Goal: Task Accomplishment & Management: Manage account settings

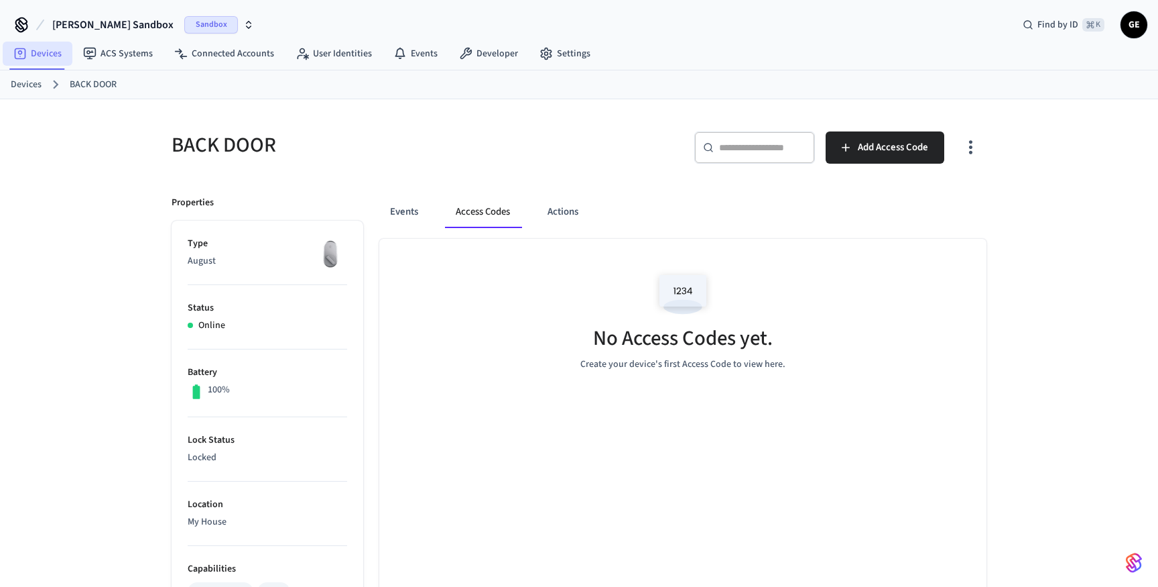
click at [51, 52] on link "Devices" at bounding box center [38, 54] width 70 height 24
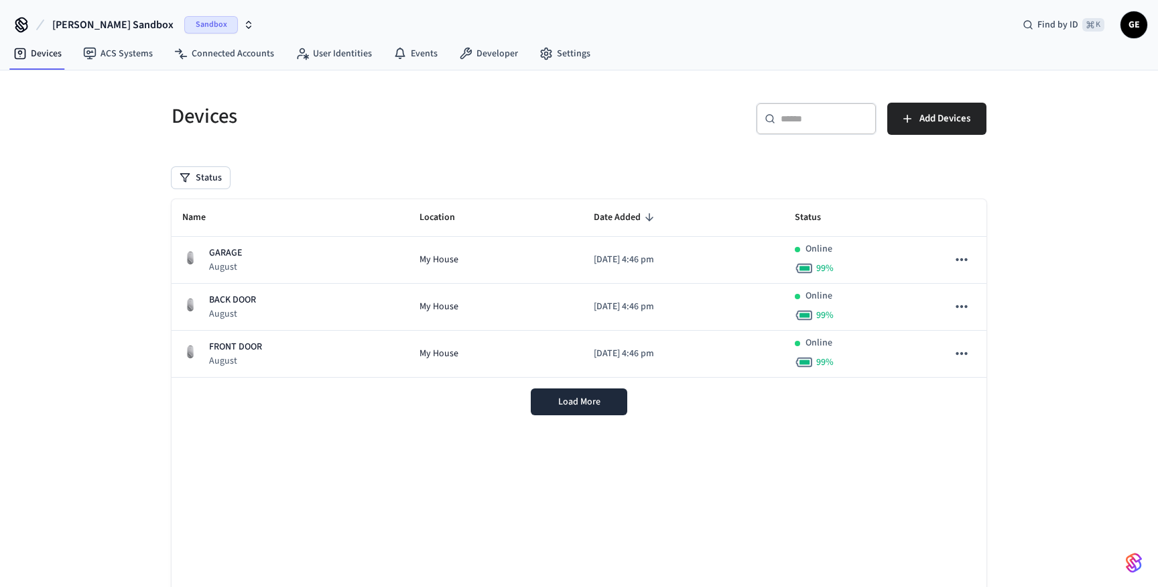
click at [184, 23] on span "Sandbox" at bounding box center [211, 24] width 54 height 17
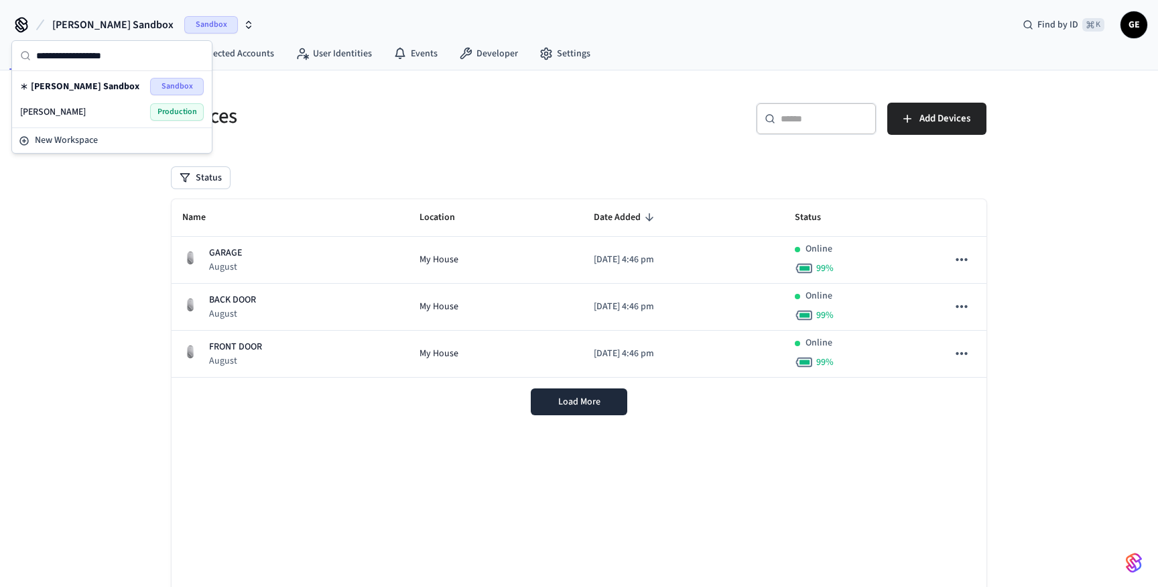
click at [86, 117] on div "hass Production" at bounding box center [112, 111] width 184 height 17
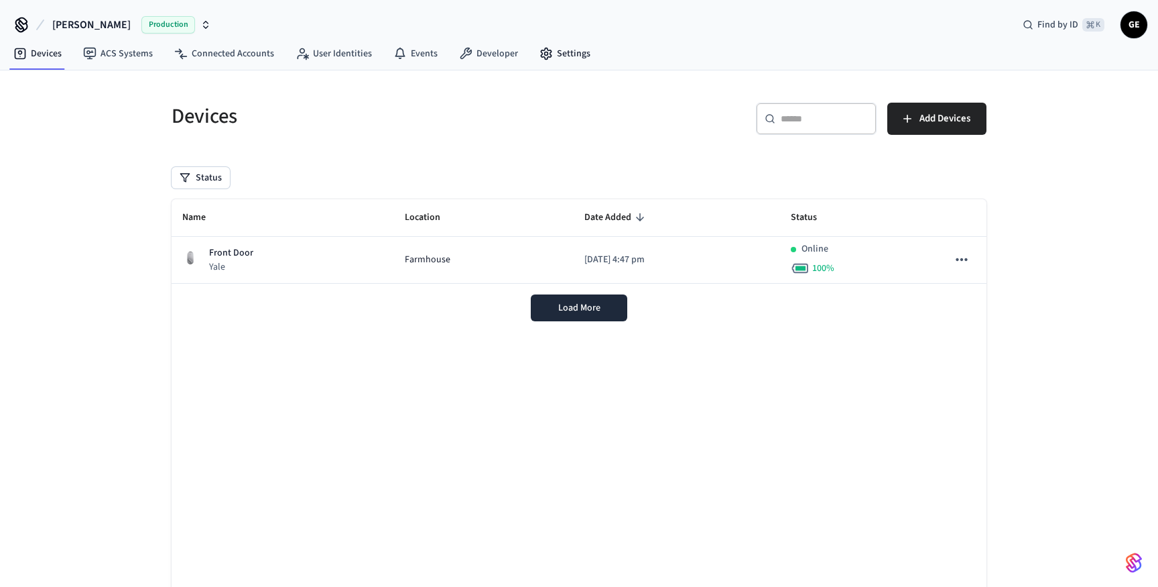
click at [585, 39] on nav "Devices ACS Systems Connected Accounts User Identities Events Developer Settings" at bounding box center [302, 54] width 599 height 31
click at [572, 33] on div "hass Production Find by ID ⌘ K GE" at bounding box center [579, 19] width 1158 height 39
click at [560, 52] on link "Settings" at bounding box center [565, 54] width 72 height 24
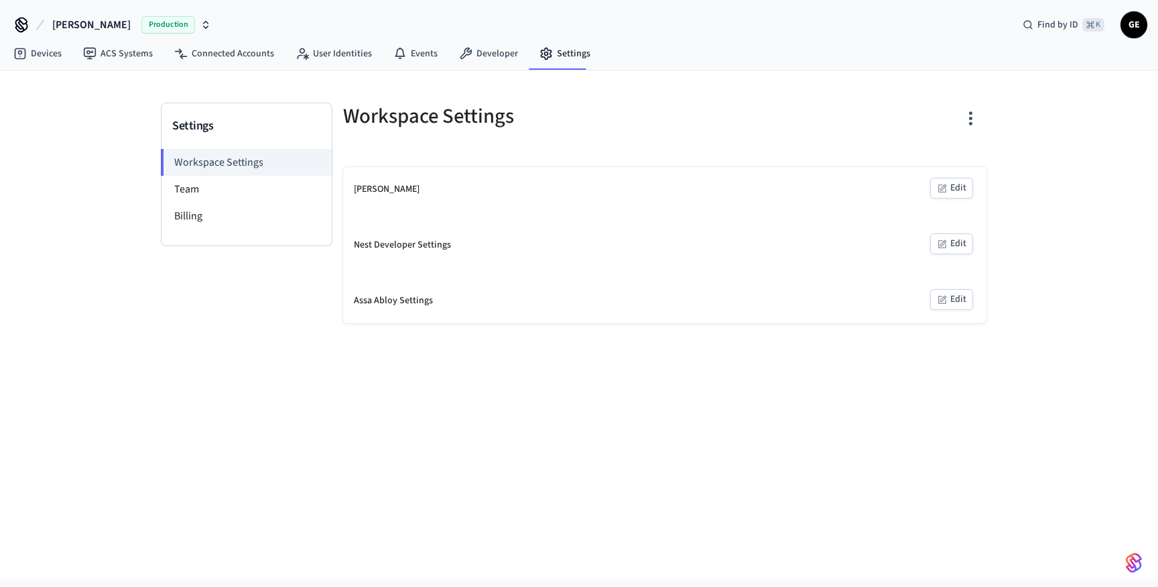
click at [941, 183] on icon "button" at bounding box center [942, 188] width 11 height 11
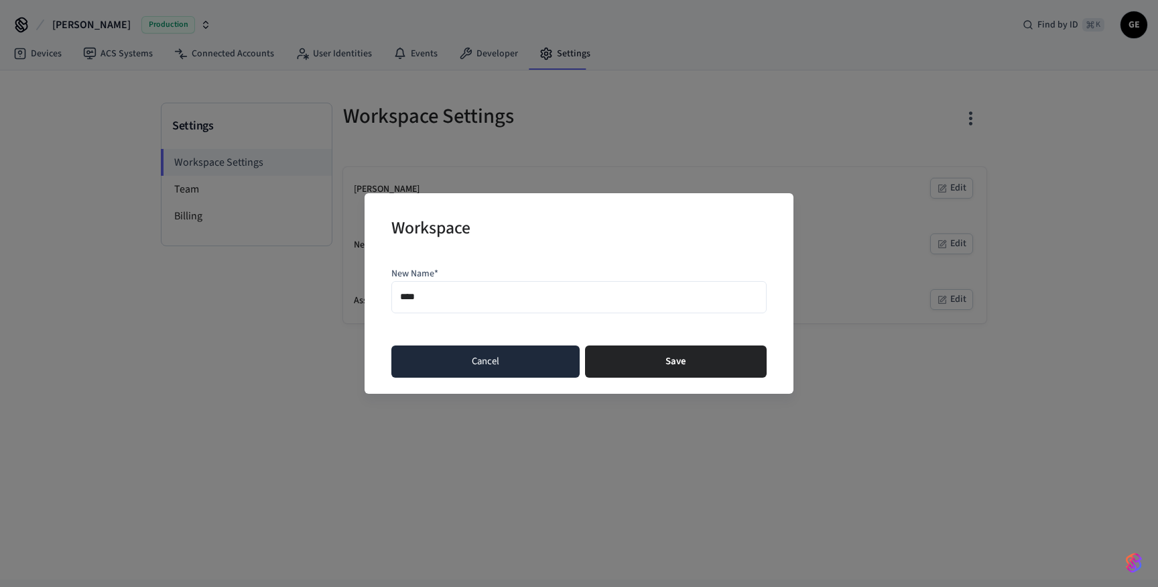
click at [501, 355] on button "Cancel" at bounding box center [485, 361] width 188 height 32
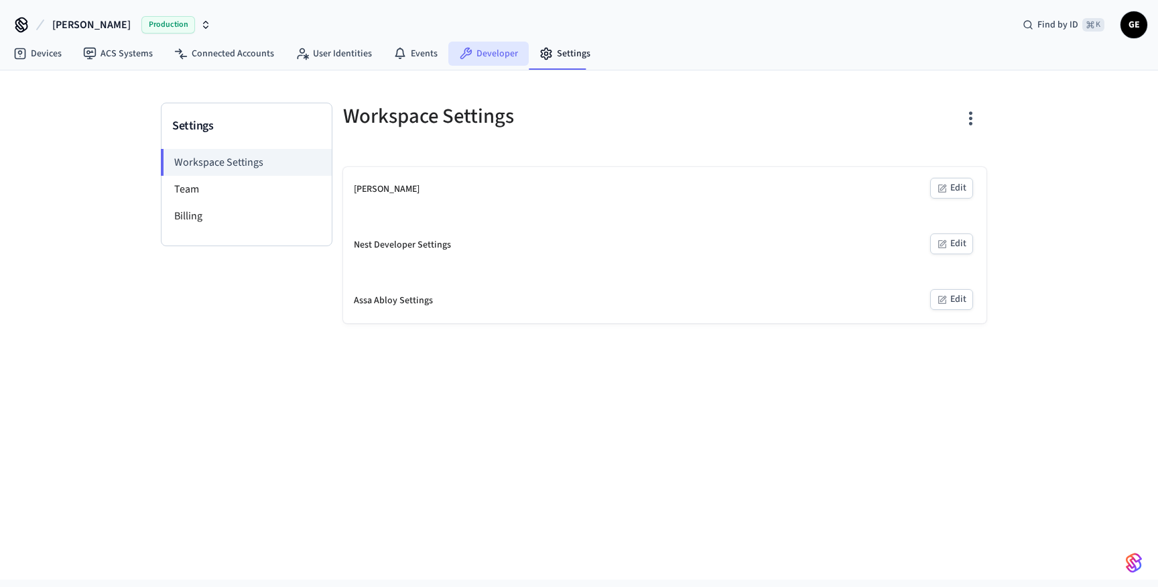
click at [488, 42] on link "Developer" at bounding box center [488, 54] width 80 height 24
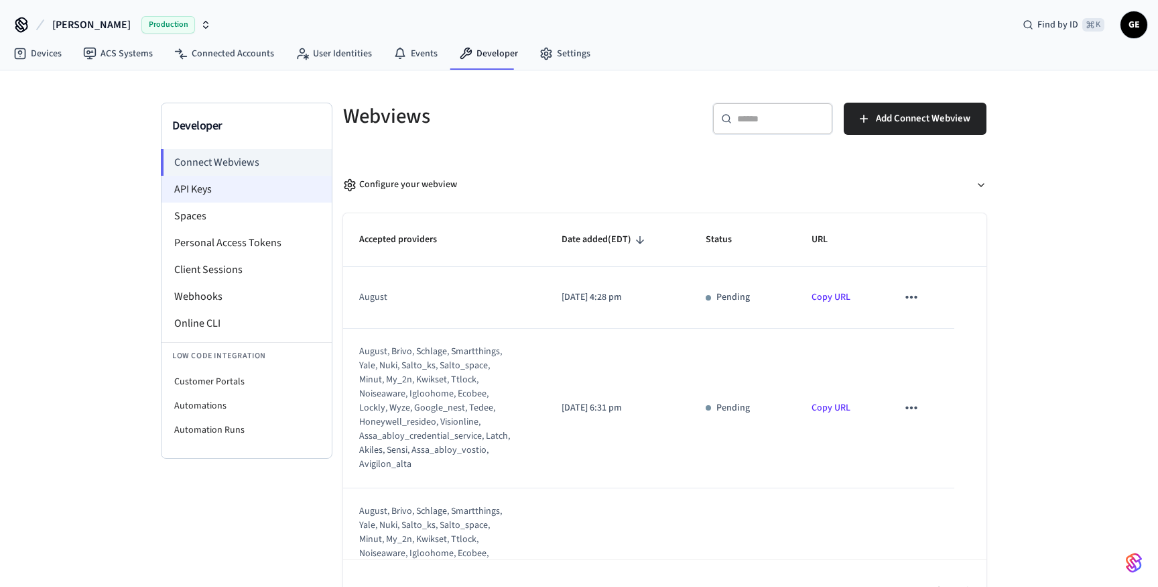
click at [229, 192] on li "API Keys" at bounding box center [247, 189] width 170 height 27
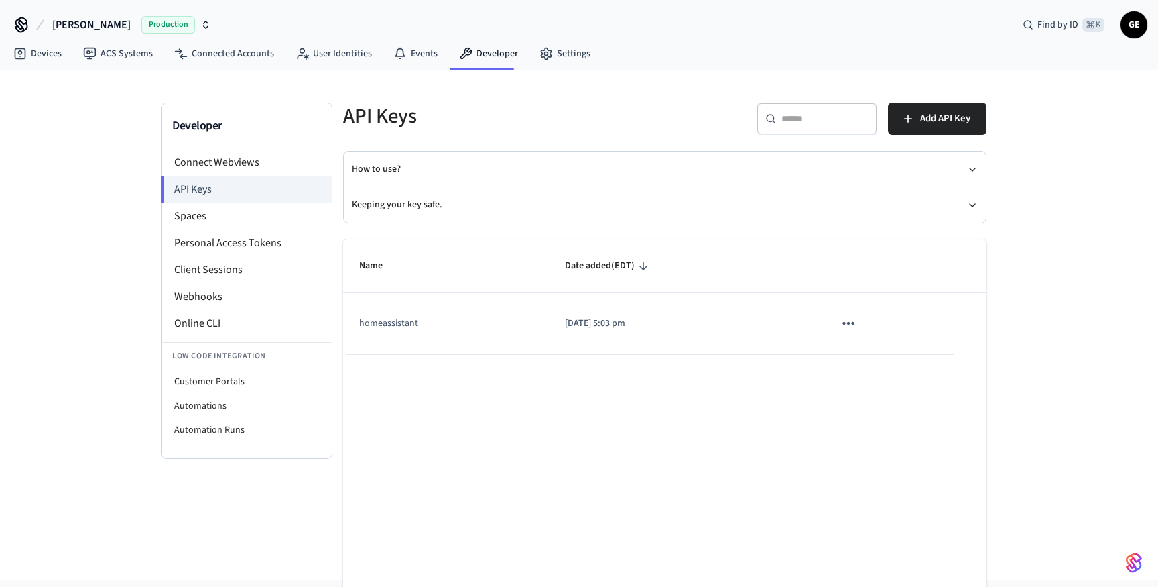
click at [851, 321] on icon "sticky table" at bounding box center [848, 322] width 17 height 17
click at [896, 410] on li "Delete" at bounding box center [877, 412] width 64 height 42
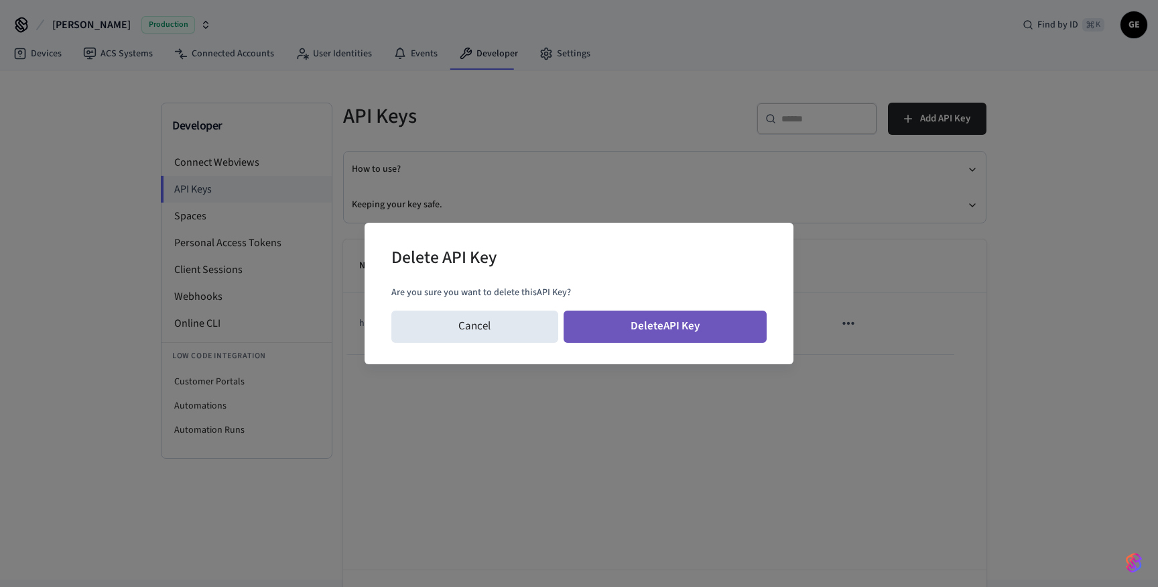
click at [650, 338] on button "Delete API Key" at bounding box center [666, 326] width 204 height 32
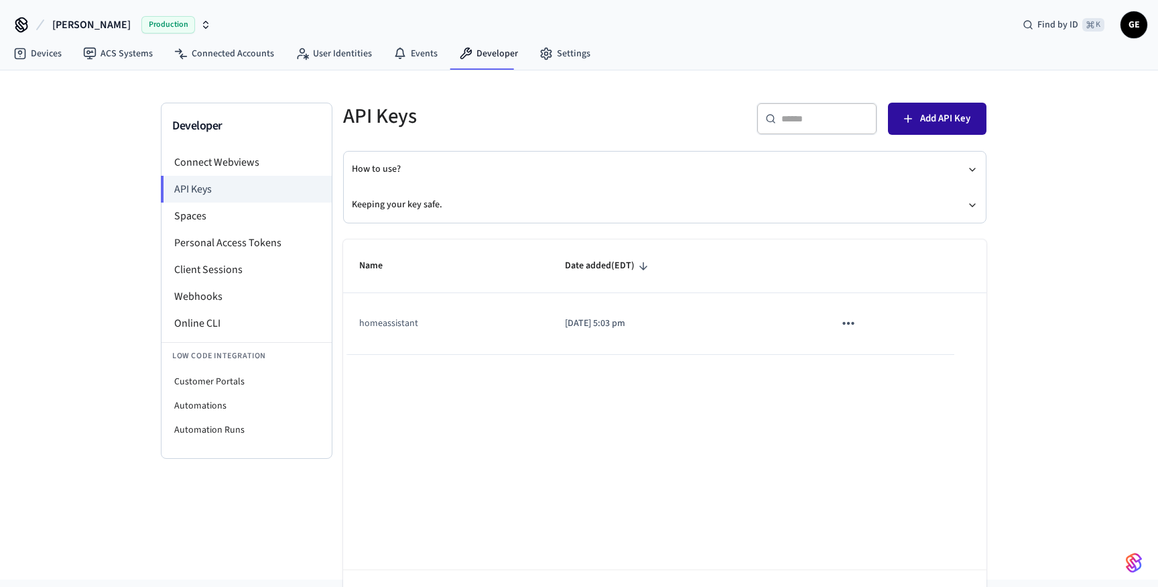
click at [919, 117] on button "Add API Key" at bounding box center [937, 119] width 99 height 32
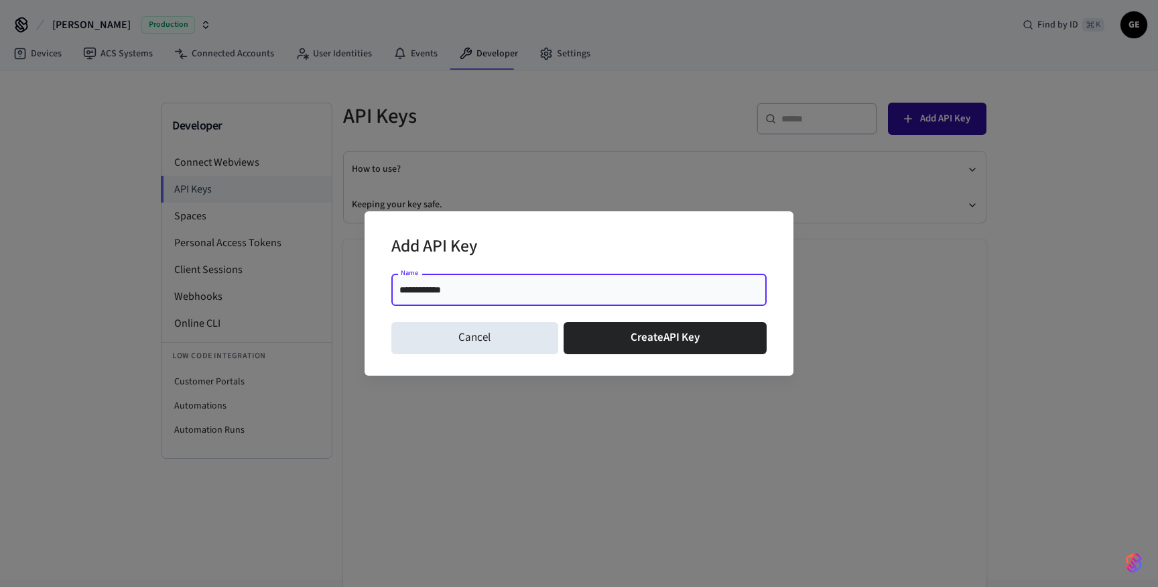
type input "**********"
click button "Create API Key" at bounding box center [666, 338] width 204 height 32
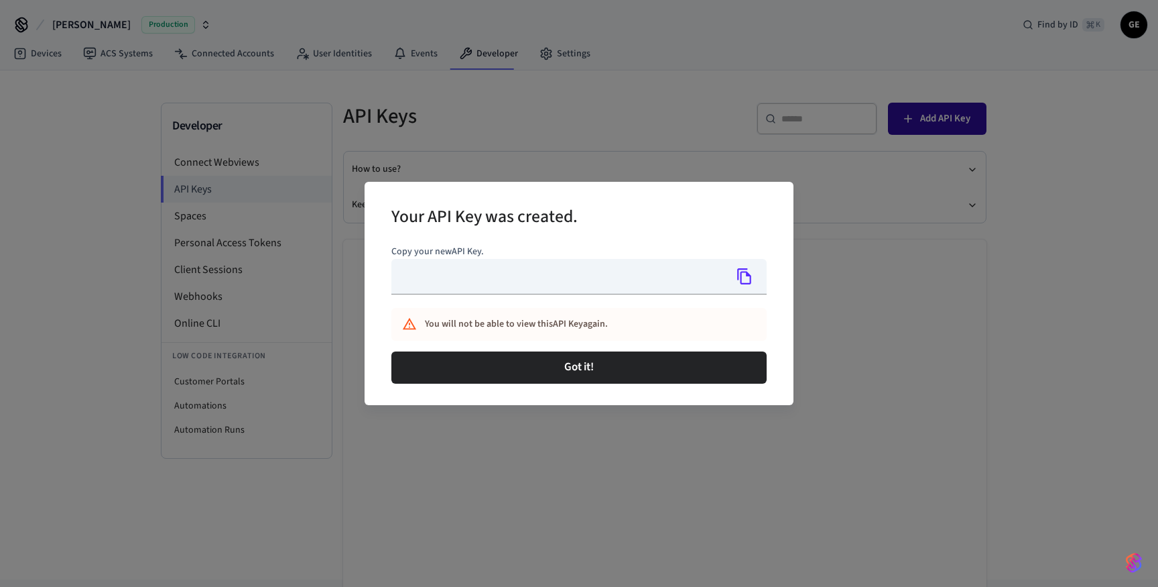
type input "**********"
click at [749, 265] on button "Copy" at bounding box center [745, 276] width 28 height 28
click at [675, 346] on div "Got it!" at bounding box center [578, 367] width 375 height 43
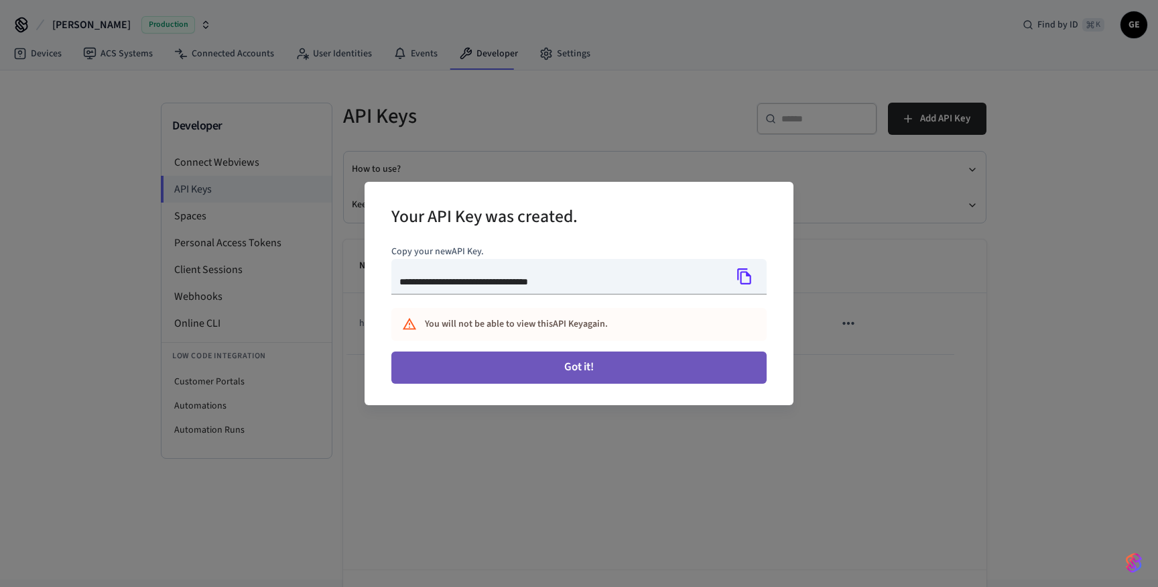
click at [670, 359] on button "Got it!" at bounding box center [578, 367] width 375 height 32
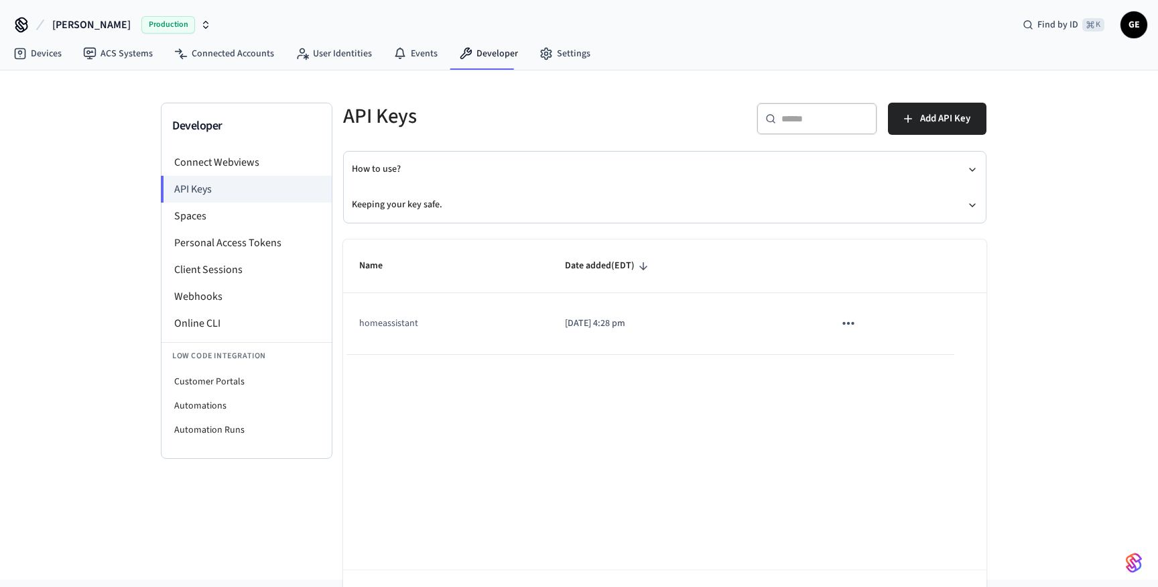
click at [855, 318] on icon "sticky table" at bounding box center [848, 322] width 17 height 17
click at [863, 416] on icon at bounding box center [860, 413] width 6 height 8
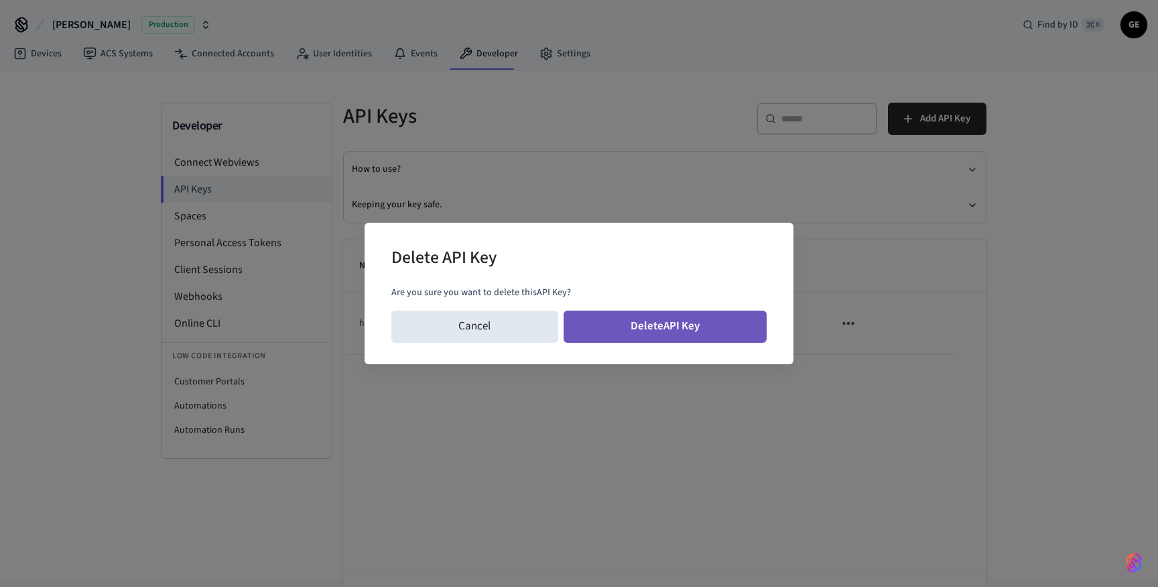
click at [668, 322] on button "Delete API Key" at bounding box center [666, 326] width 204 height 32
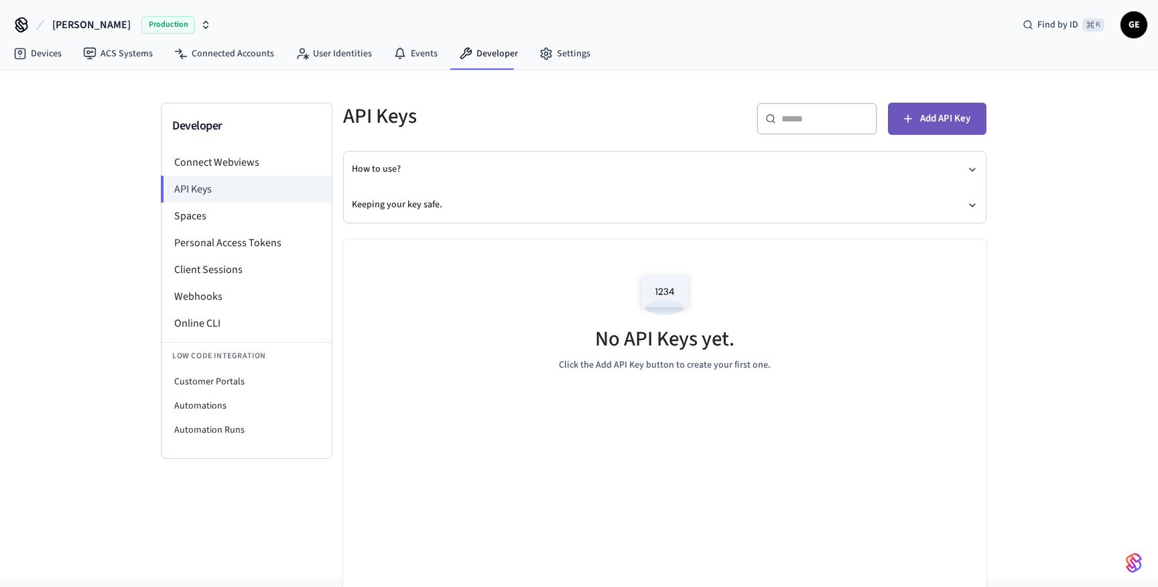
click at [924, 113] on span "Add API Key" at bounding box center [945, 118] width 50 height 17
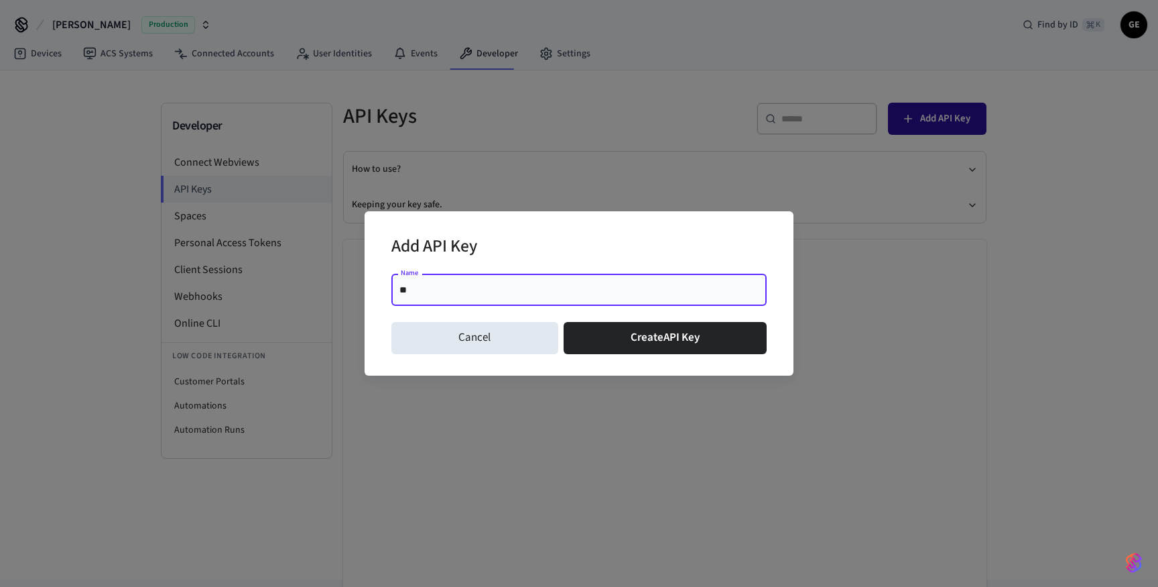
type input "*"
type input "****"
click button "Create API Key" at bounding box center [666, 338] width 204 height 32
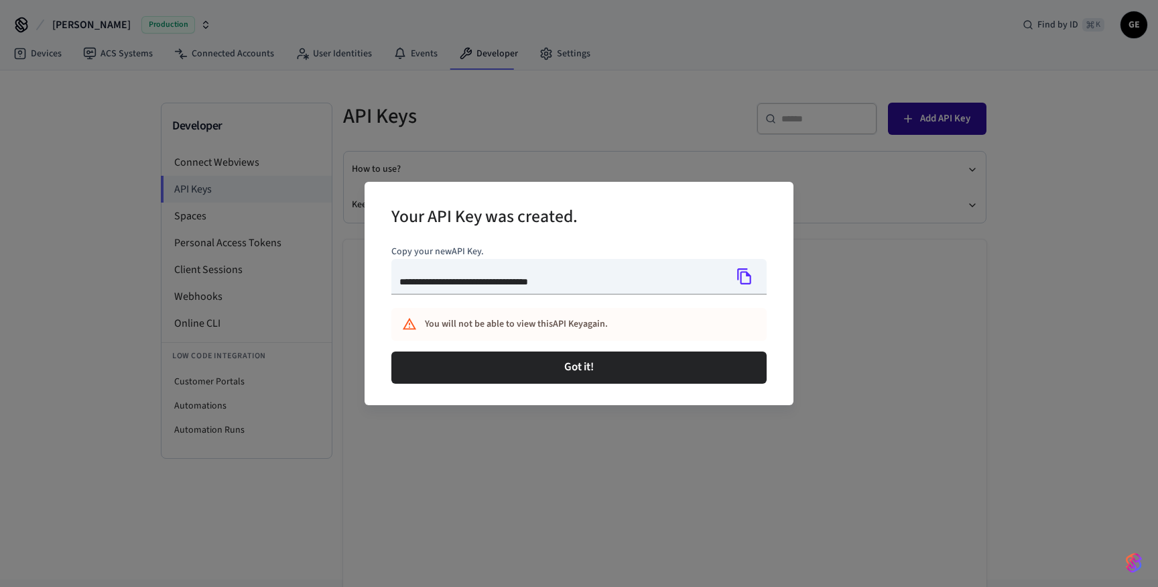
type input "**********"
click at [750, 269] on icon "Copy" at bounding box center [744, 275] width 17 height 17
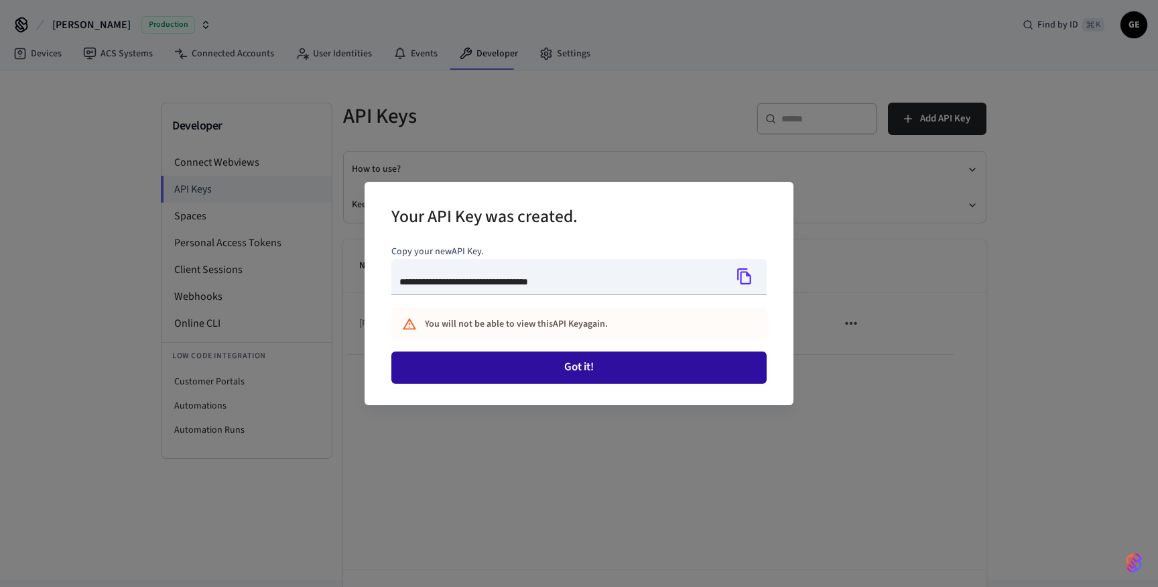
click at [644, 373] on button "Got it!" at bounding box center [578, 367] width 375 height 32
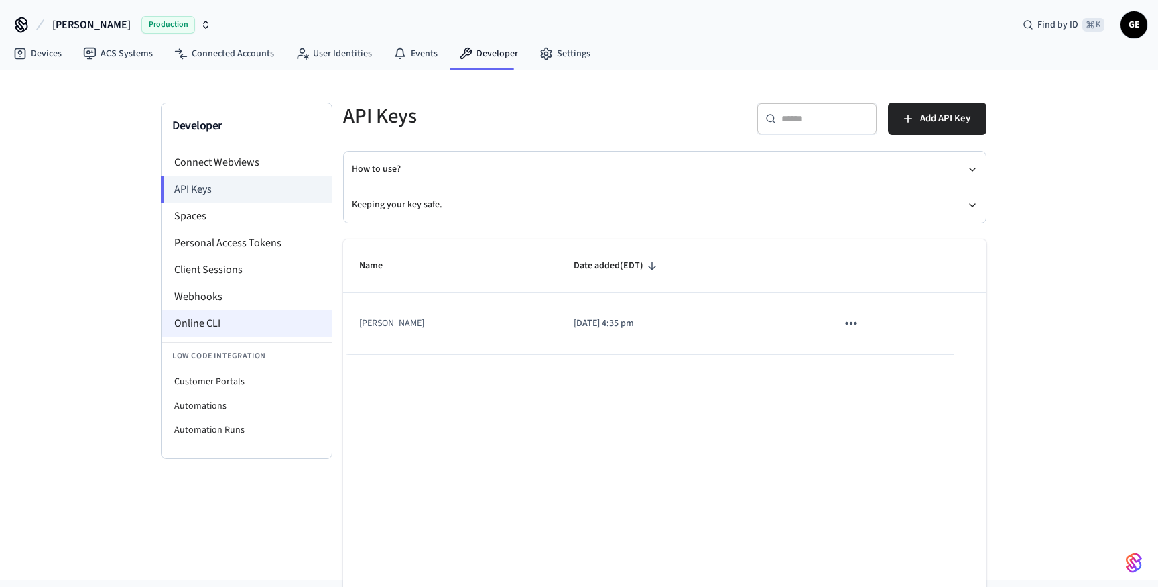
click at [237, 318] on li "Online CLI" at bounding box center [247, 323] width 170 height 27
click at [239, 265] on li "Client Sessions" at bounding box center [247, 269] width 170 height 27
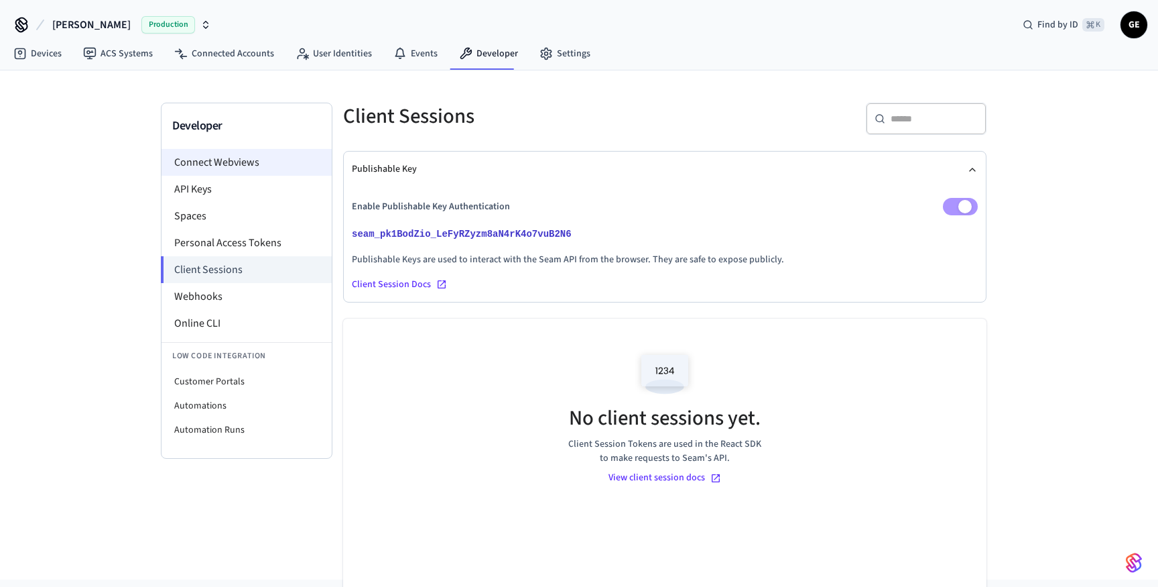
click at [256, 164] on li "Connect Webviews" at bounding box center [247, 162] width 170 height 27
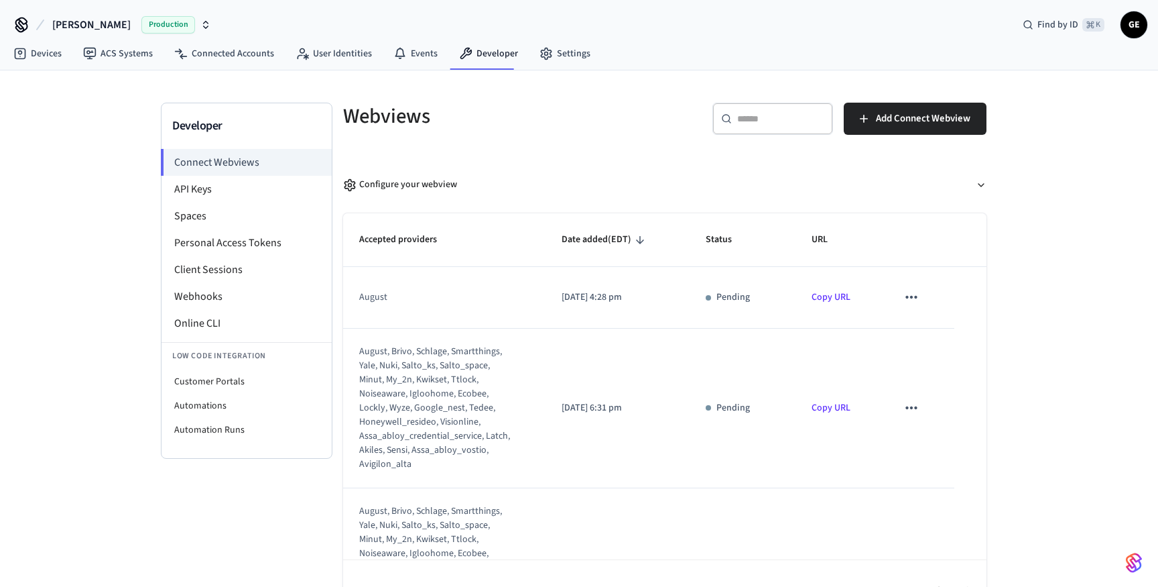
click at [338, 396] on div "Accepted providers Date added (EDT) Status URL august 2025/09/25 at 4:28 pm Pen…" at bounding box center [660, 413] width 654 height 422
click at [410, 393] on div "august, brivo, schlage, smartthings, yale, nuki, salto_ks, salto_space, minut, …" at bounding box center [436, 408] width 154 height 127
click at [908, 408] on icon "sticky table" at bounding box center [911, 407] width 11 height 3
click at [935, 448] on li "Delete" at bounding box center [938, 451] width 61 height 36
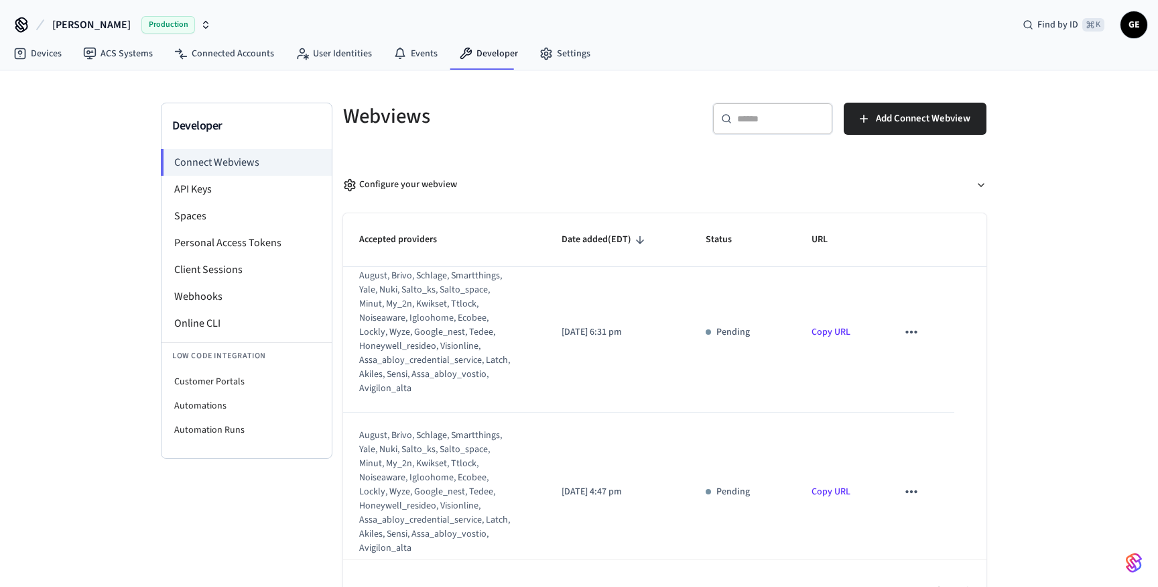
scroll to position [82, 0]
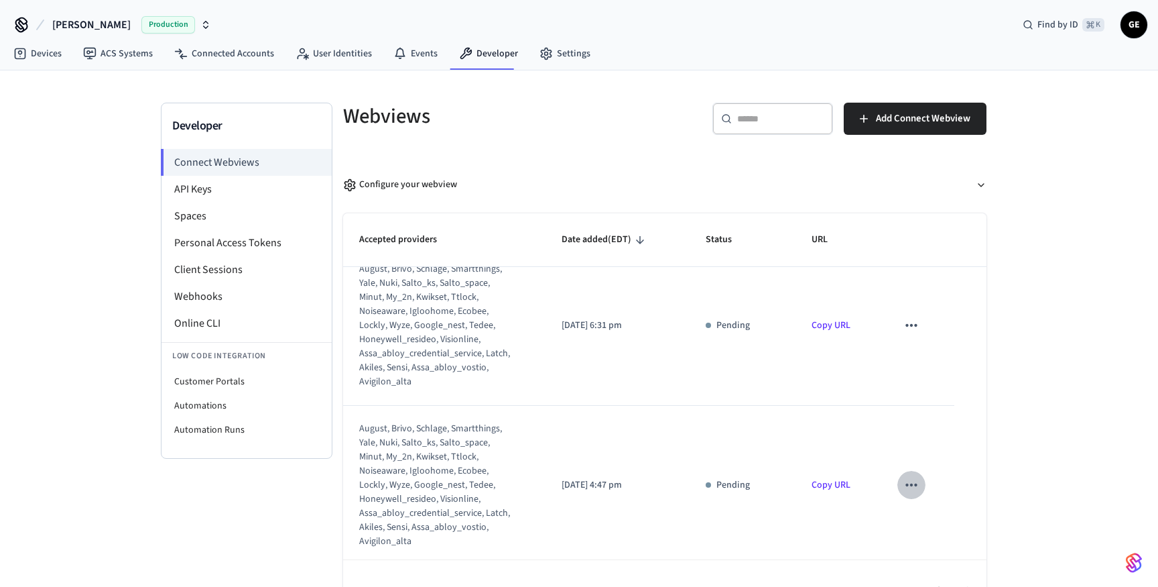
click at [909, 485] on icon "sticky table" at bounding box center [911, 484] width 17 height 17
click at [938, 527] on li "Delete" at bounding box center [938, 528] width 61 height 36
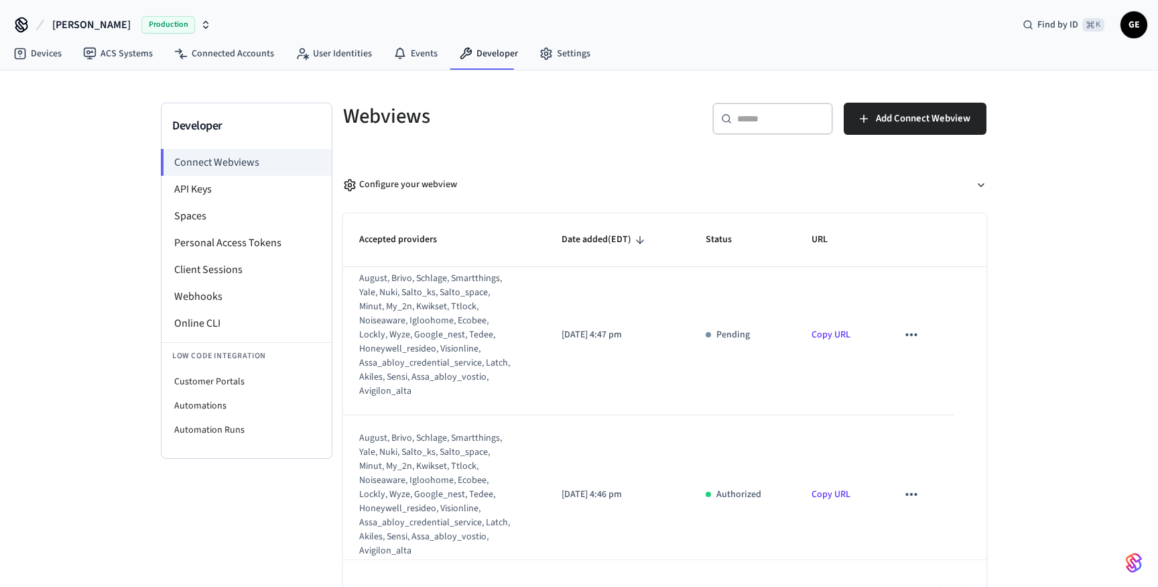
scroll to position [249, 0]
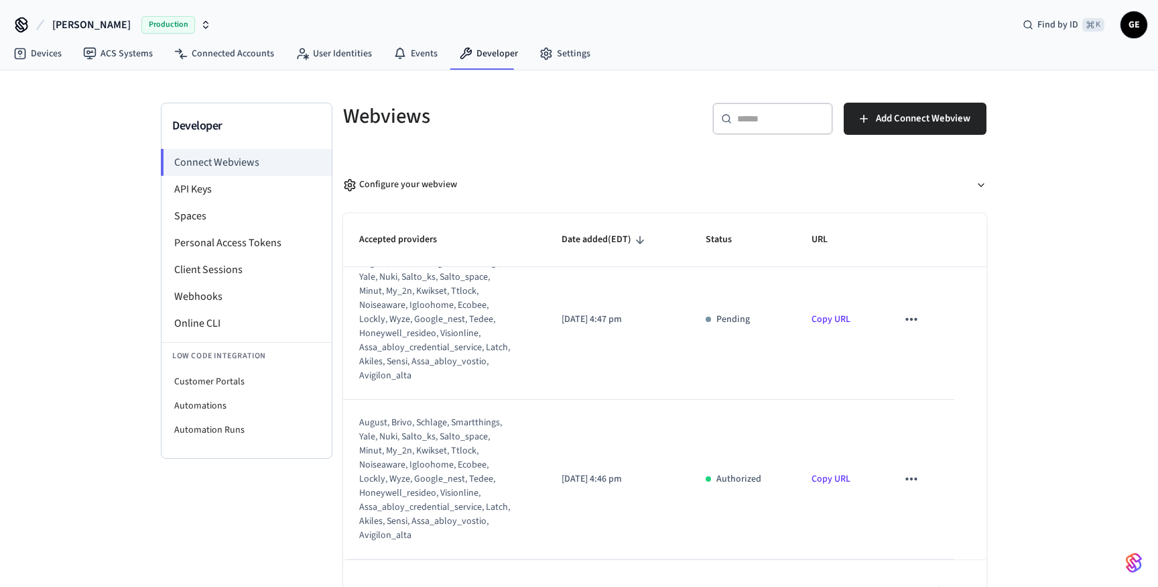
click at [912, 483] on icon "sticky table" at bounding box center [911, 478] width 17 height 17
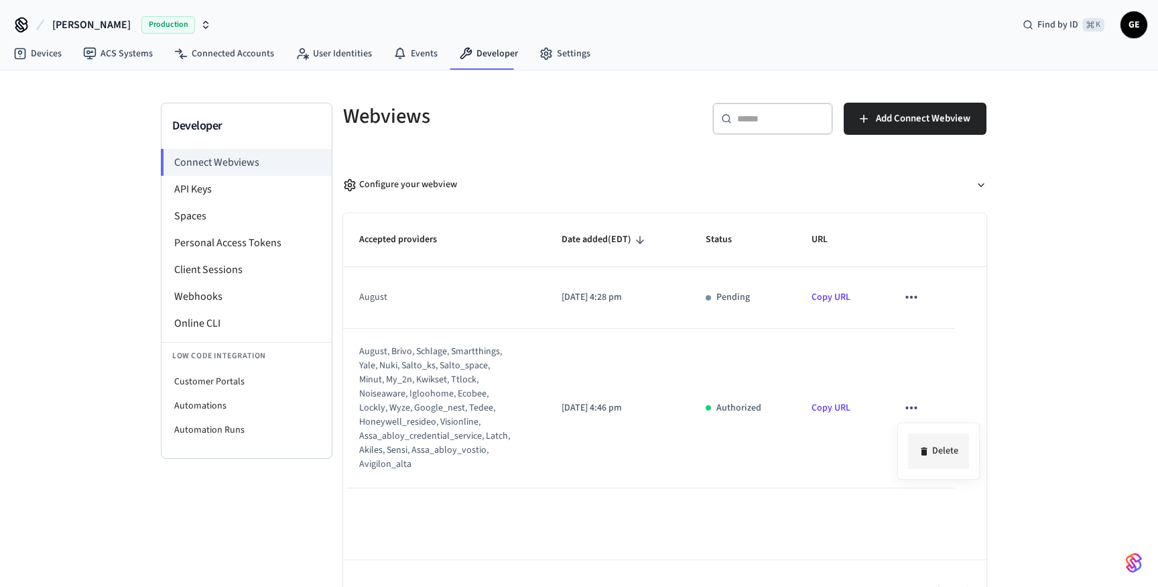
click at [937, 457] on li "Delete" at bounding box center [938, 451] width 61 height 36
click at [914, 412] on icon "sticky table" at bounding box center [911, 407] width 17 height 17
click at [920, 452] on icon at bounding box center [924, 451] width 11 height 11
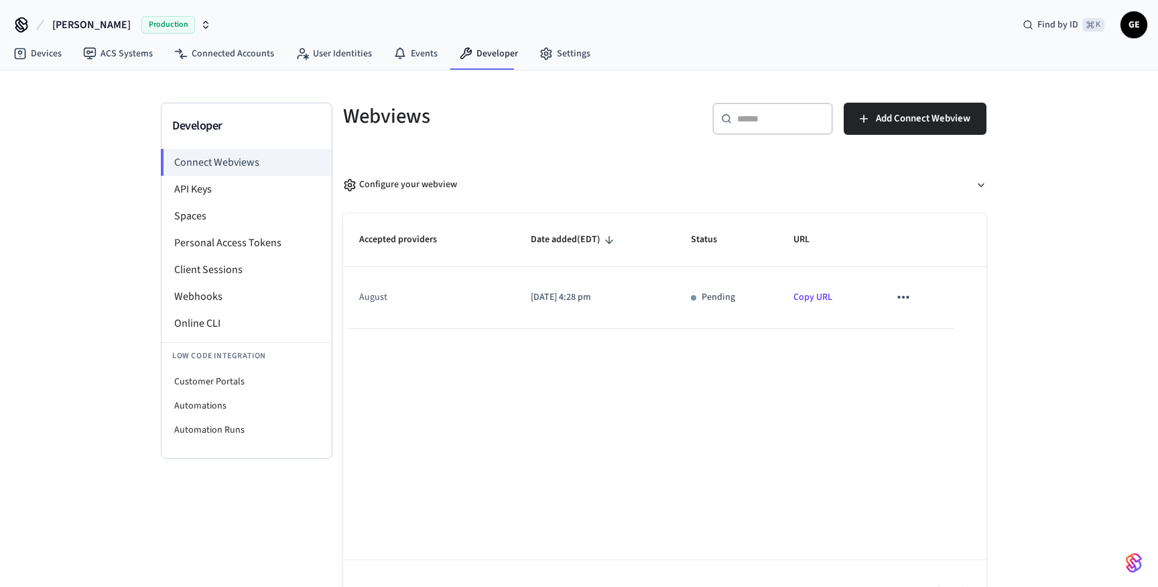
click at [584, 296] on p "2025/09/25 at 4:28 pm" at bounding box center [595, 297] width 128 height 14
click at [231, 53] on link "Connected Accounts" at bounding box center [224, 54] width 121 height 24
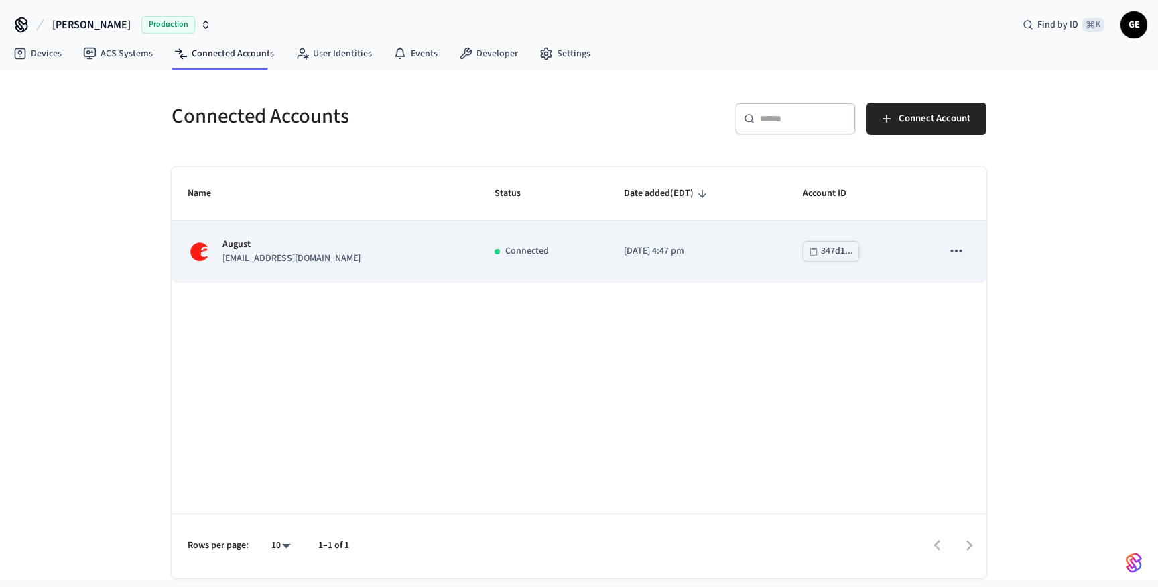
click at [347, 265] on td "August gbellsworth@gmail.com" at bounding box center [325, 251] width 307 height 61
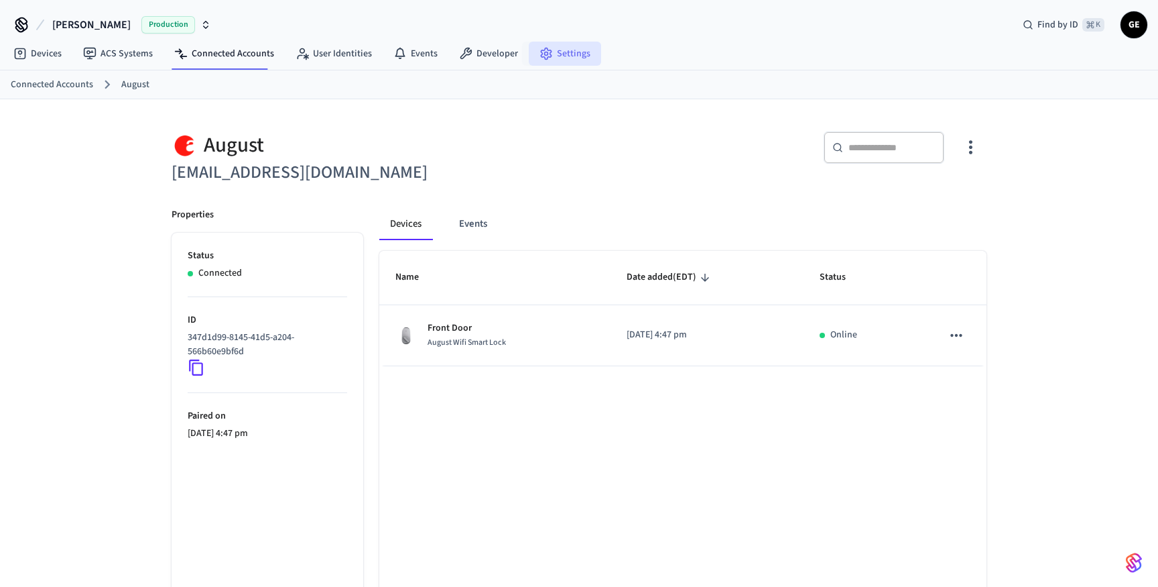
click at [545, 56] on icon at bounding box center [546, 53] width 13 height 13
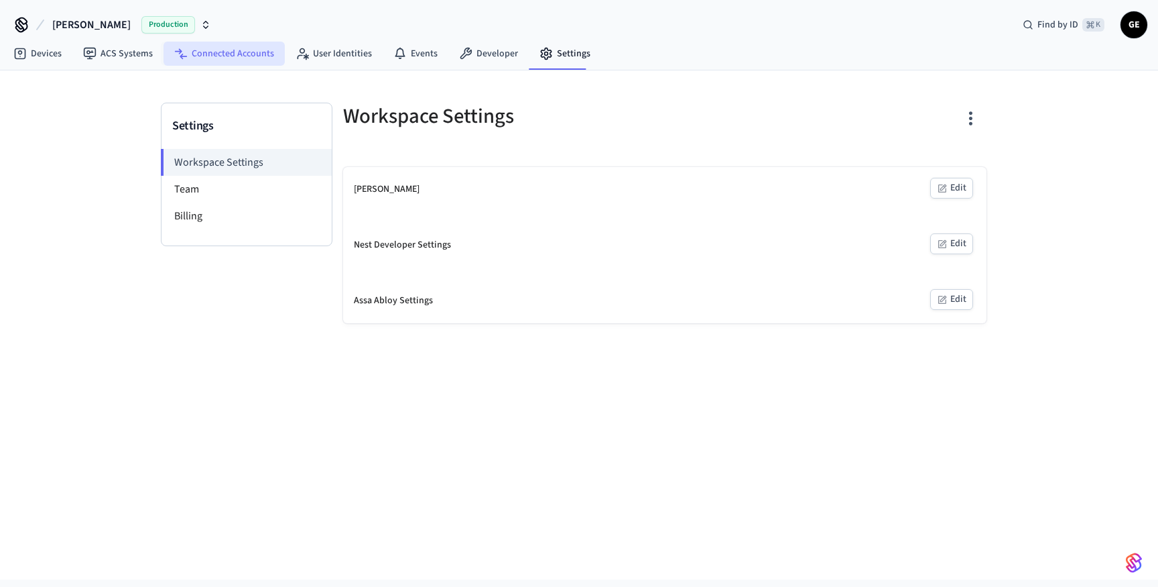
click at [202, 50] on link "Connected Accounts" at bounding box center [224, 54] width 121 height 24
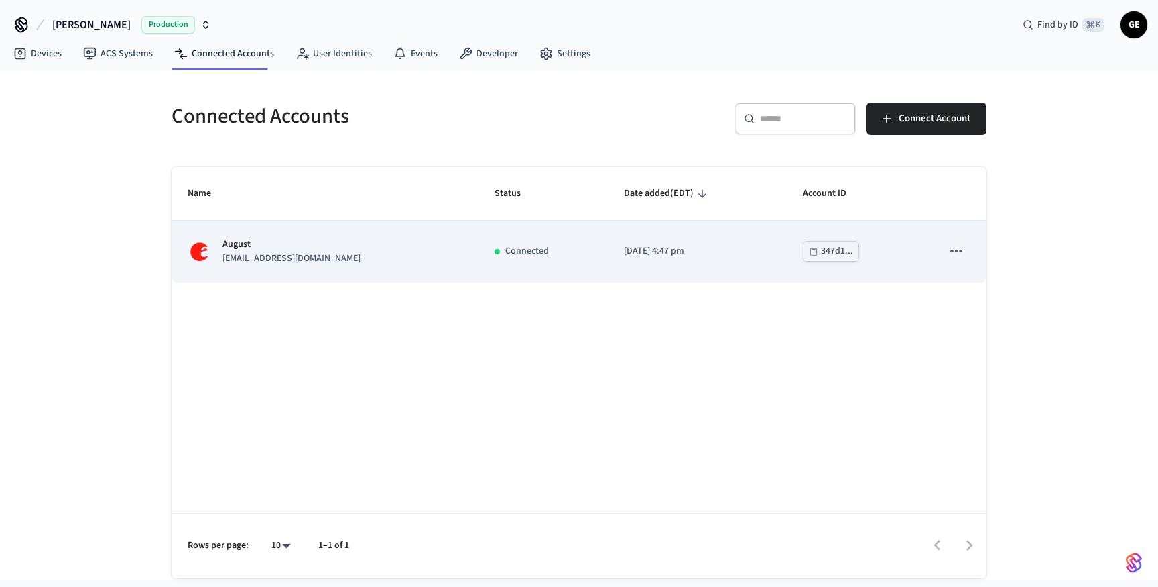
click at [953, 263] on button "sticky table" at bounding box center [957, 251] width 28 height 28
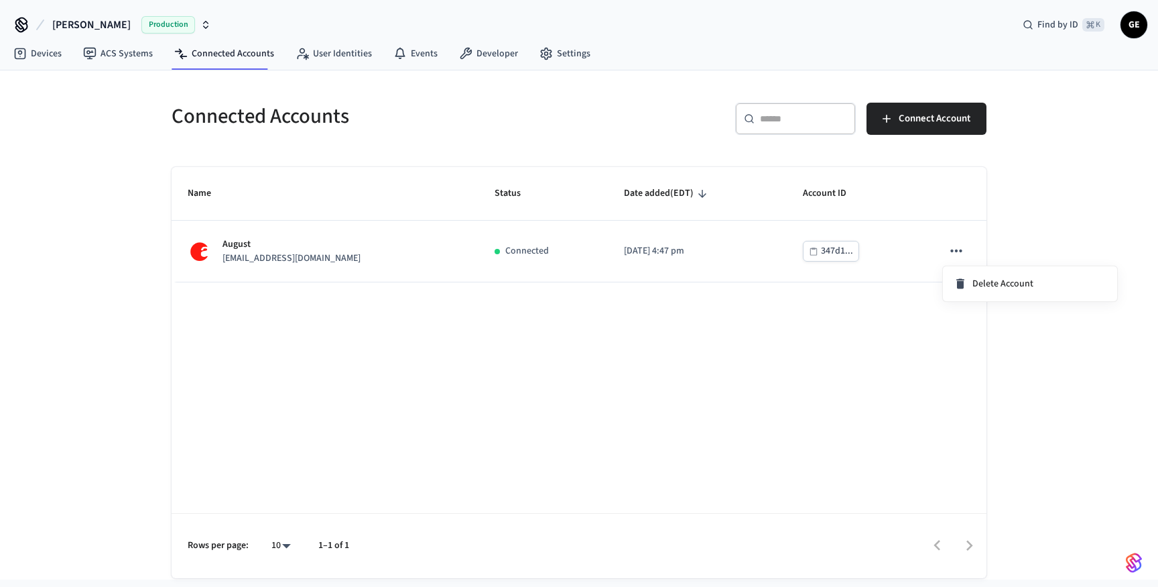
click at [951, 256] on div at bounding box center [579, 293] width 1158 height 587
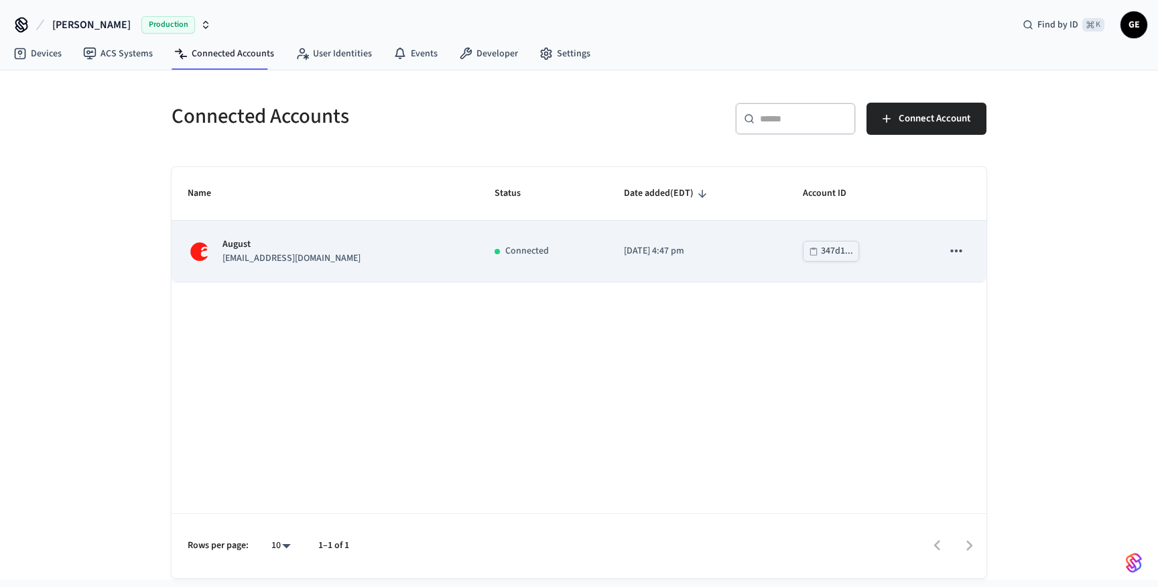
click at [949, 255] on icon "sticky table" at bounding box center [956, 250] width 17 height 17
click at [949, 255] on div at bounding box center [579, 293] width 1158 height 587
click at [963, 256] on icon "sticky table" at bounding box center [956, 250] width 17 height 17
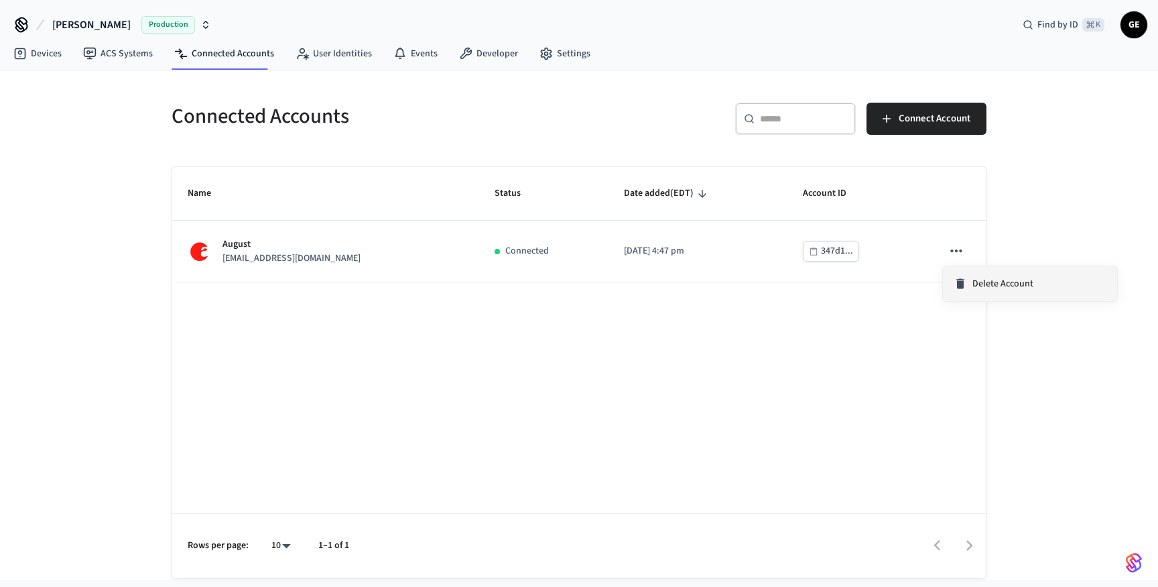
click at [969, 281] on div "Delete Account" at bounding box center [994, 283] width 80 height 13
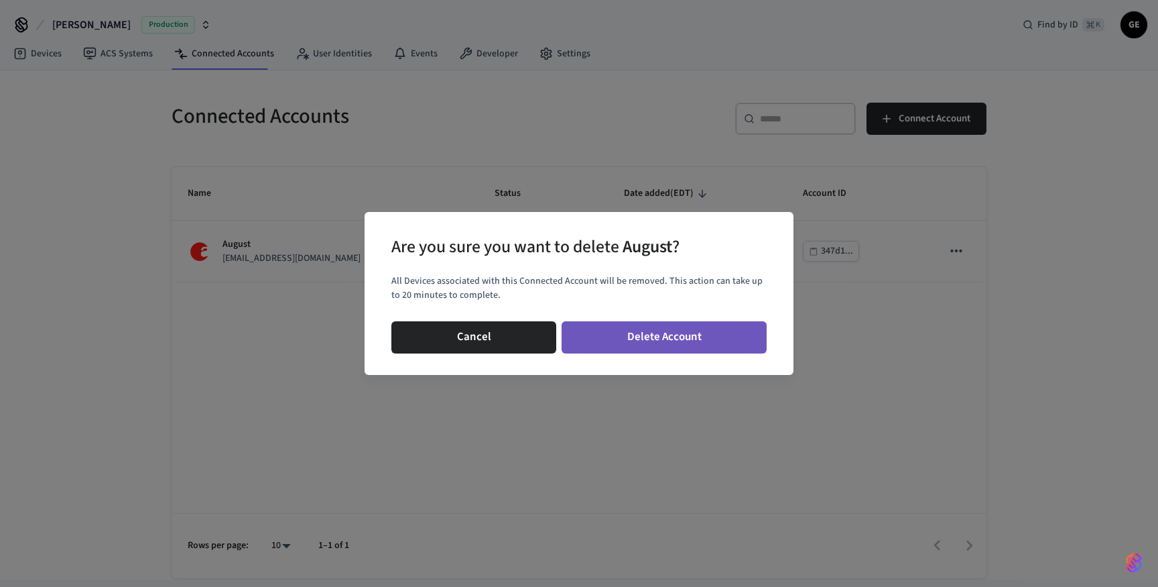
click at [669, 346] on button "Delete Account" at bounding box center [664, 337] width 205 height 32
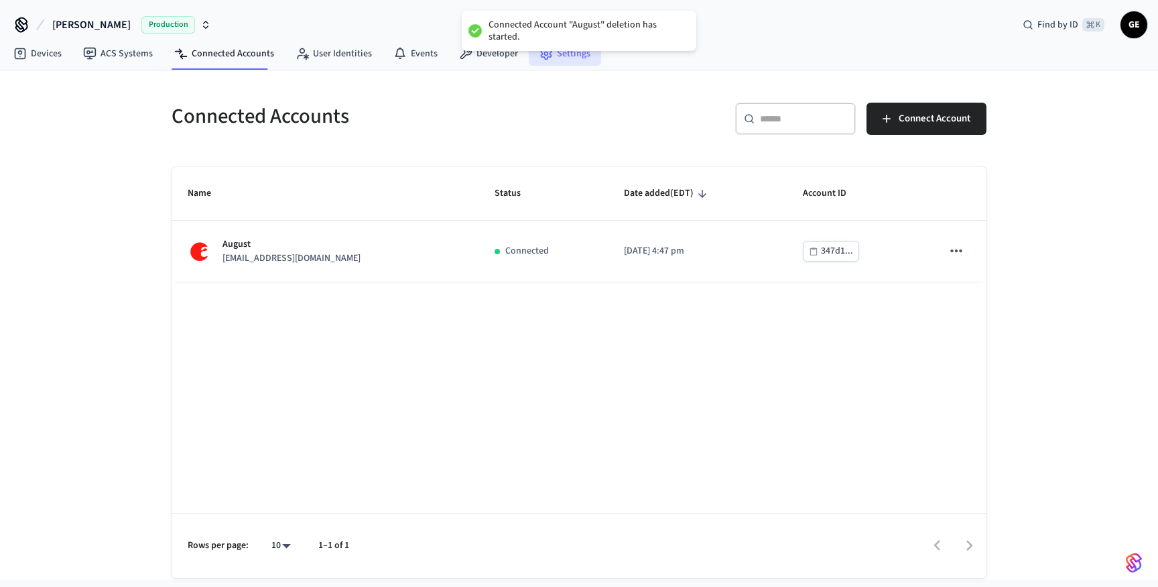
click at [586, 58] on link "Settings" at bounding box center [565, 54] width 72 height 24
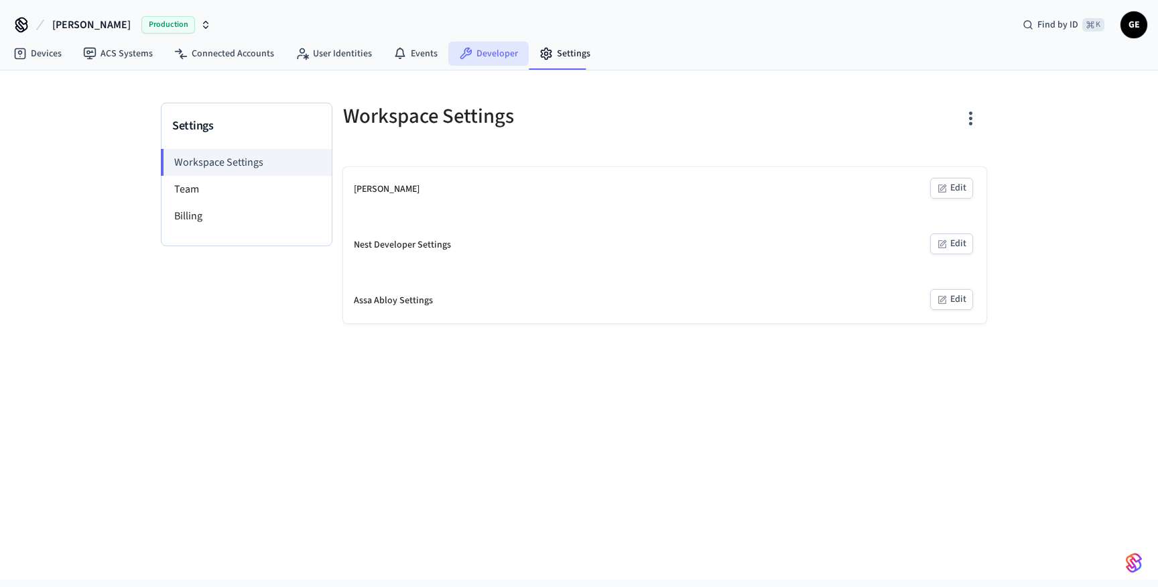
click at [473, 52] on link "Developer" at bounding box center [488, 54] width 80 height 24
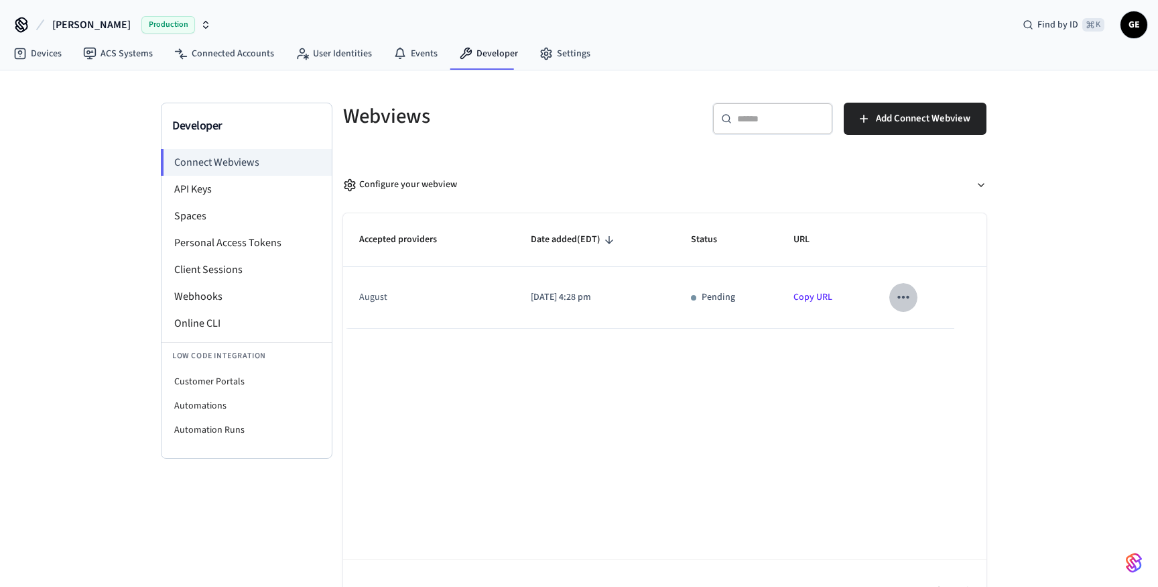
click at [910, 298] on icon "sticky table" at bounding box center [903, 296] width 17 height 17
click at [927, 337] on li "Delete" at bounding box center [930, 340] width 61 height 36
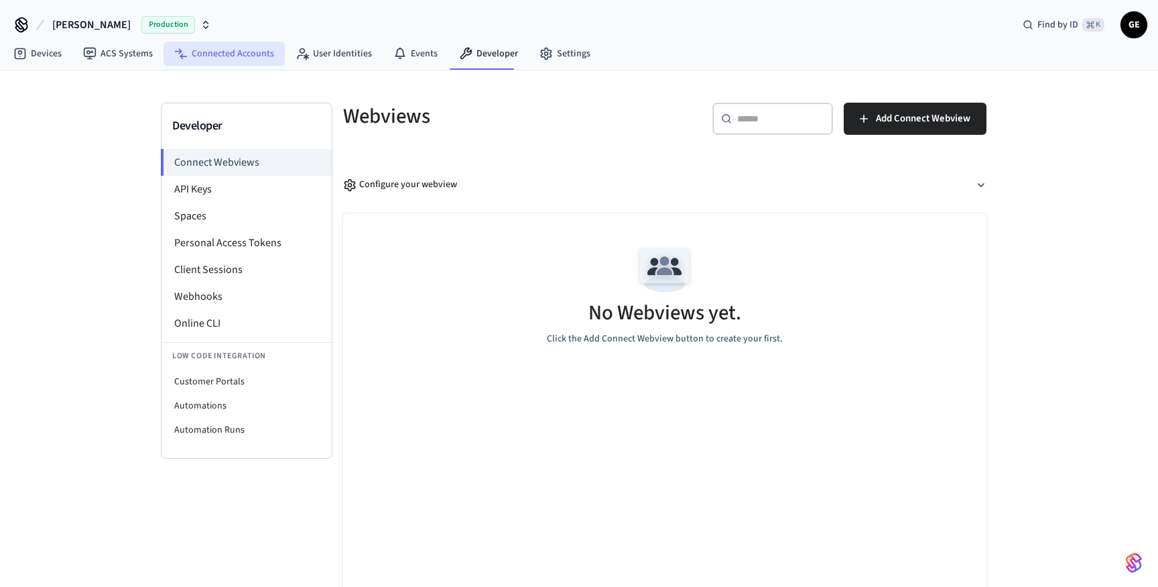
click at [231, 44] on link "Connected Accounts" at bounding box center [224, 54] width 121 height 24
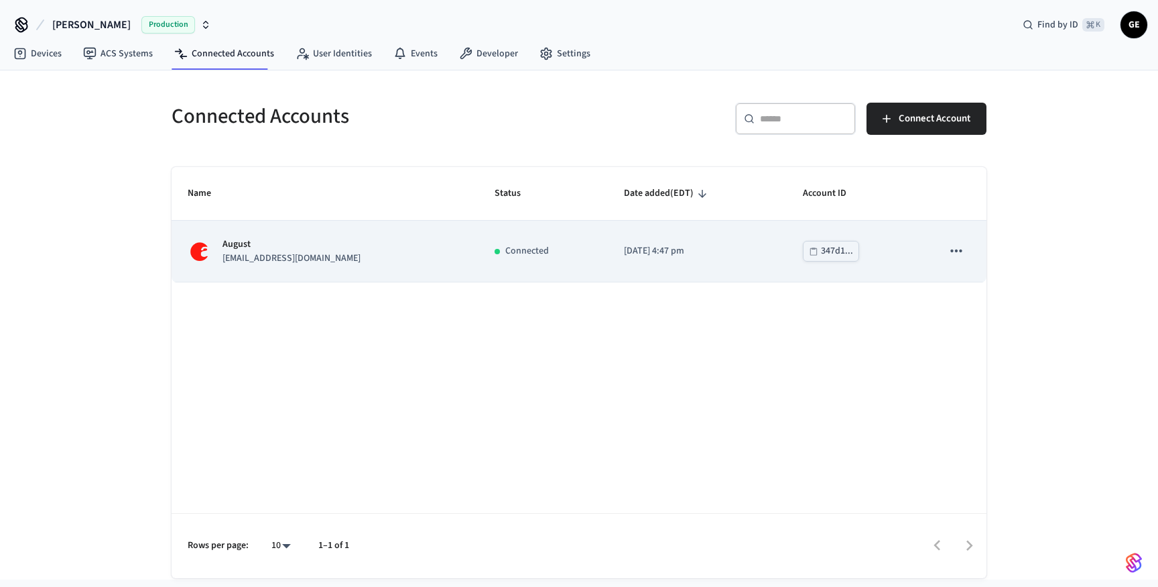
click at [363, 259] on div "August gbellsworth@gmail.com" at bounding box center [325, 251] width 275 height 28
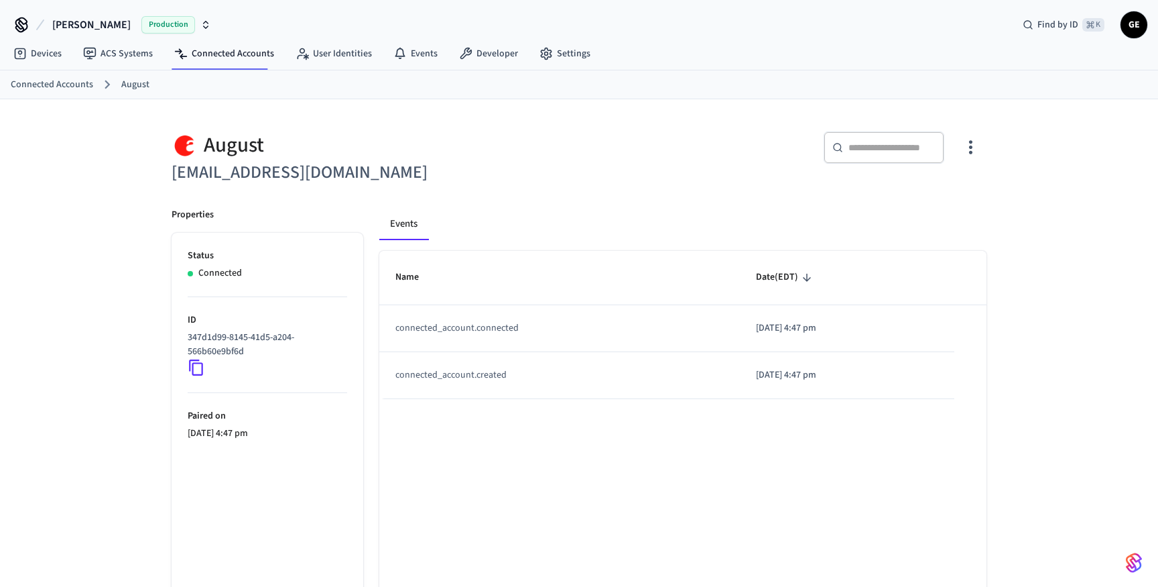
click at [133, 84] on link "August" at bounding box center [135, 85] width 28 height 14
click at [78, 78] on link "Connected Accounts" at bounding box center [52, 85] width 82 height 14
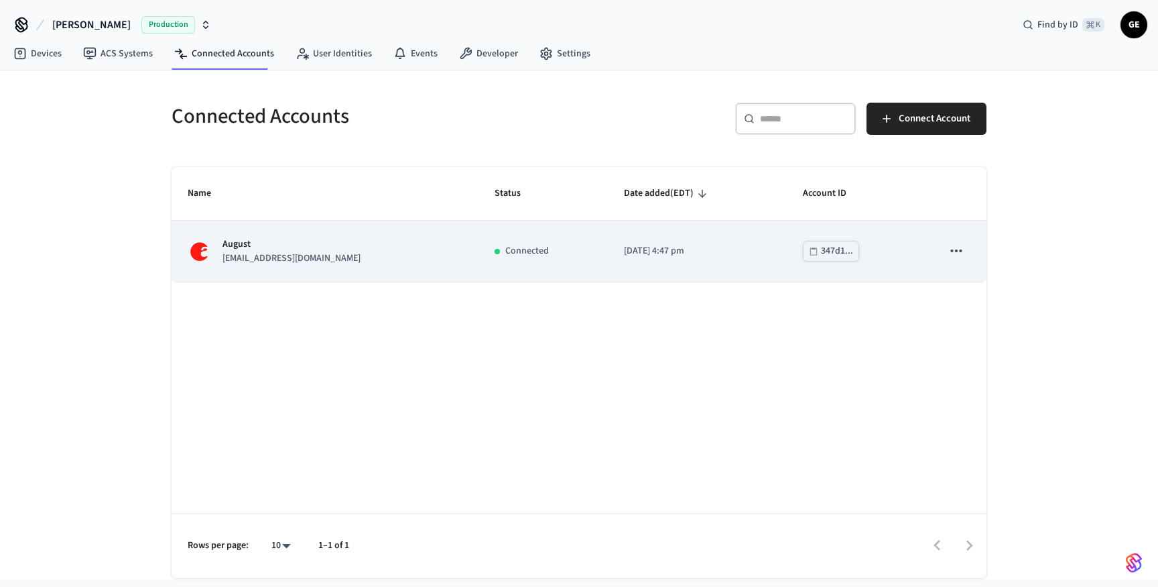
click at [966, 240] on td "sticky table" at bounding box center [956, 251] width 60 height 61
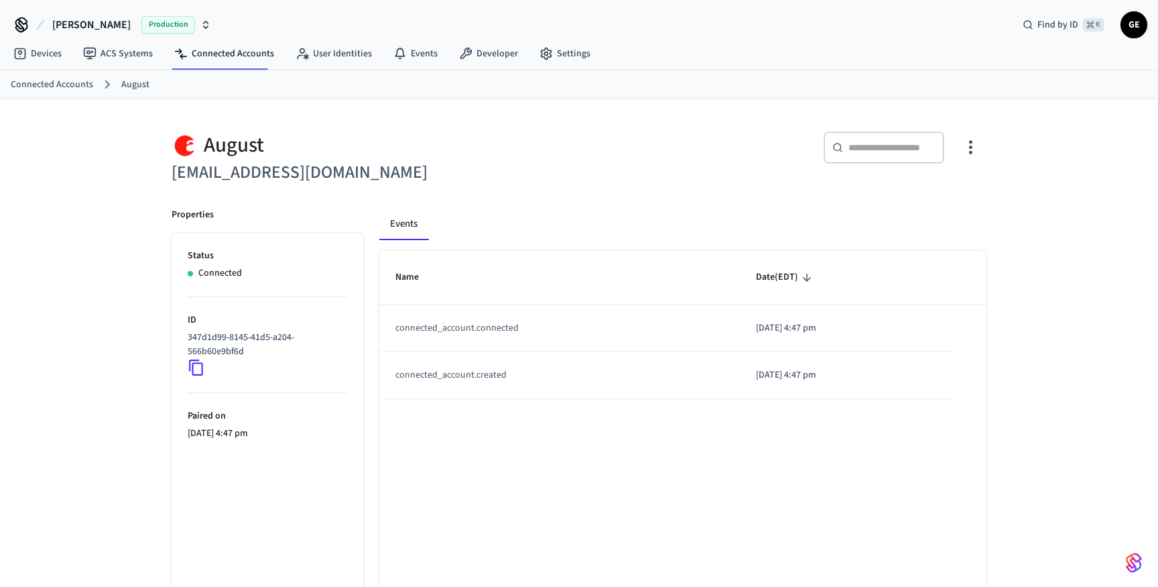
click at [134, 91] on ol "Connected Accounts August" at bounding box center [585, 84] width 1148 height 17
click at [134, 84] on link "August" at bounding box center [135, 85] width 28 height 14
click at [66, 82] on link "Connected Accounts" at bounding box center [52, 85] width 82 height 14
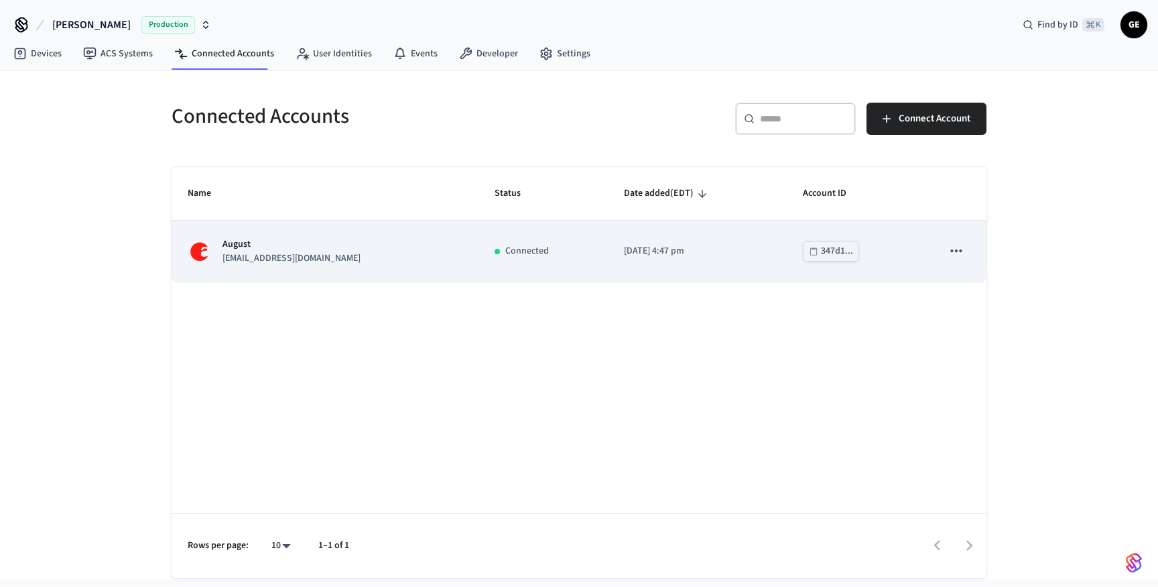
click at [941, 243] on td "sticky table" at bounding box center [956, 251] width 60 height 61
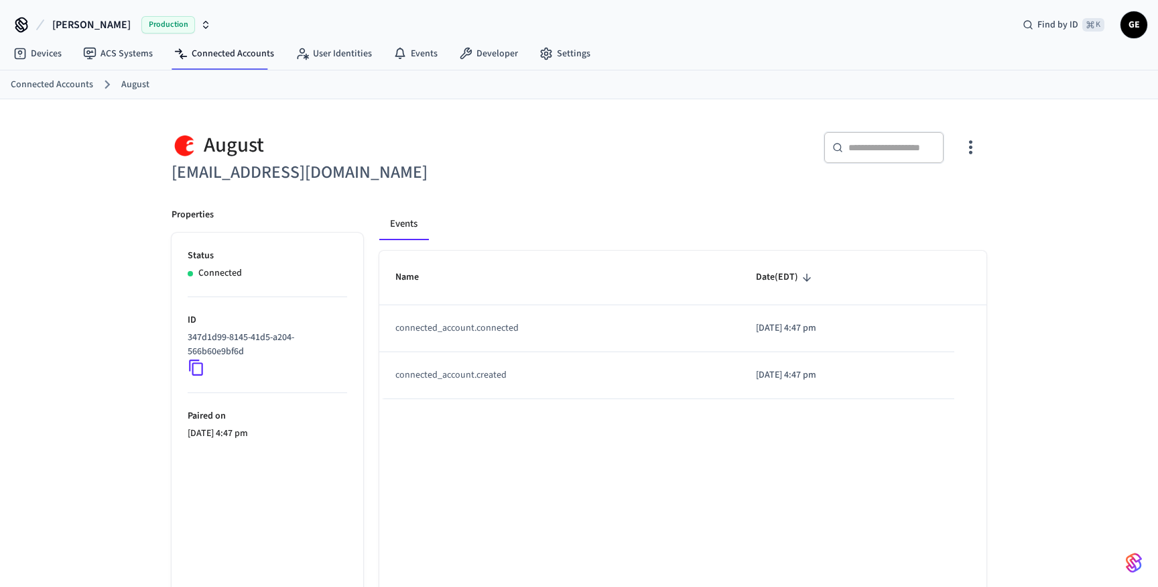
click at [972, 142] on icon "button" at bounding box center [970, 148] width 3 height 14
click at [666, 226] on div at bounding box center [579, 293] width 1158 height 587
click at [126, 82] on link "August" at bounding box center [135, 85] width 28 height 14
click at [36, 90] on link "Connected Accounts" at bounding box center [52, 85] width 82 height 14
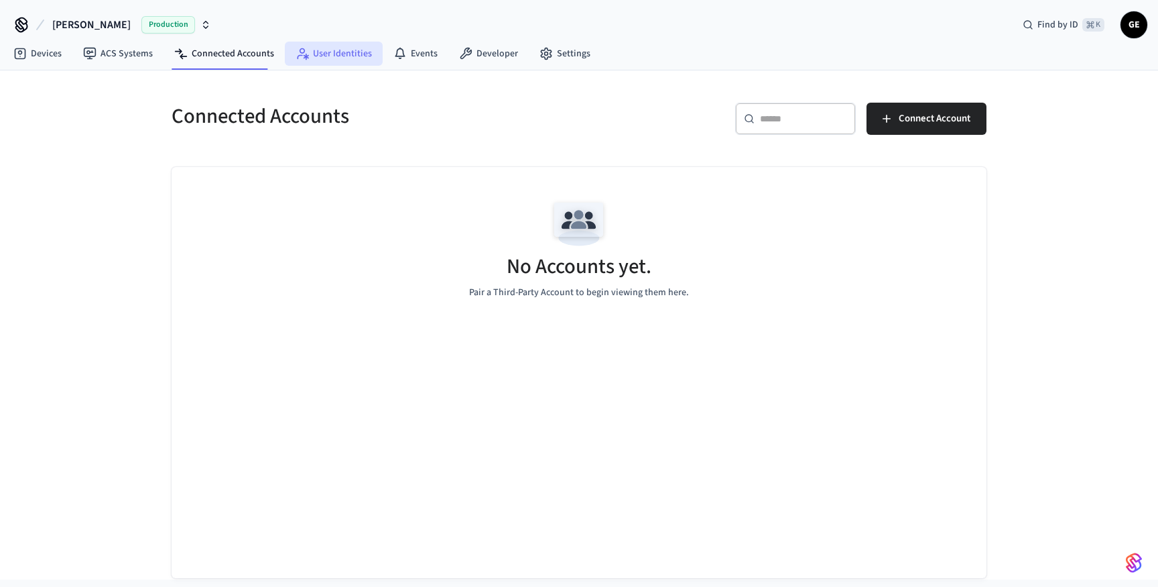
click at [305, 58] on link "User Identities" at bounding box center [334, 54] width 98 height 24
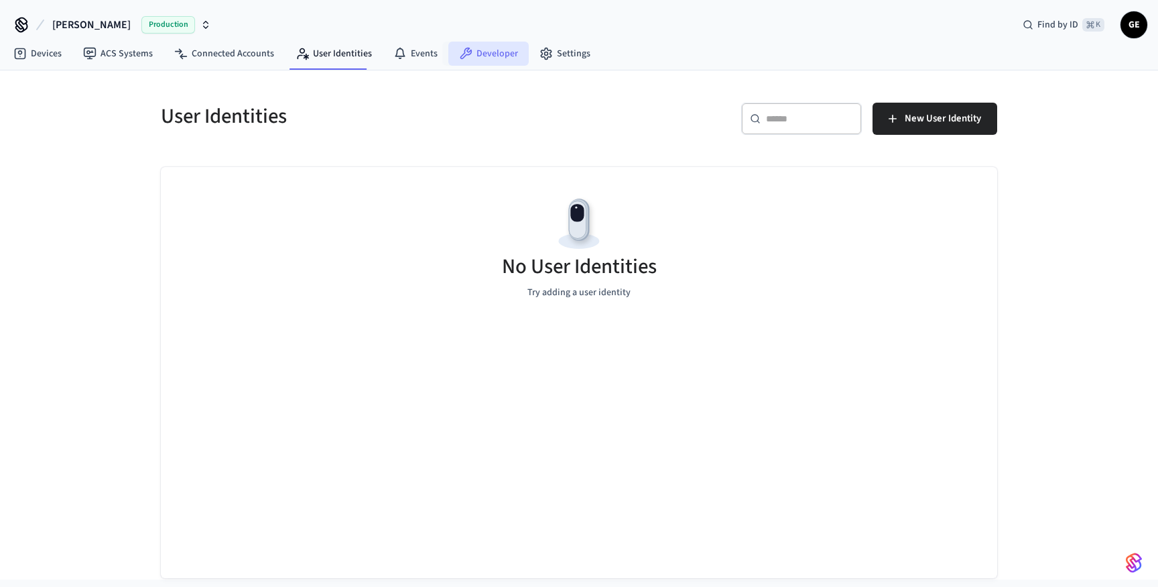
click at [501, 46] on link "Developer" at bounding box center [488, 54] width 80 height 24
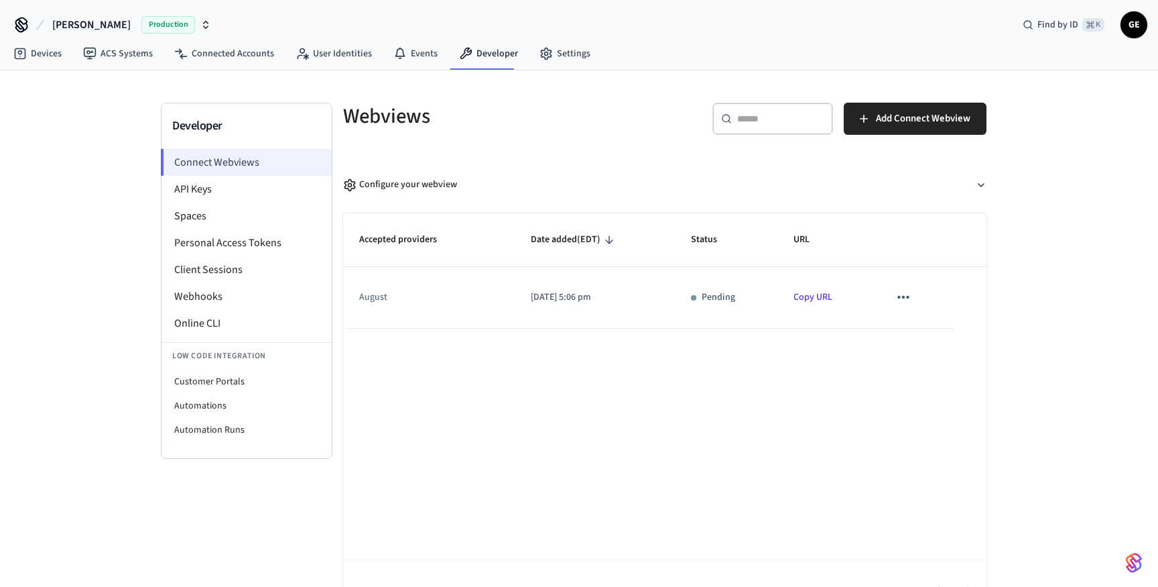
click at [207, 162] on li "Connect Webviews" at bounding box center [246, 162] width 171 height 27
click at [651, 296] on p "[DATE] 5:06 pm" at bounding box center [595, 297] width 128 height 14
click at [902, 292] on icon "sticky table" at bounding box center [903, 296] width 17 height 17
click at [880, 292] on div at bounding box center [579, 293] width 1158 height 587
click at [507, 294] on td "august" at bounding box center [429, 297] width 172 height 61
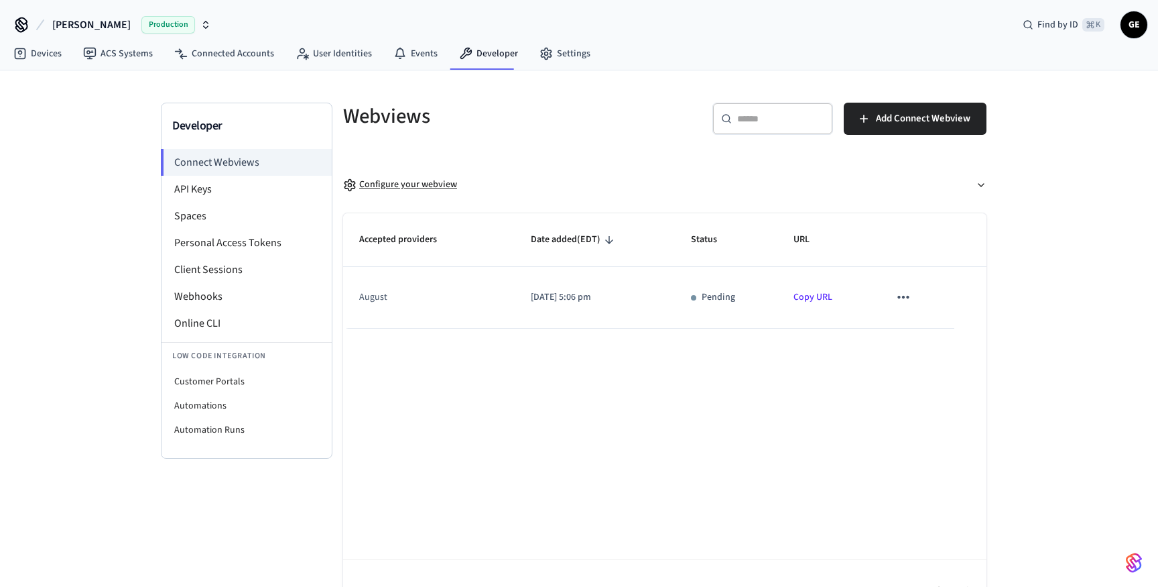
click at [405, 178] on div "Configure your webview" at bounding box center [400, 185] width 114 height 14
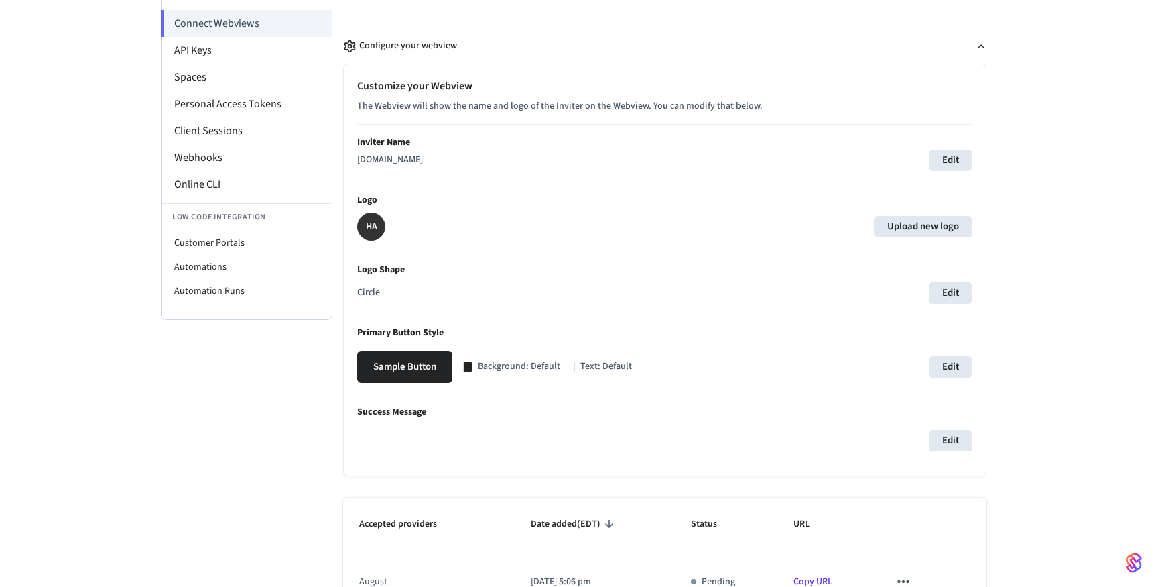
scroll to position [137, 0]
click at [955, 162] on button "Edit" at bounding box center [951, 162] width 44 height 21
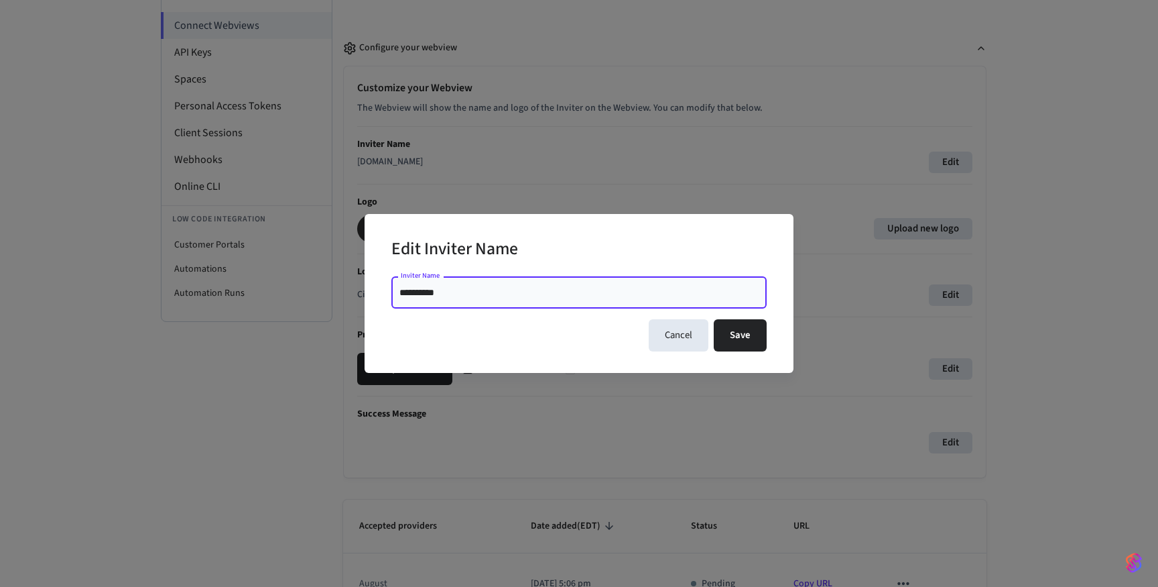
drag, startPoint x: 518, startPoint y: 292, endPoint x: 328, endPoint y: 287, distance: 189.1
click at [328, 287] on div "**********" at bounding box center [579, 293] width 1158 height 587
type input "**********"
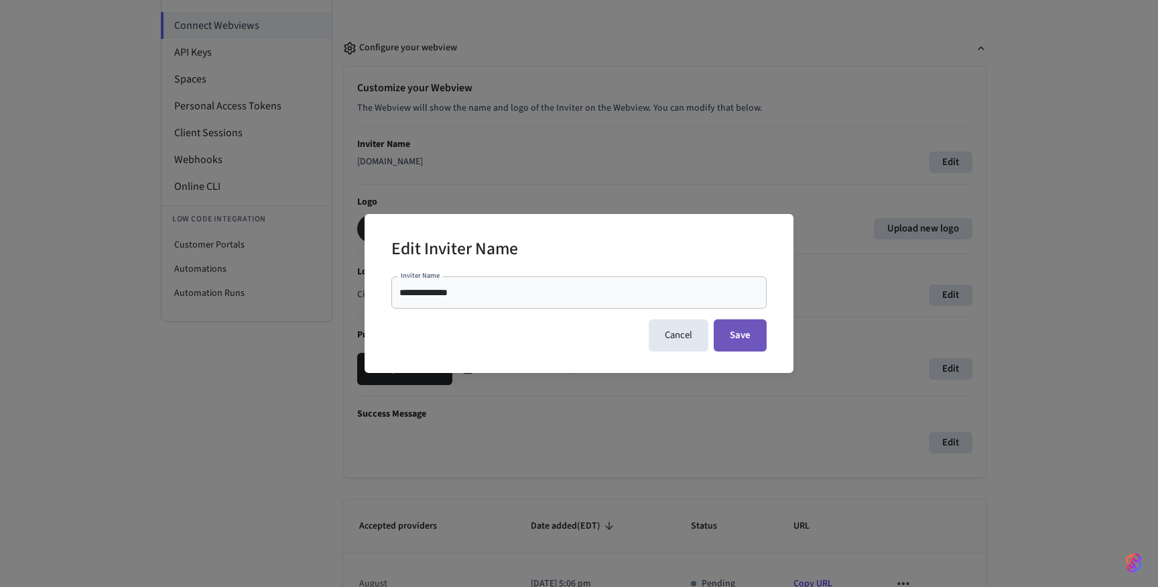
click at [739, 339] on button "Save" at bounding box center [740, 335] width 53 height 32
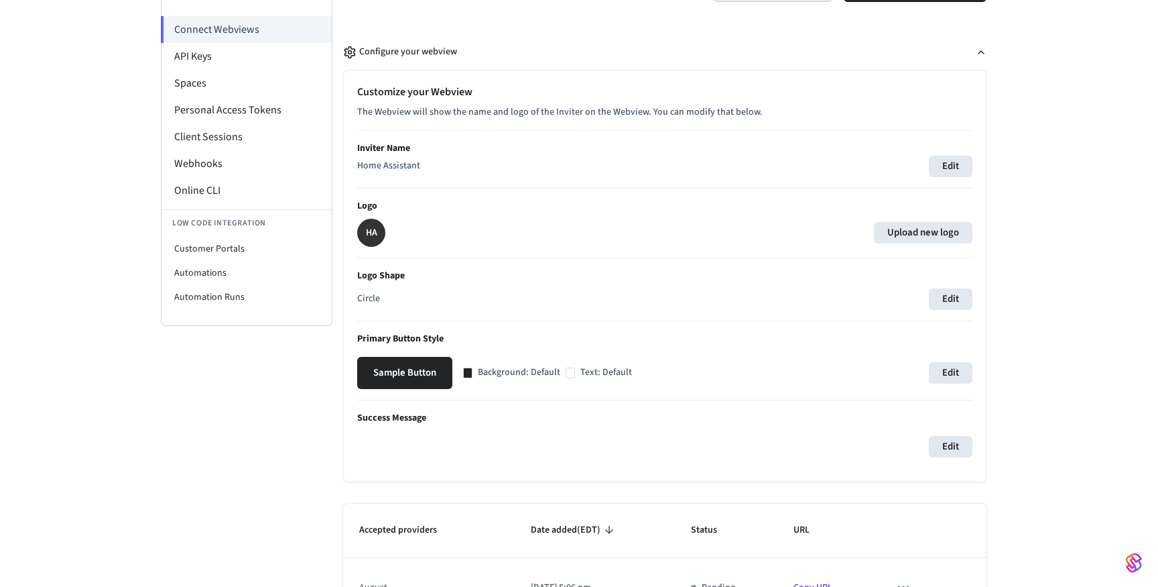
scroll to position [134, 0]
click at [957, 441] on button "Edit" at bounding box center [951, 444] width 44 height 21
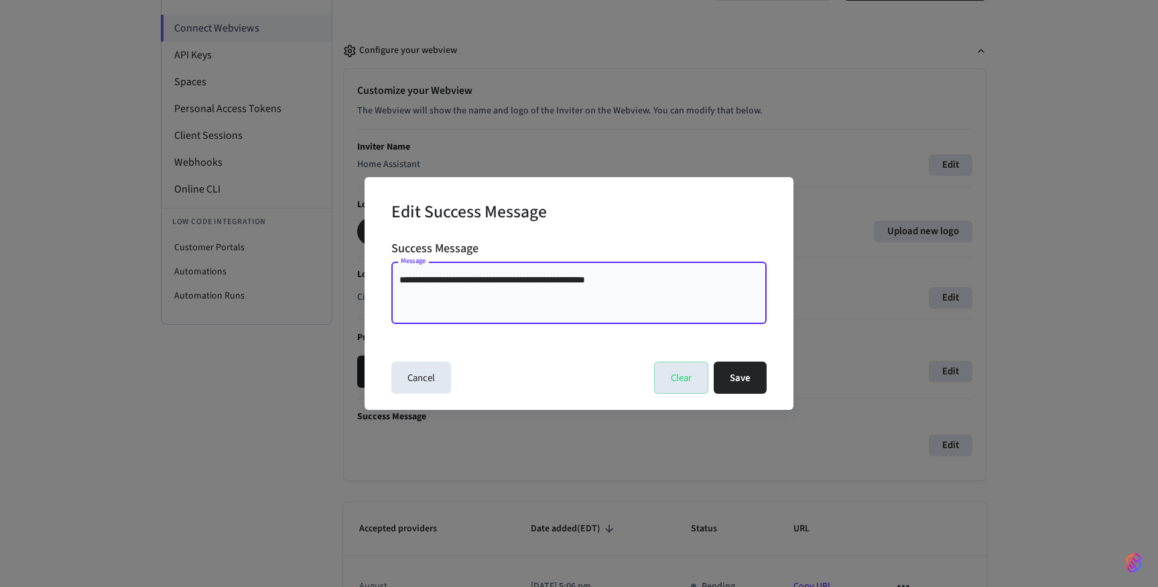
drag, startPoint x: 627, startPoint y: 281, endPoint x: 580, endPoint y: 280, distance: 46.9
click at [580, 280] on textarea "**********" at bounding box center [579, 293] width 359 height 40
click at [455, 280] on textarea "**********" at bounding box center [579, 293] width 359 height 40
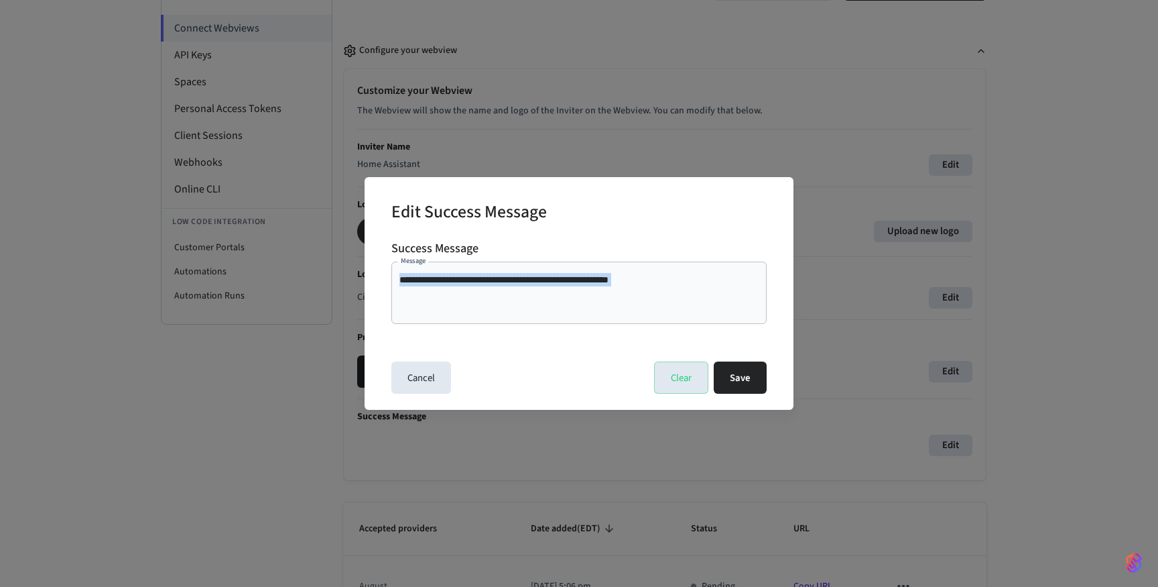
drag, startPoint x: 675, startPoint y: 272, endPoint x: 621, endPoint y: 278, distance: 54.0
click at [621, 278] on div "**********" at bounding box center [578, 292] width 375 height 62
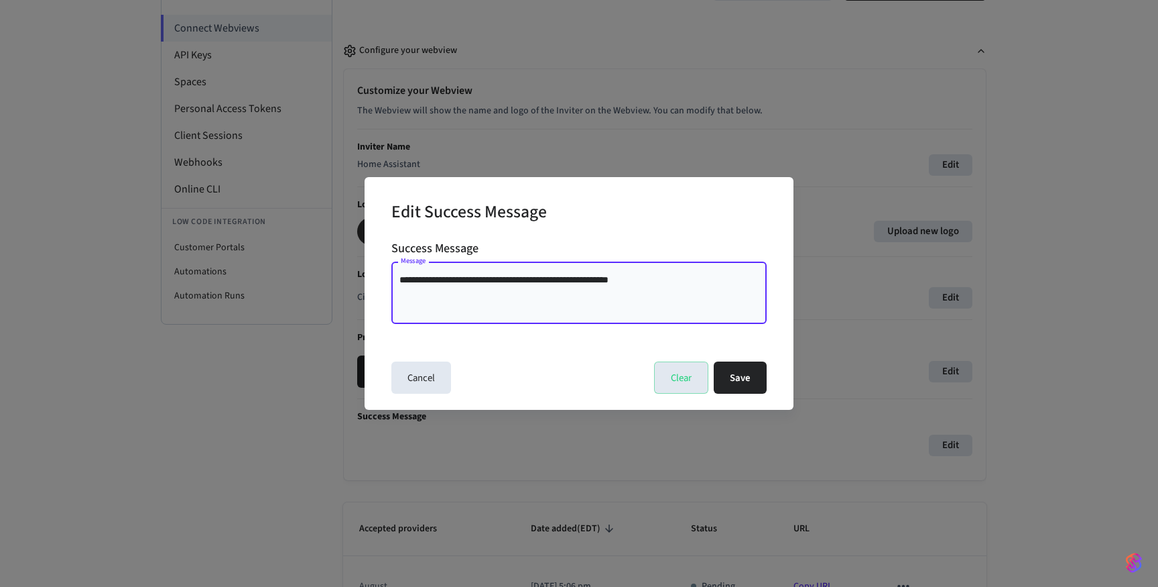
drag, startPoint x: 605, startPoint y: 274, endPoint x: 658, endPoint y: 278, distance: 53.1
click at [658, 278] on textarea "**********" at bounding box center [579, 293] width 359 height 40
type textarea "**********"
click at [751, 379] on button "Save" at bounding box center [740, 377] width 53 height 32
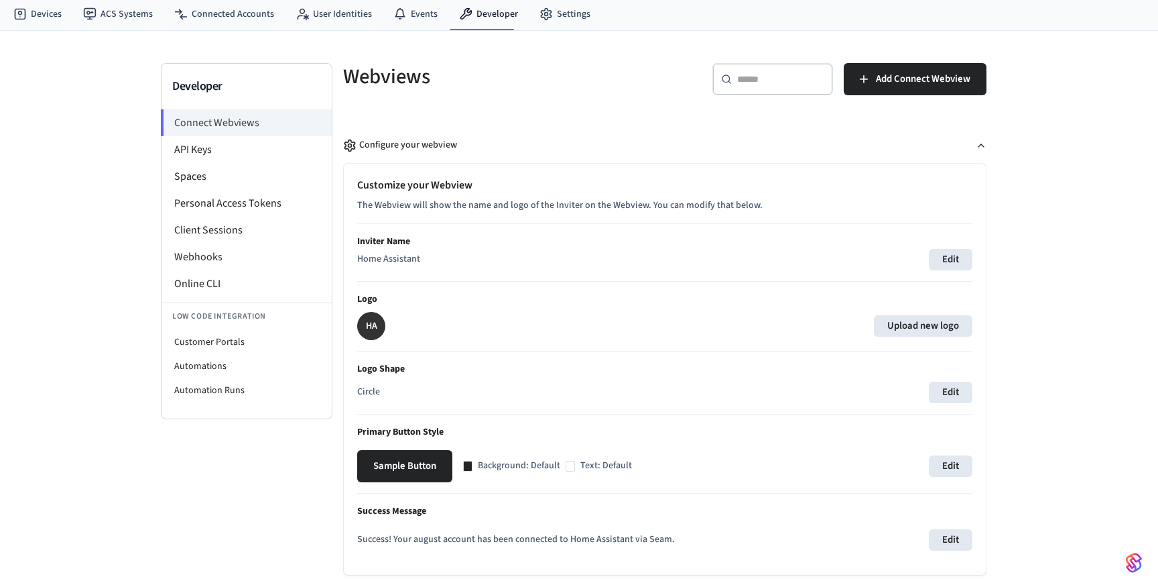
scroll to position [39, 0]
click at [918, 326] on label "Upload new logo" at bounding box center [923, 326] width 99 height 21
click at [0, 0] on input "Upload new logo" at bounding box center [0, 0] width 0 height 0
click at [918, 325] on label "Upload new logo" at bounding box center [923, 326] width 99 height 21
click at [0, 0] on input "Upload new logo" at bounding box center [0, 0] width 0 height 0
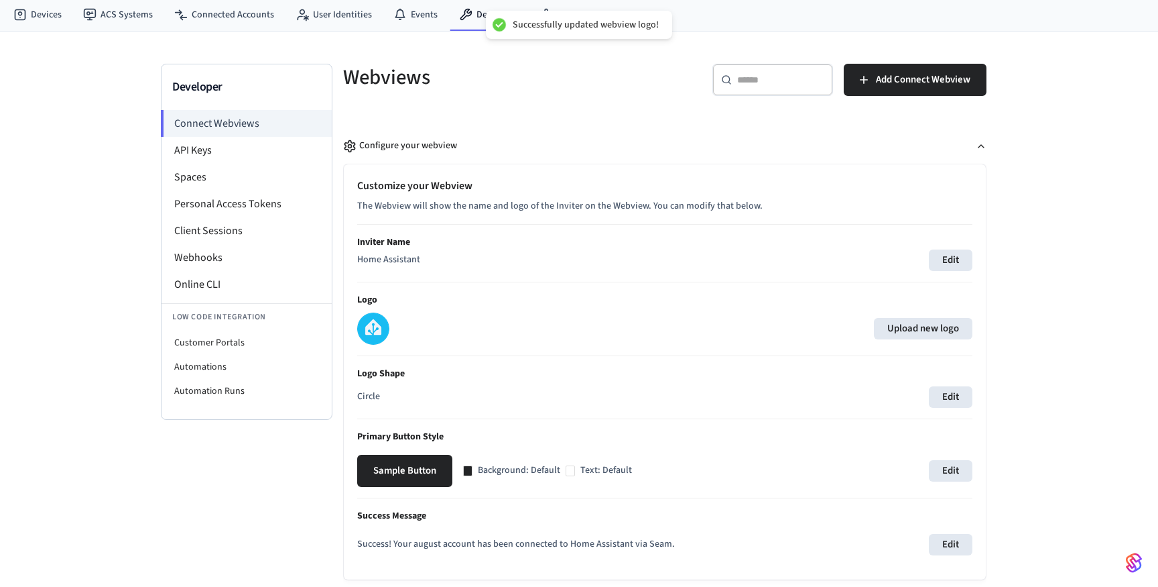
click at [779, 343] on div "Upload new logo" at bounding box center [664, 328] width 615 height 32
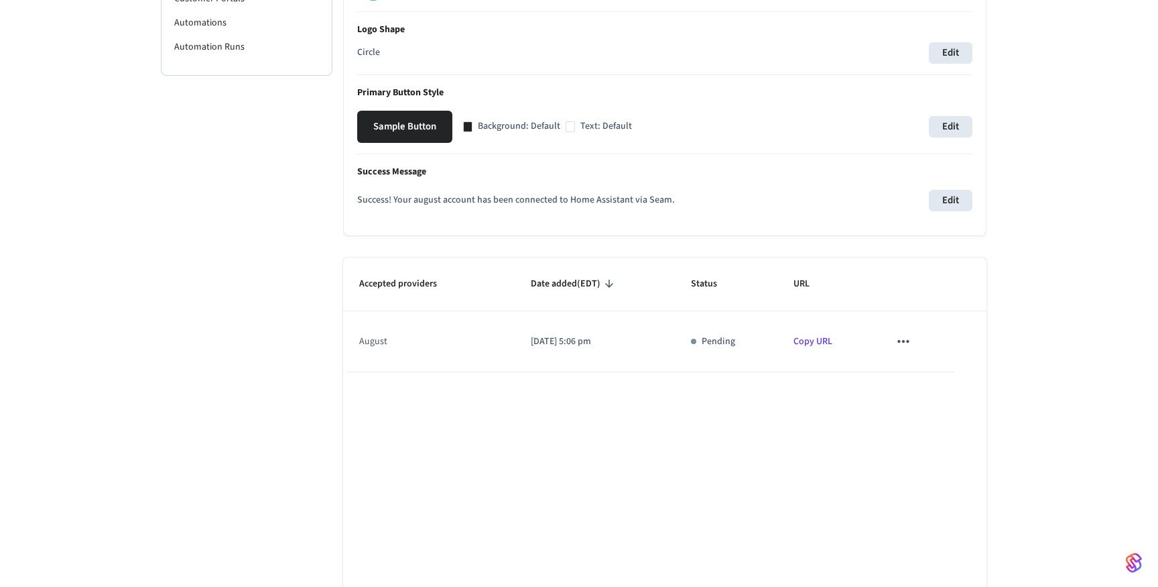
scroll to position [377, 0]
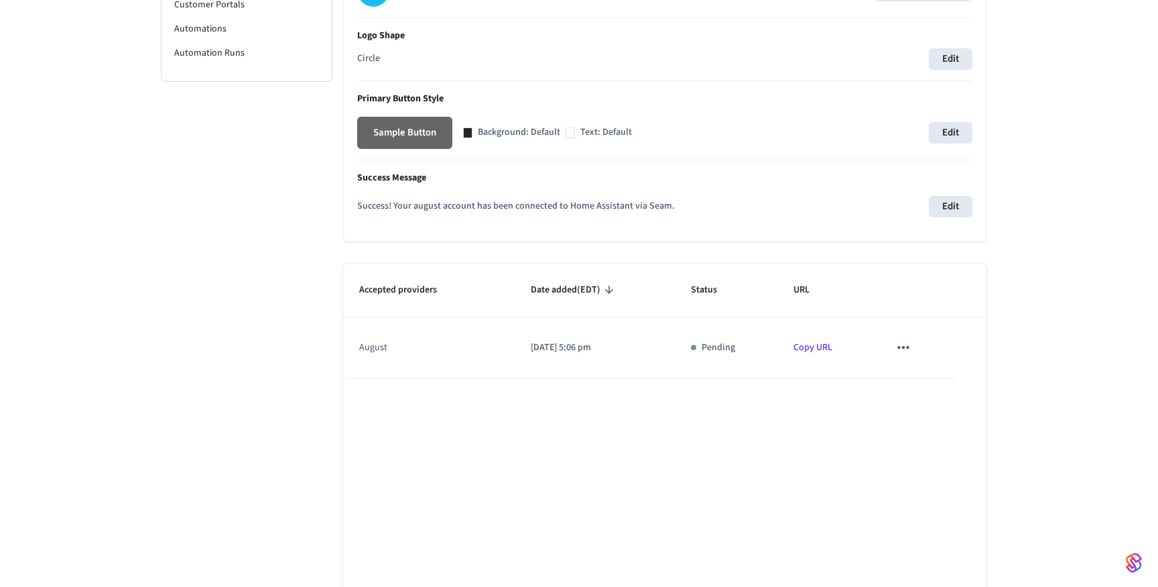
click at [416, 127] on button "Sample Button" at bounding box center [404, 133] width 95 height 32
click at [959, 143] on button "Edit" at bounding box center [951, 132] width 44 height 21
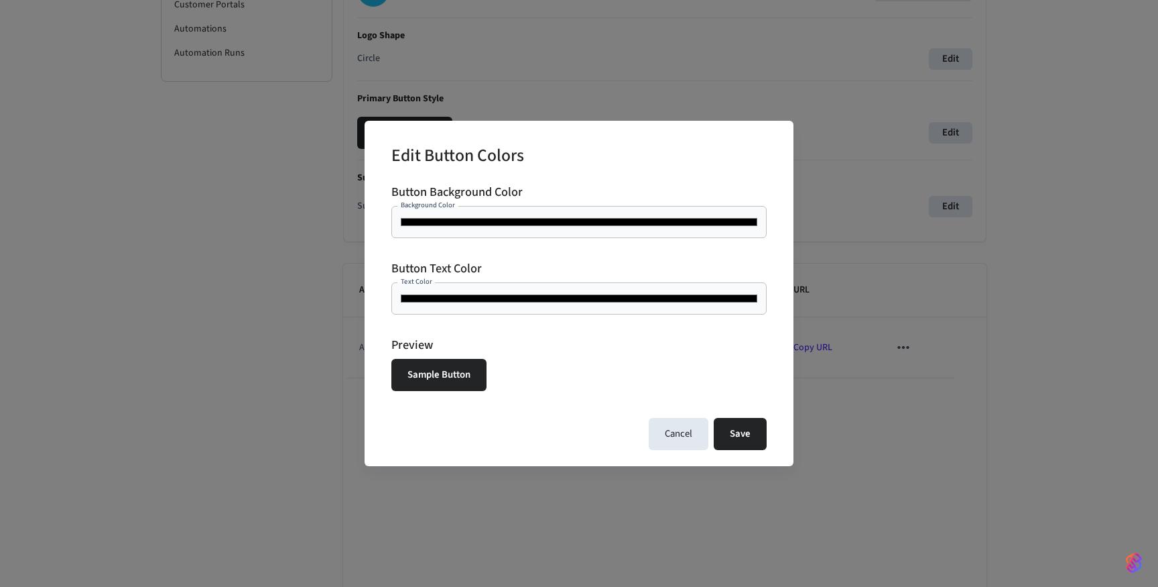
click at [613, 228] on input "*******" at bounding box center [579, 221] width 359 height 13
click at [611, 225] on input "*******" at bounding box center [579, 221] width 359 height 13
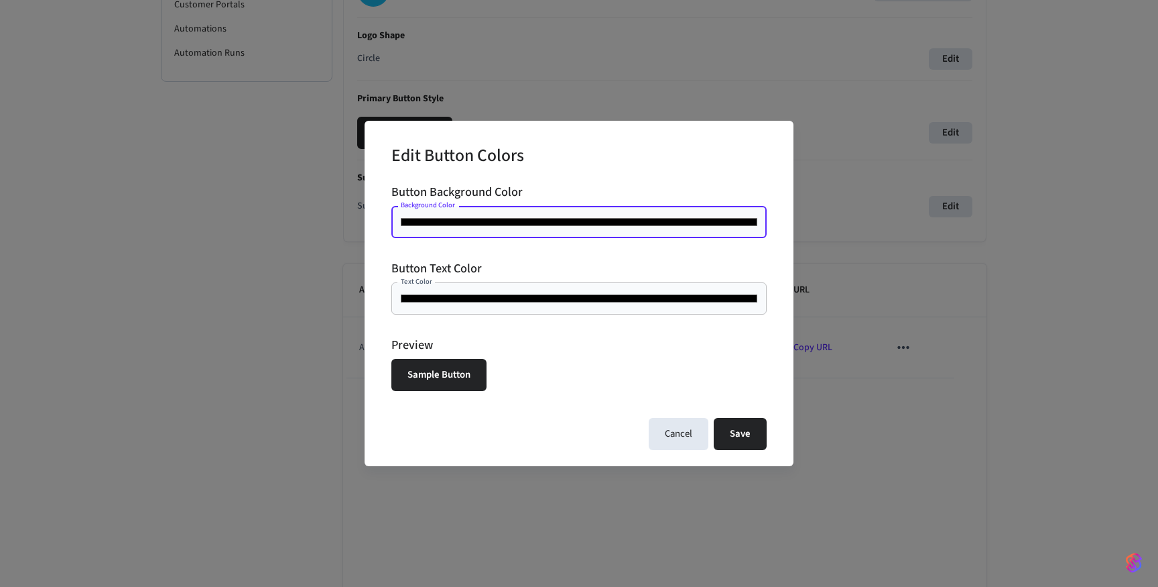
click at [611, 224] on input "*******" at bounding box center [579, 221] width 359 height 13
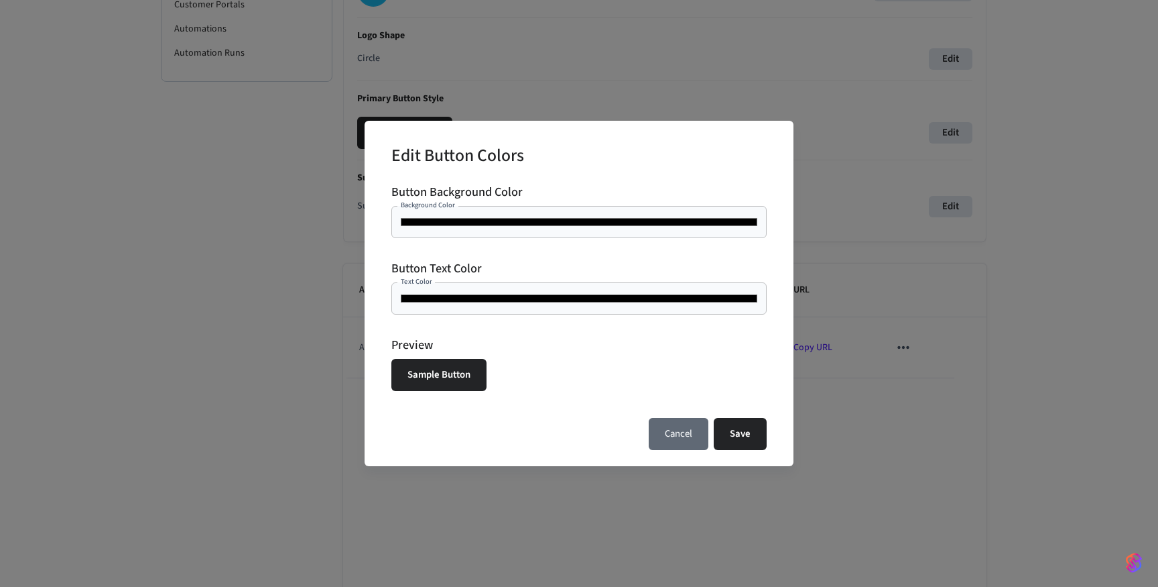
click at [674, 432] on button "Cancel" at bounding box center [679, 434] width 60 height 32
type input "*******"
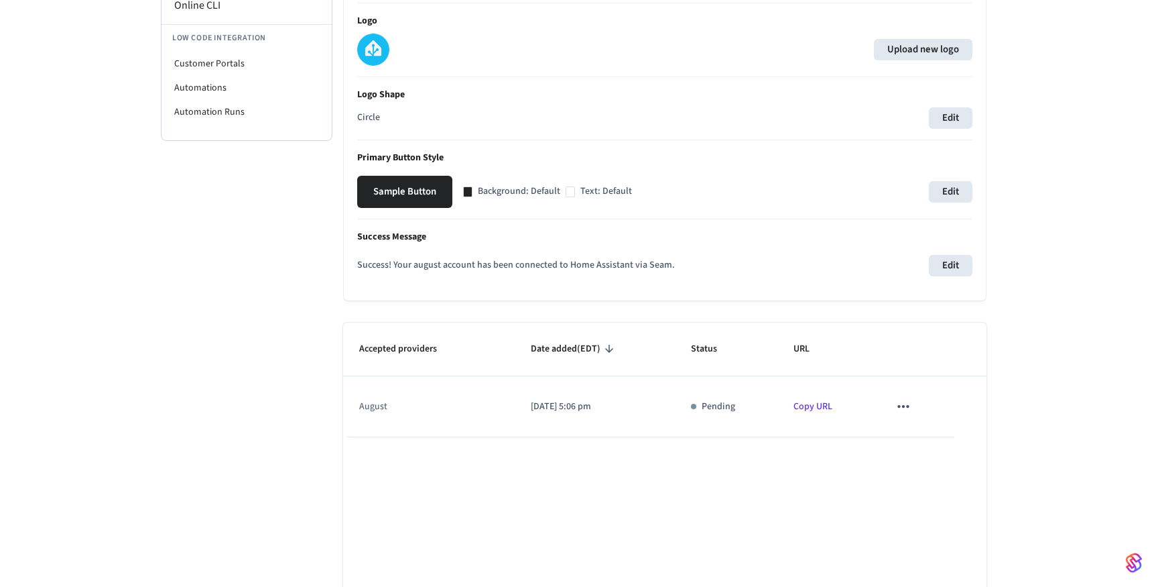
scroll to position [314, 0]
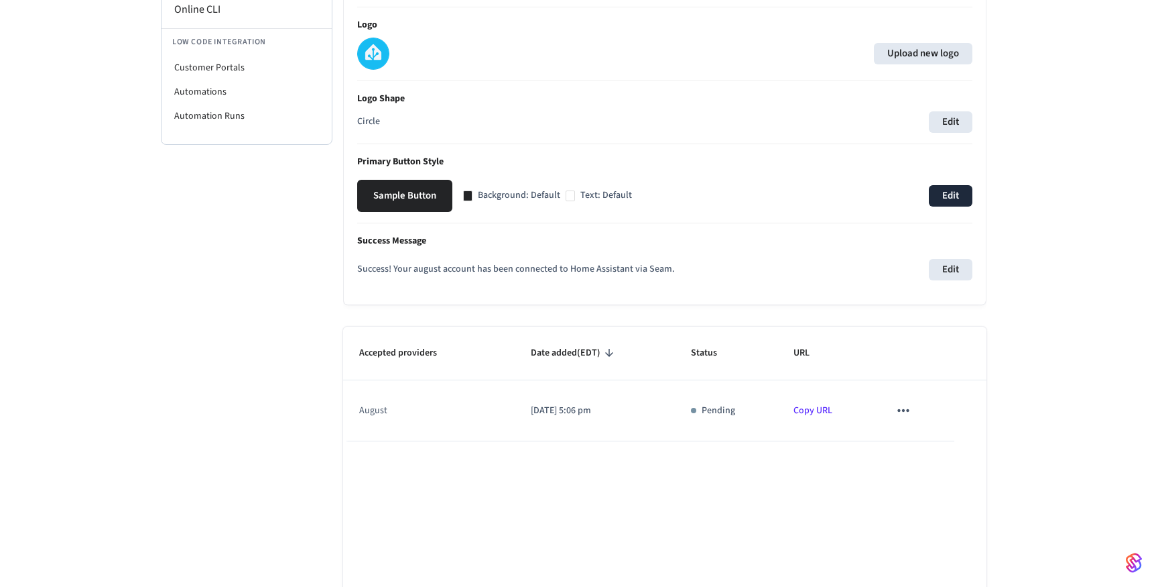
click at [940, 191] on button "Edit" at bounding box center [951, 195] width 44 height 21
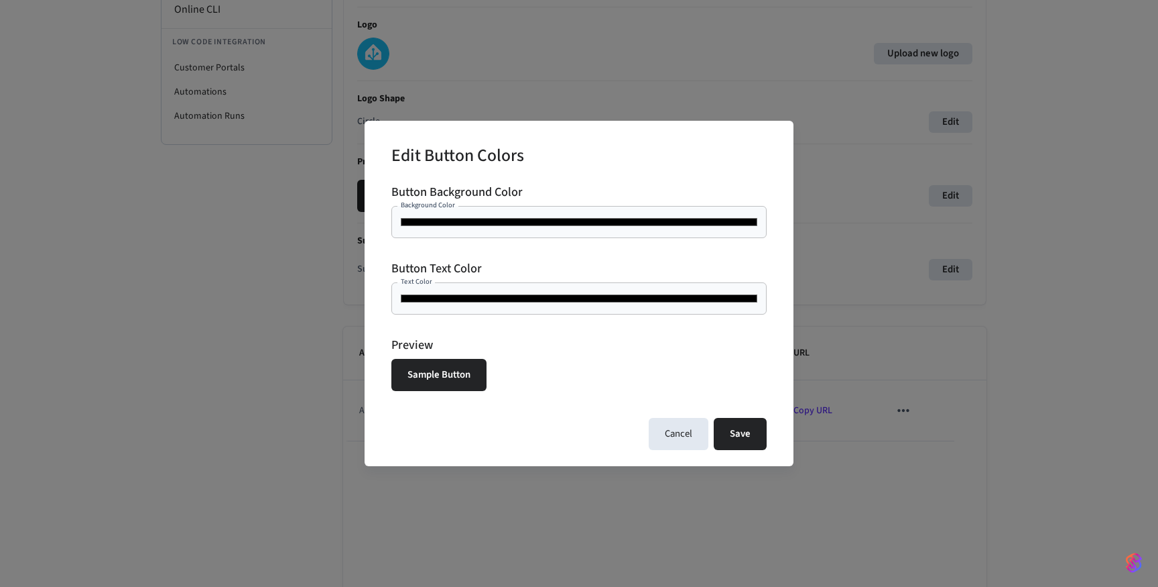
click at [480, 215] on input "*******" at bounding box center [579, 221] width 359 height 13
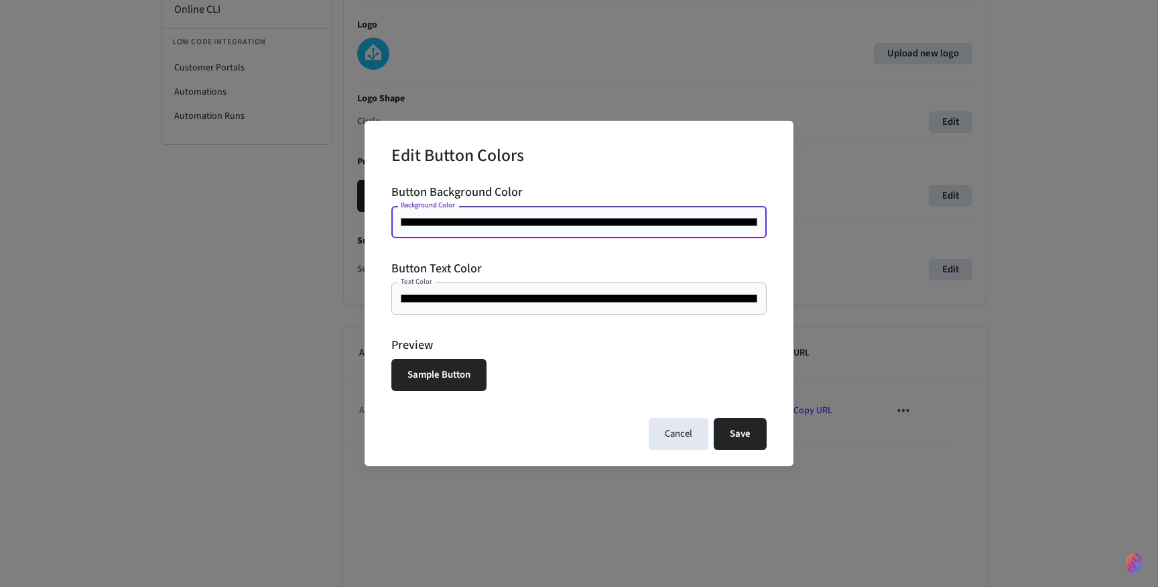
type input "*******"
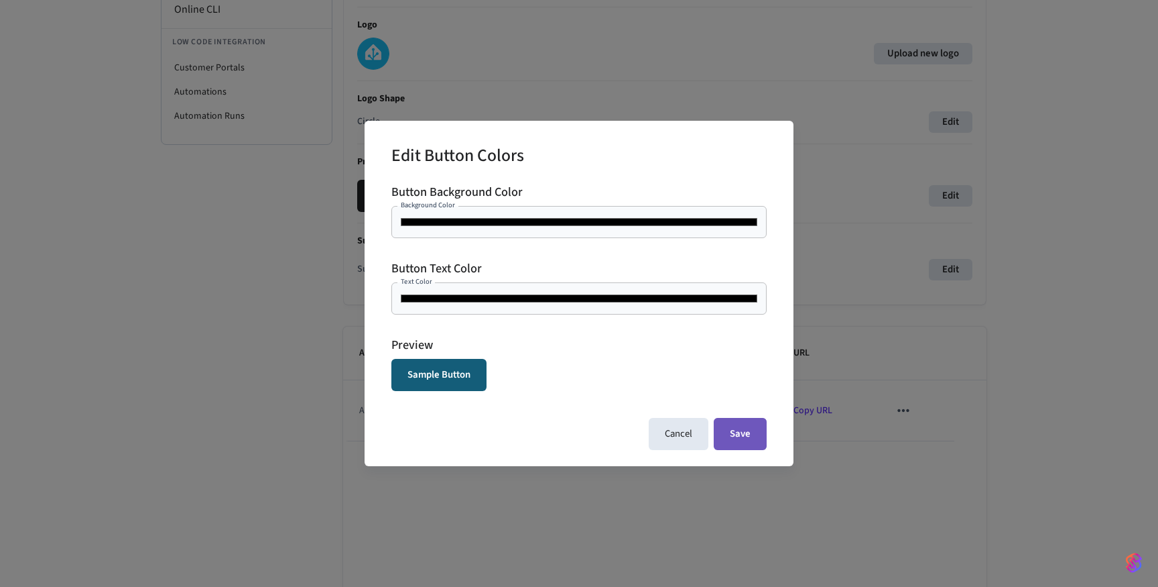
click at [731, 432] on button "Save" at bounding box center [740, 434] width 53 height 32
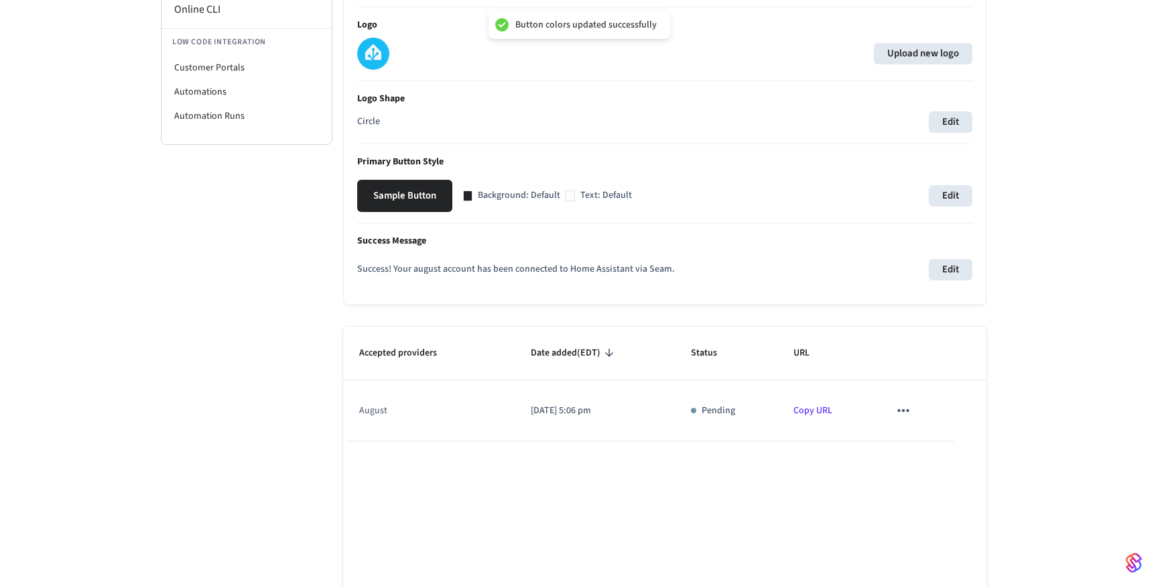
type input "*******"
click at [436, 198] on button "Sample Button" at bounding box center [404, 196] width 95 height 32
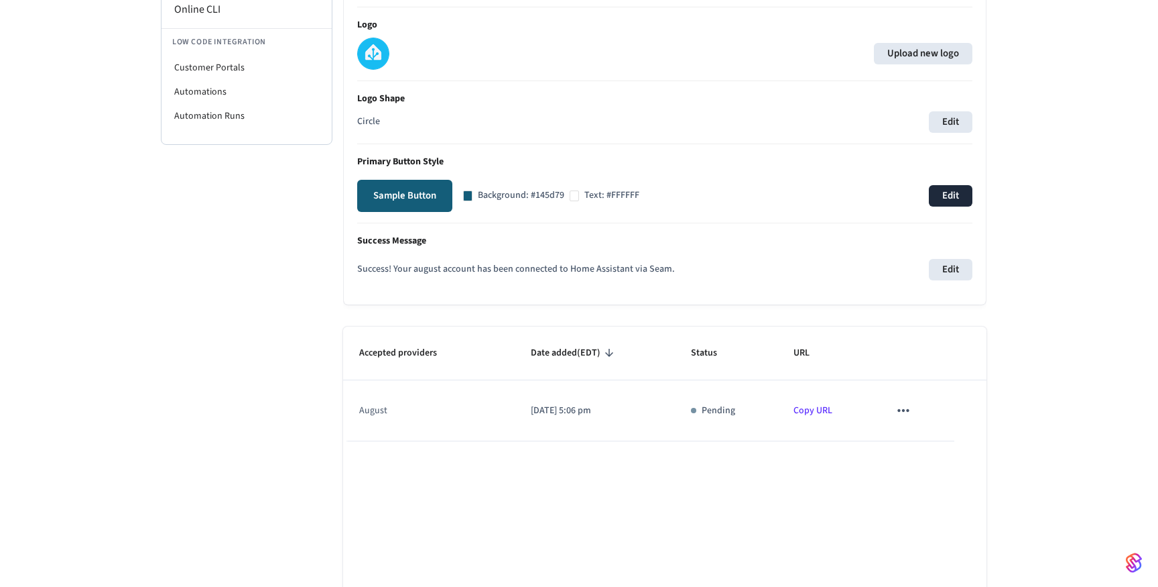
click at [947, 200] on button "Edit" at bounding box center [951, 195] width 44 height 21
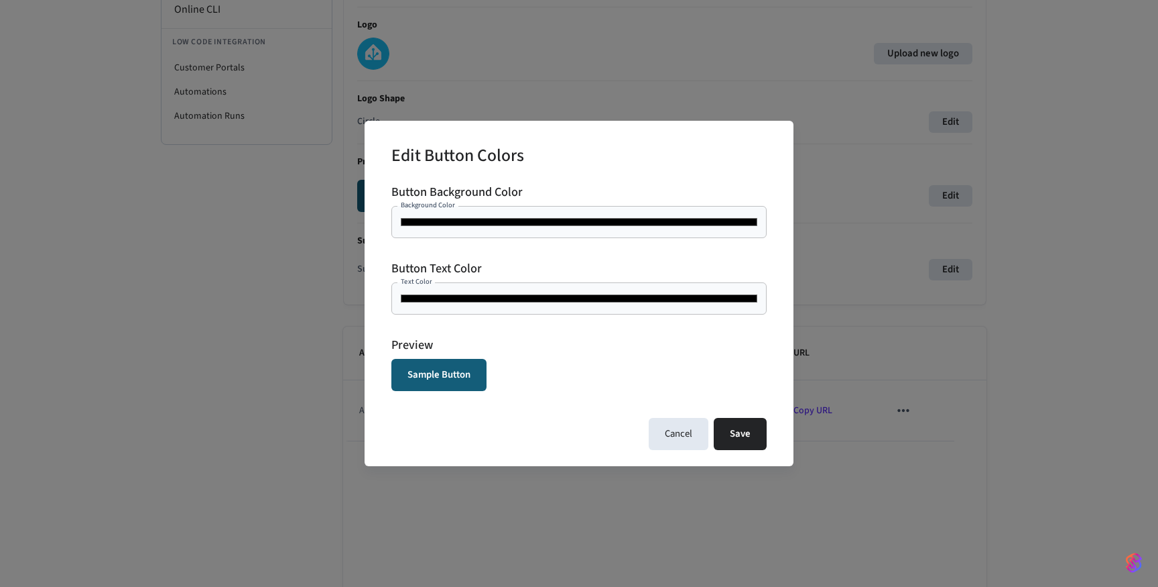
click at [518, 230] on div "******* Background Color" at bounding box center [578, 222] width 375 height 32
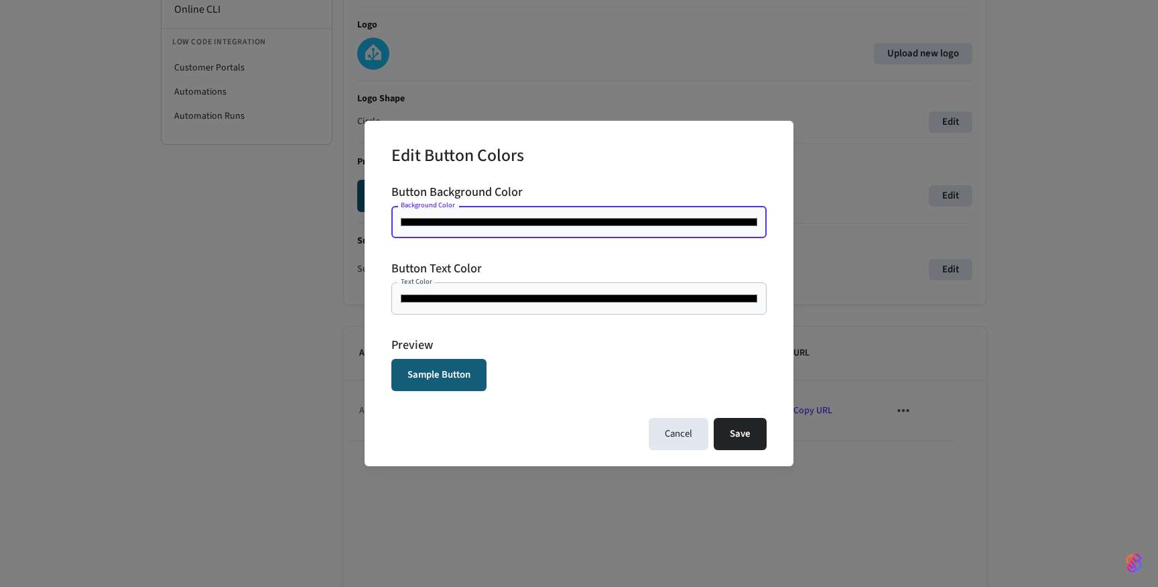
click at [518, 222] on input "*******" at bounding box center [579, 221] width 359 height 13
type input "*******"
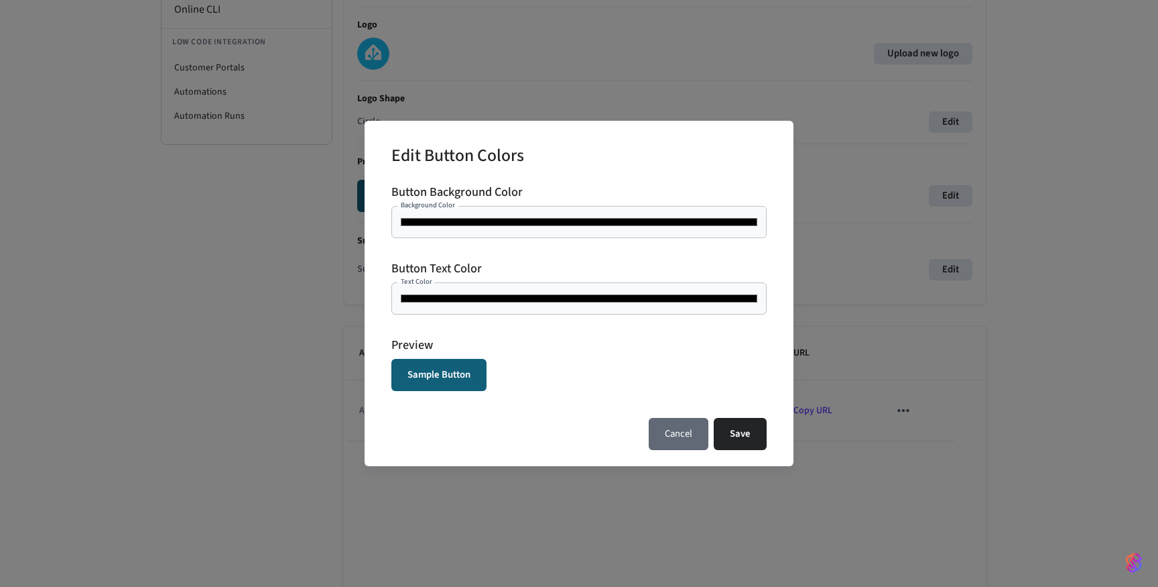
click at [696, 437] on button "Cancel" at bounding box center [679, 434] width 60 height 32
type input "*******"
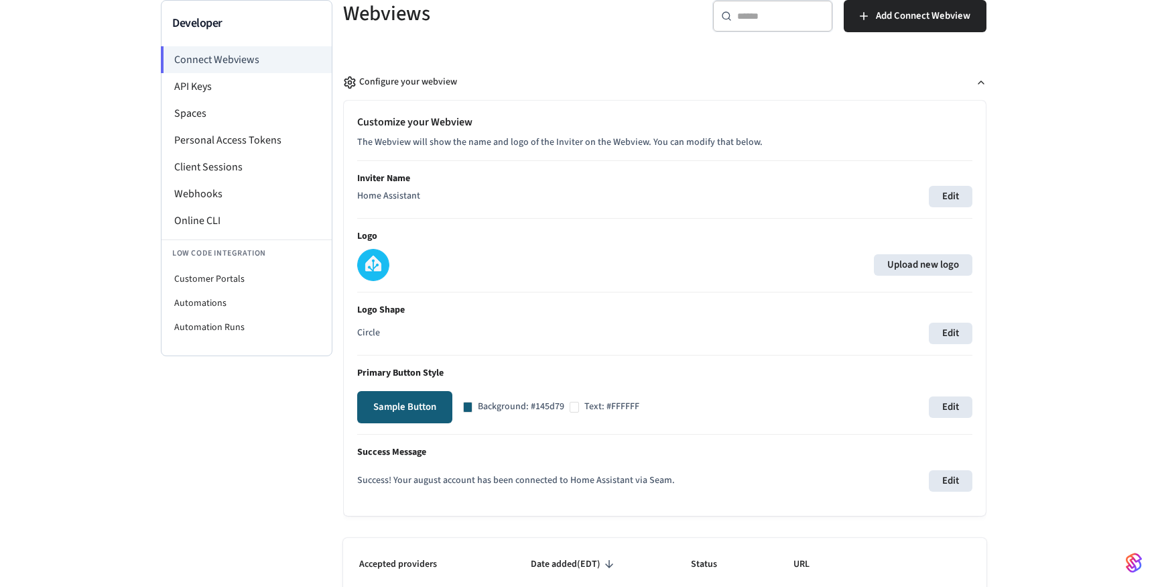
scroll to position [94, 0]
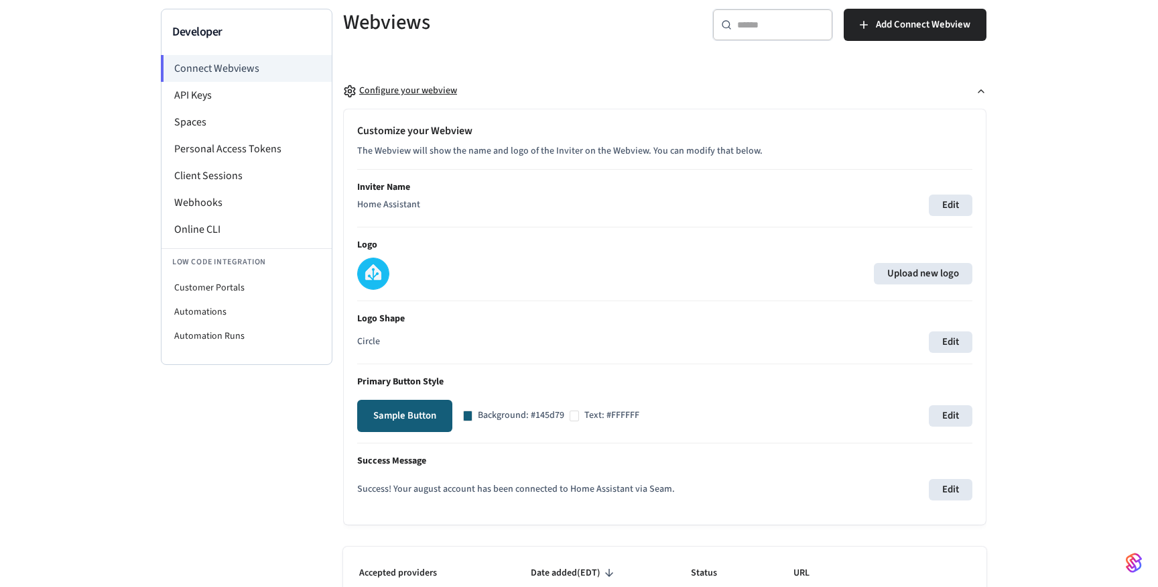
click at [983, 93] on icon "button" at bounding box center [981, 91] width 11 height 11
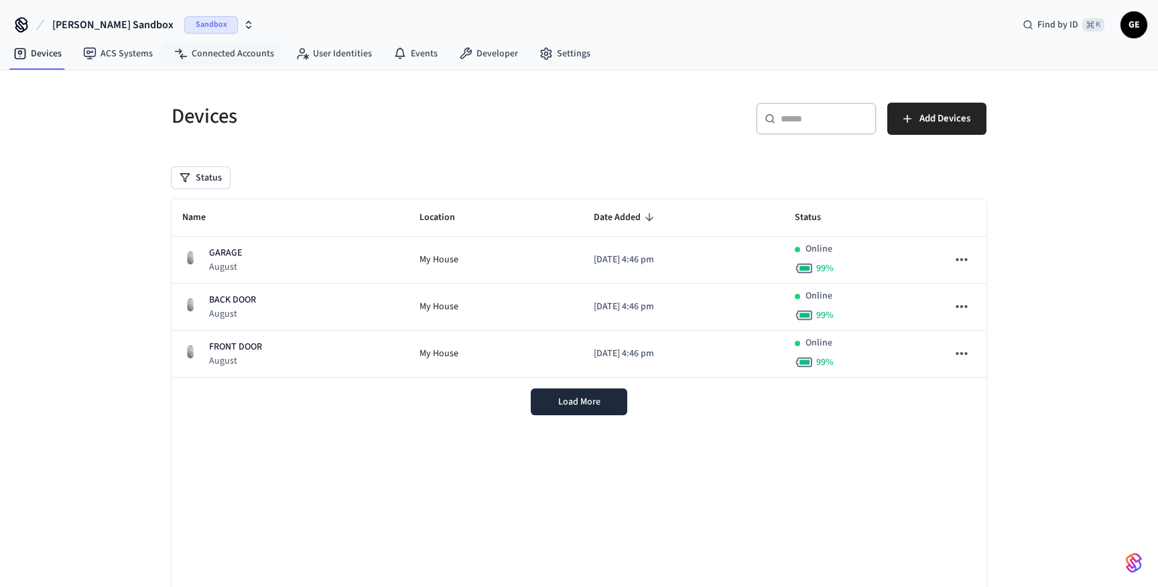
click at [198, 34] on button "Grant's Sandbox Sandbox" at bounding box center [153, 25] width 210 height 28
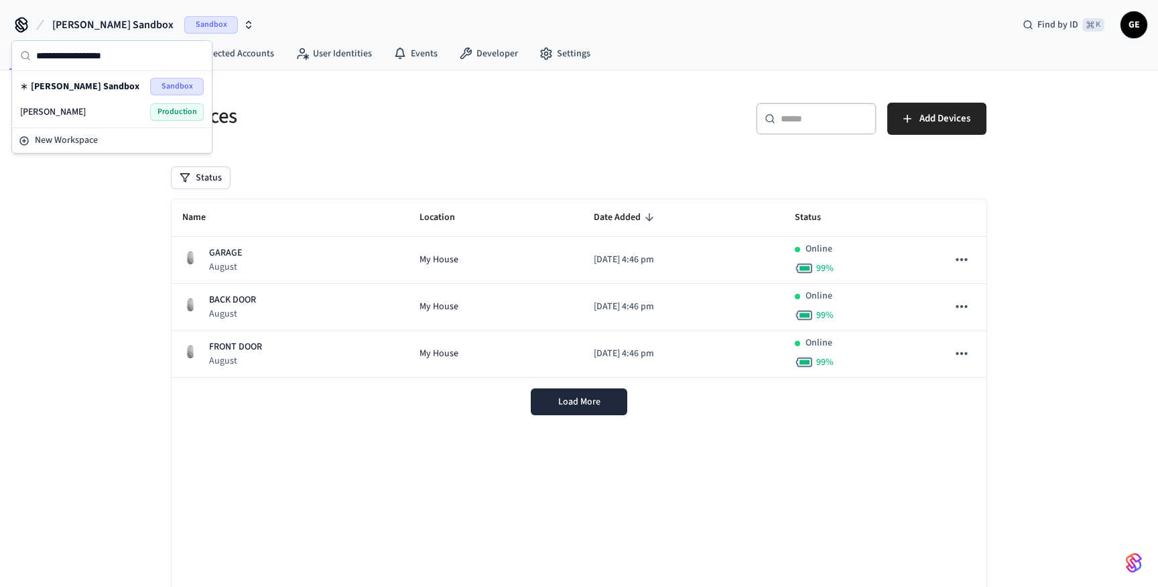
click at [196, 27] on div "Sandbox" at bounding box center [219, 24] width 70 height 17
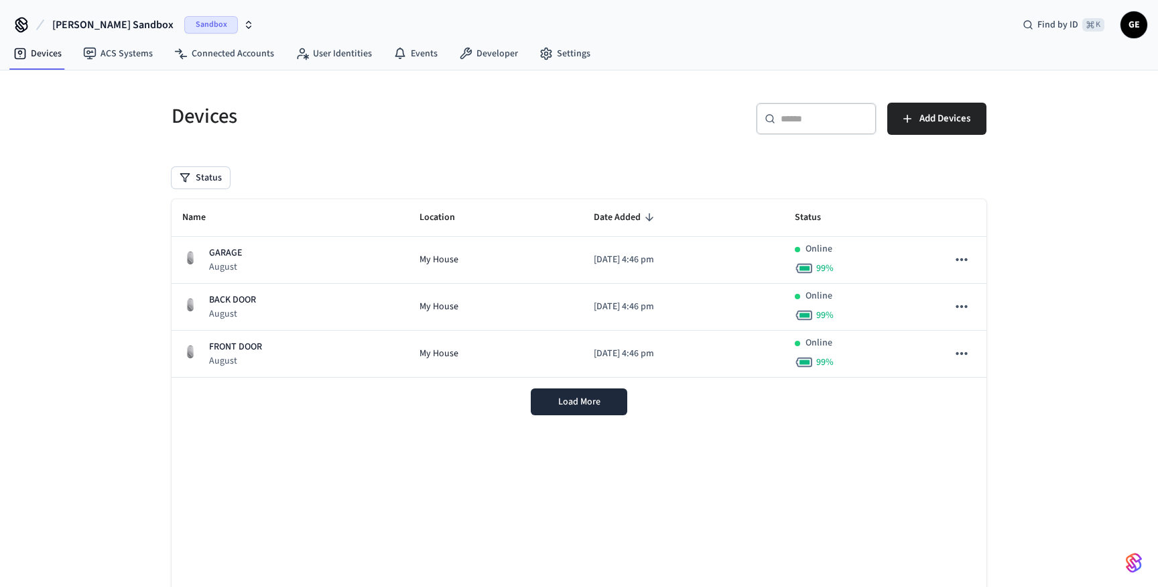
click at [194, 28] on div "Sandbox" at bounding box center [219, 24] width 70 height 17
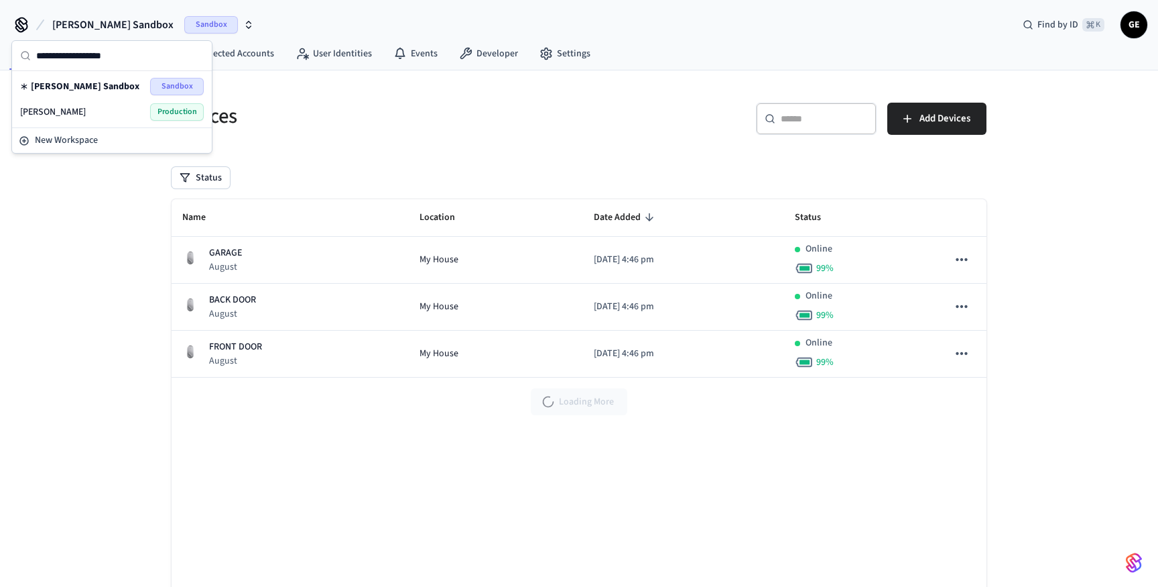
click at [164, 114] on span "Production" at bounding box center [177, 111] width 54 height 17
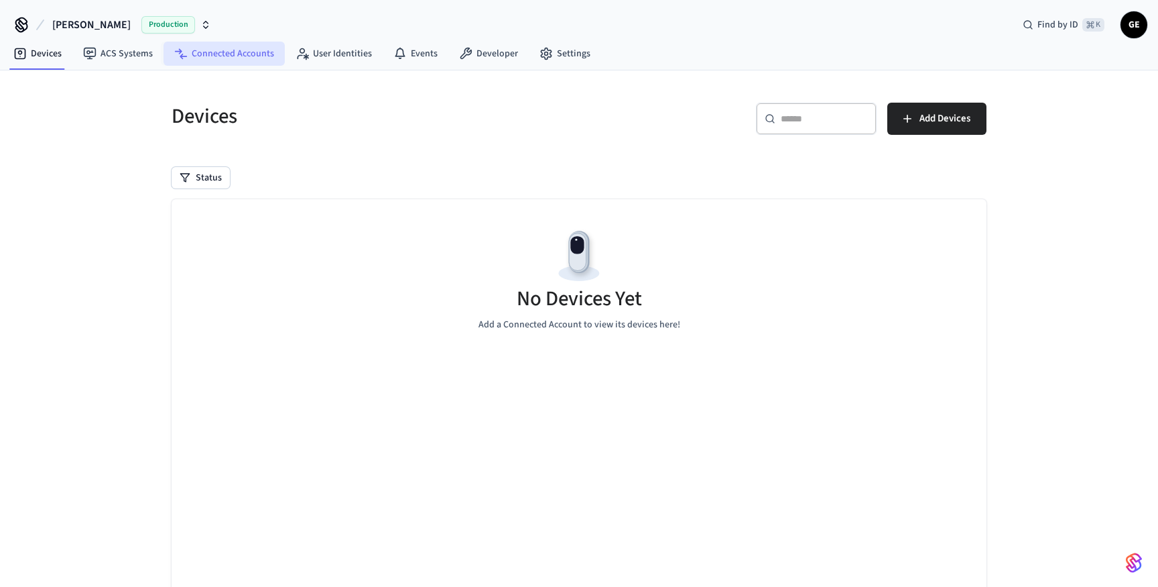
click at [202, 52] on link "Connected Accounts" at bounding box center [224, 54] width 121 height 24
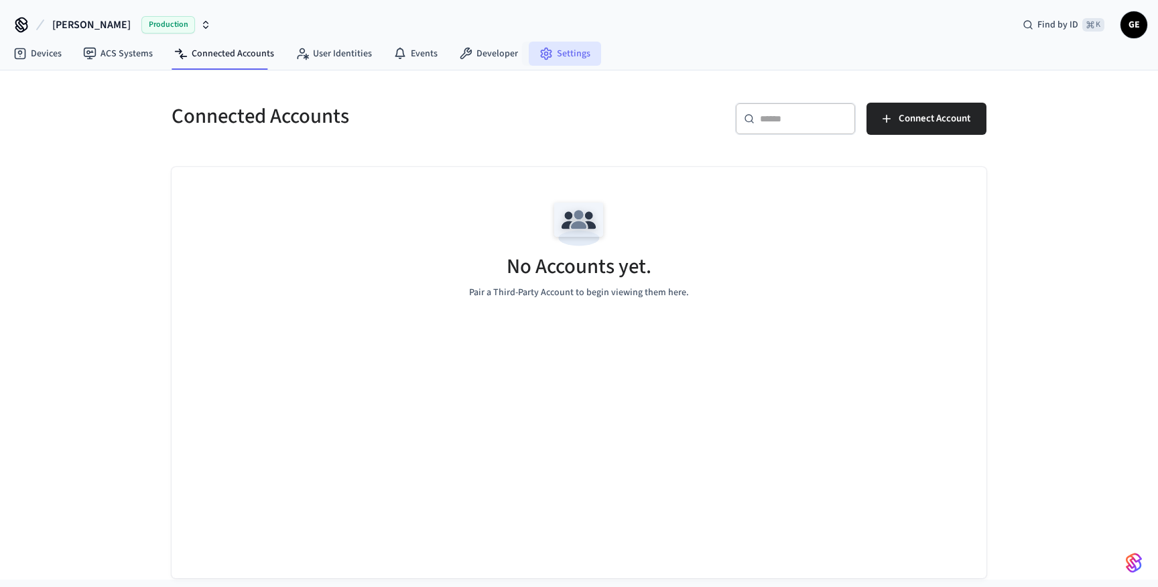
click at [566, 58] on link "Settings" at bounding box center [565, 54] width 72 height 24
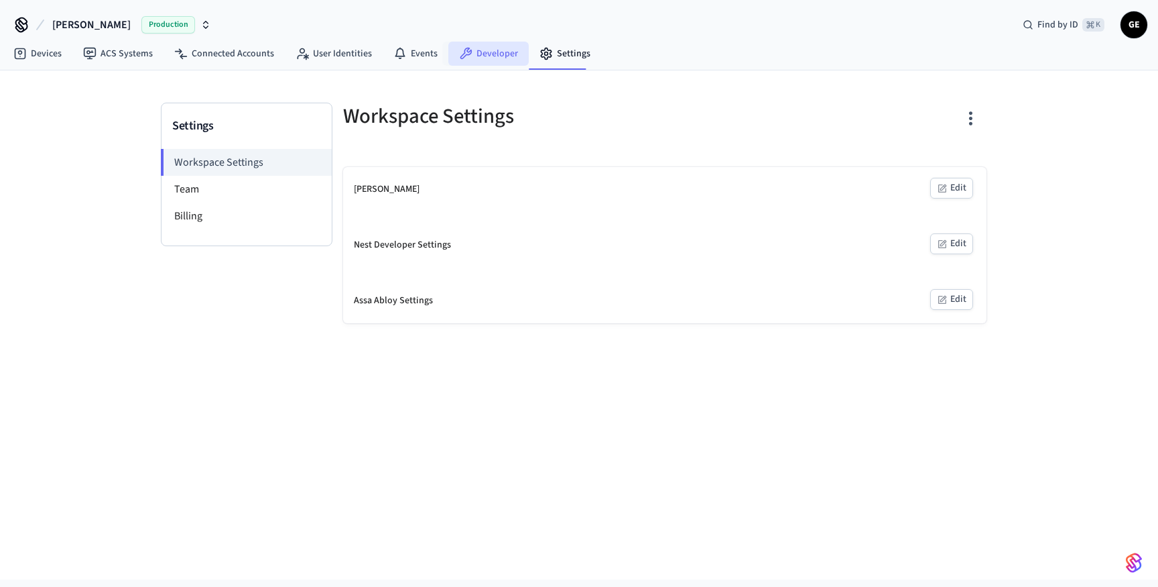
click at [493, 51] on link "Developer" at bounding box center [488, 54] width 80 height 24
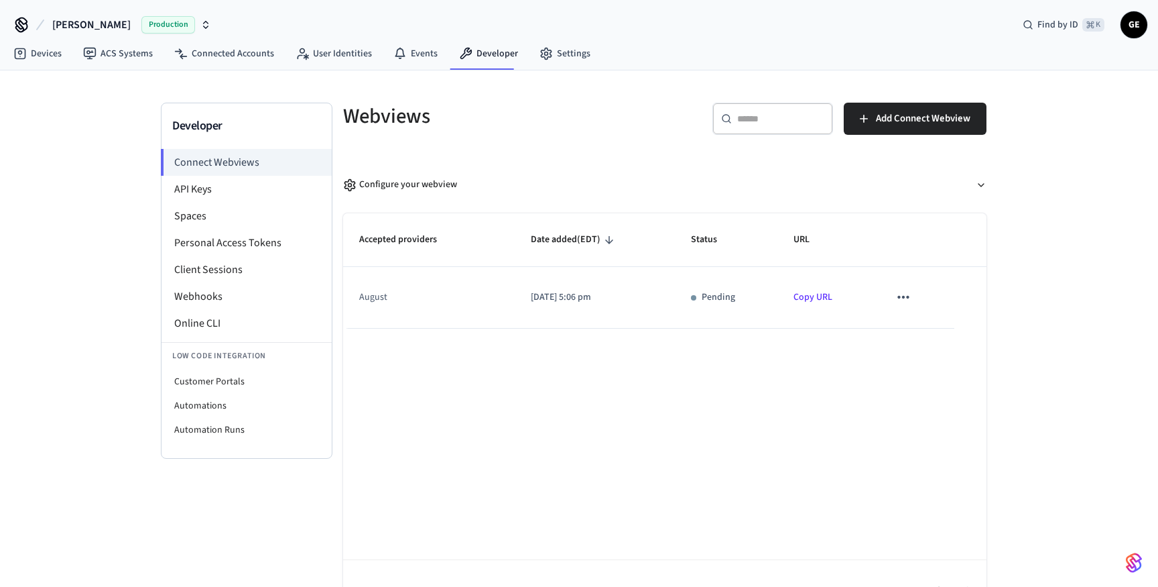
click at [571, 302] on p "[DATE] 5:06 pm" at bounding box center [595, 297] width 128 height 14
click at [817, 298] on link "Copy URL" at bounding box center [813, 296] width 39 height 13
click at [903, 298] on icon "sticky table" at bounding box center [903, 297] width 11 height 3
click at [857, 267] on div at bounding box center [579, 293] width 1158 height 587
click at [229, 51] on link "Connected Accounts" at bounding box center [224, 54] width 121 height 24
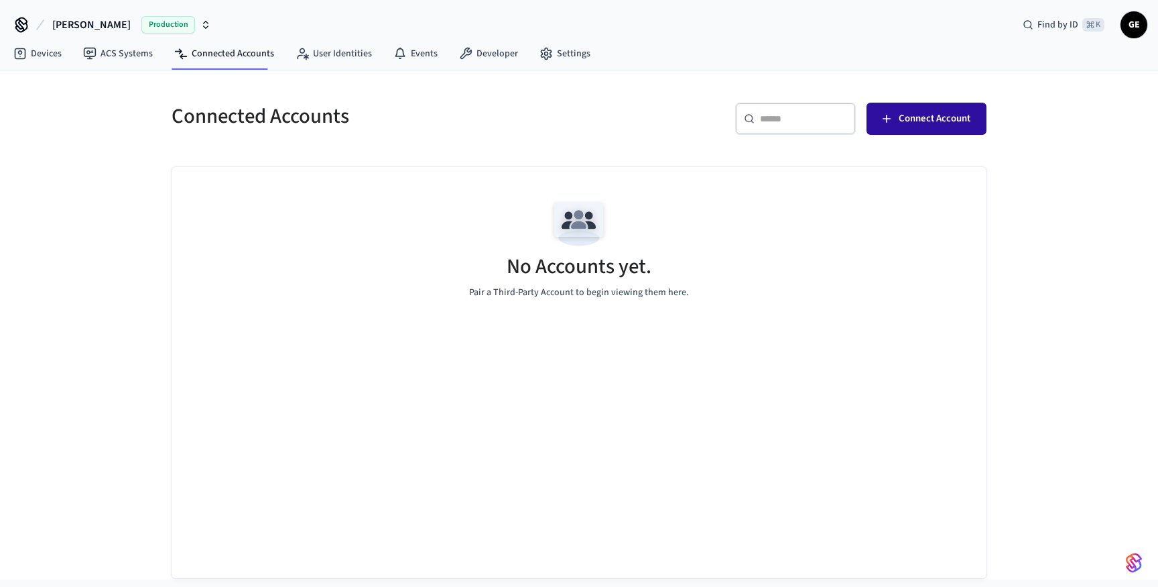
click at [941, 118] on span "Connect Account" at bounding box center [935, 118] width 72 height 17
click at [912, 115] on span "Connect Account" at bounding box center [935, 118] width 72 height 17
click at [619, 221] on div "No Accounts yet. Pair a Third-Party Account to begin viewing them here." at bounding box center [579, 247] width 815 height 160
click at [349, 48] on link "User Identities" at bounding box center [334, 54] width 98 height 24
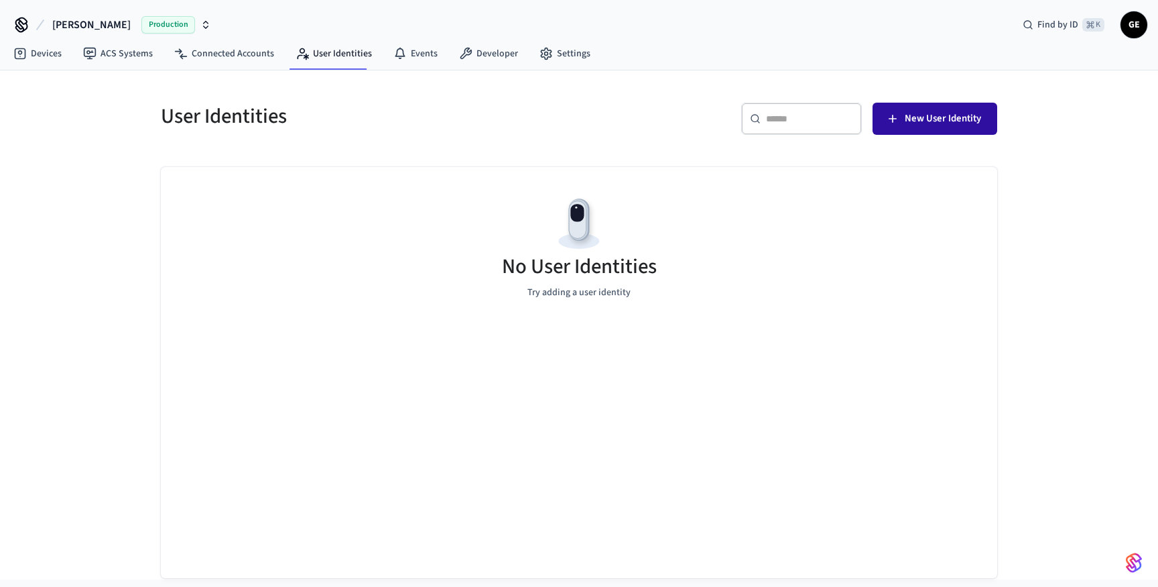
click at [924, 118] on span "New User Identity" at bounding box center [943, 118] width 76 height 17
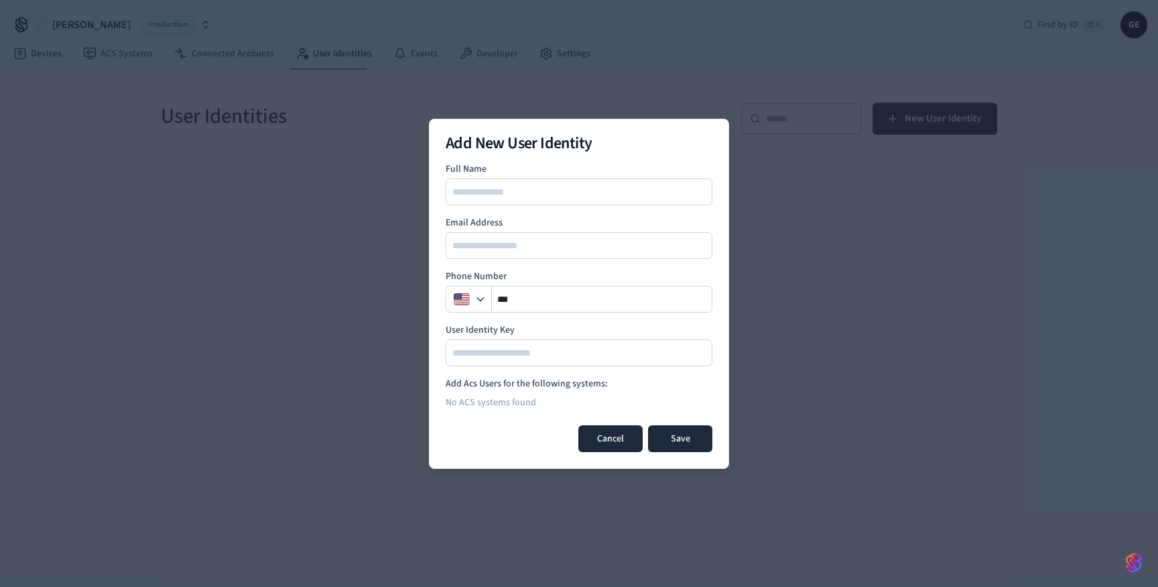
click at [599, 436] on button "Cancel" at bounding box center [611, 438] width 64 height 27
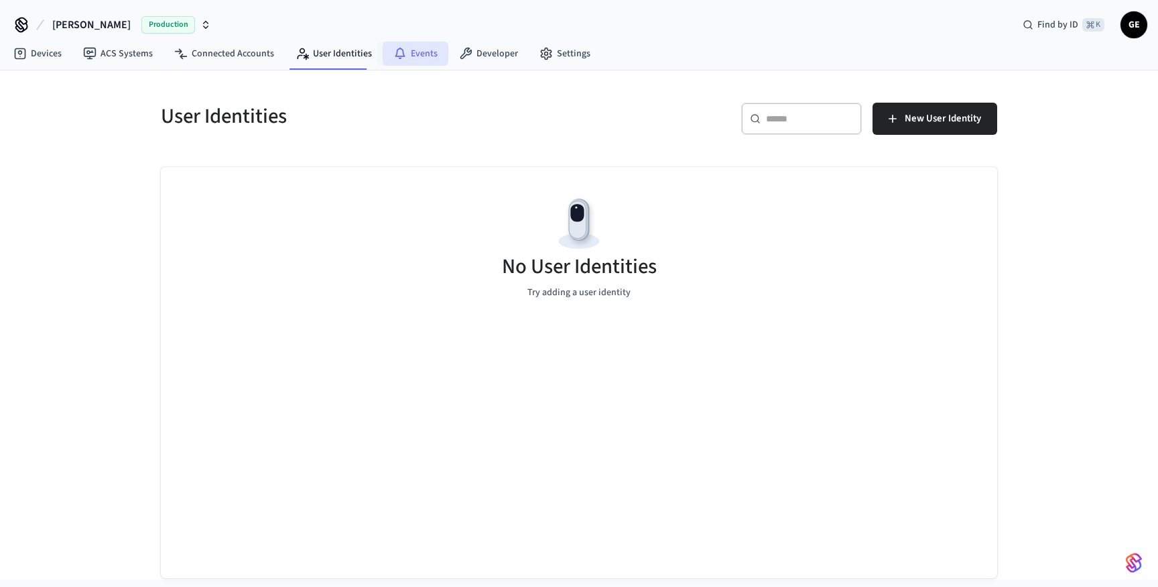
click at [416, 42] on link "Events" at bounding box center [416, 54] width 66 height 24
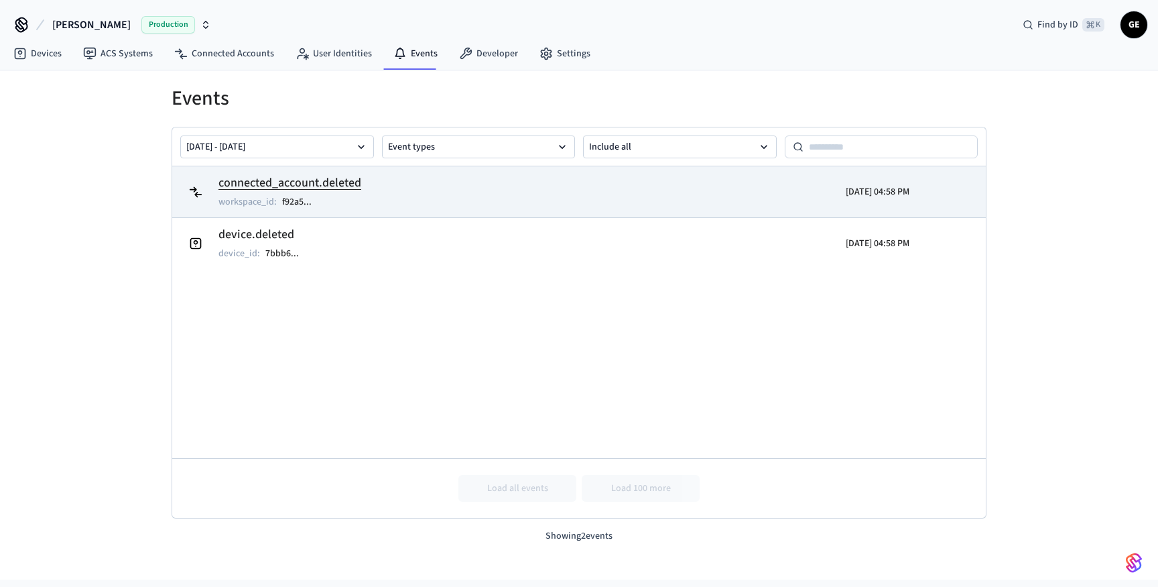
click at [311, 188] on h2 "connected_account.deleted" at bounding box center [290, 183] width 143 height 19
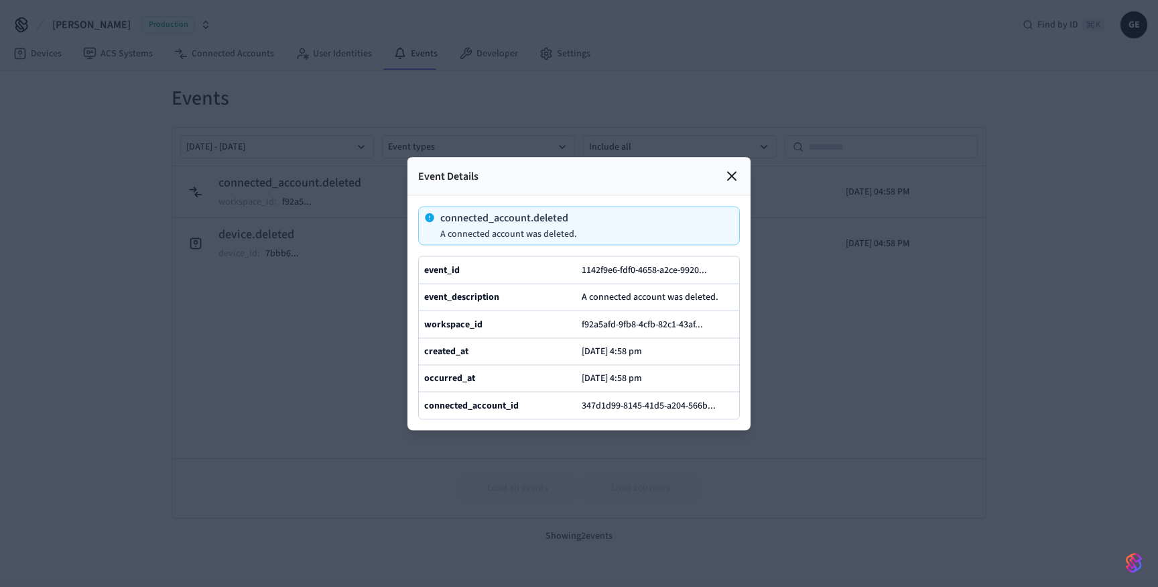
click at [728, 179] on icon at bounding box center [732, 176] width 8 height 8
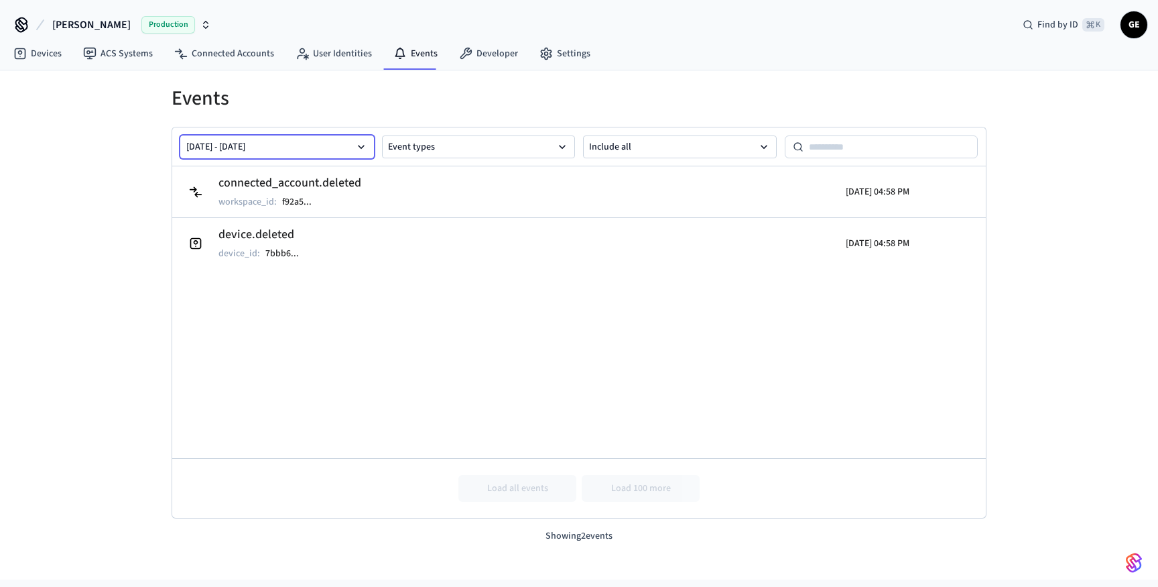
click at [304, 143] on button "[DATE] - [DATE]" at bounding box center [277, 146] width 194 height 23
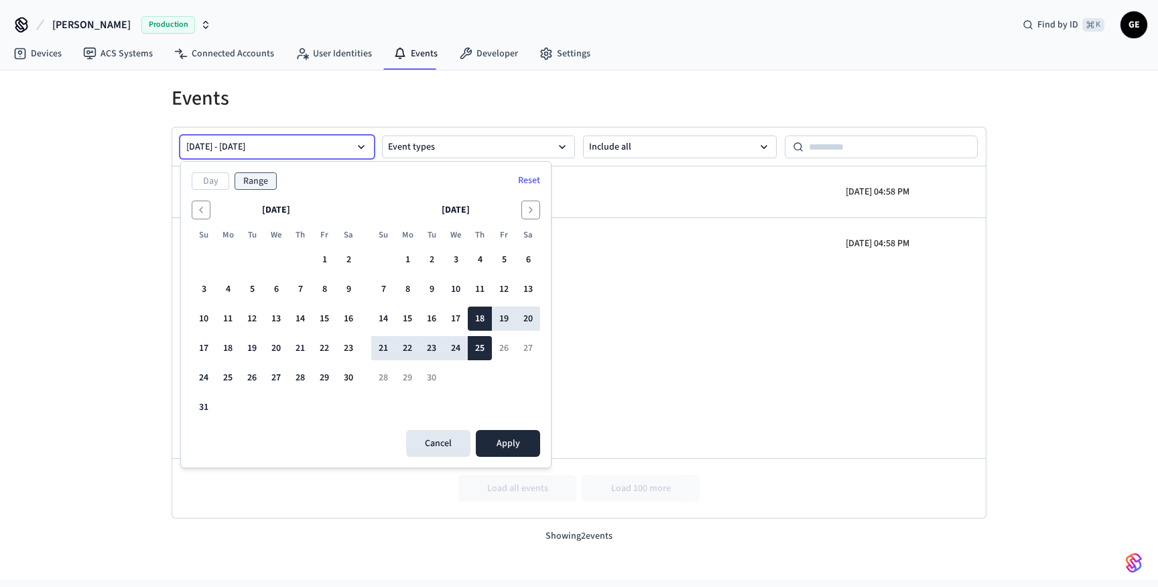
click at [304, 143] on button "[DATE] - [DATE]" at bounding box center [277, 146] width 194 height 23
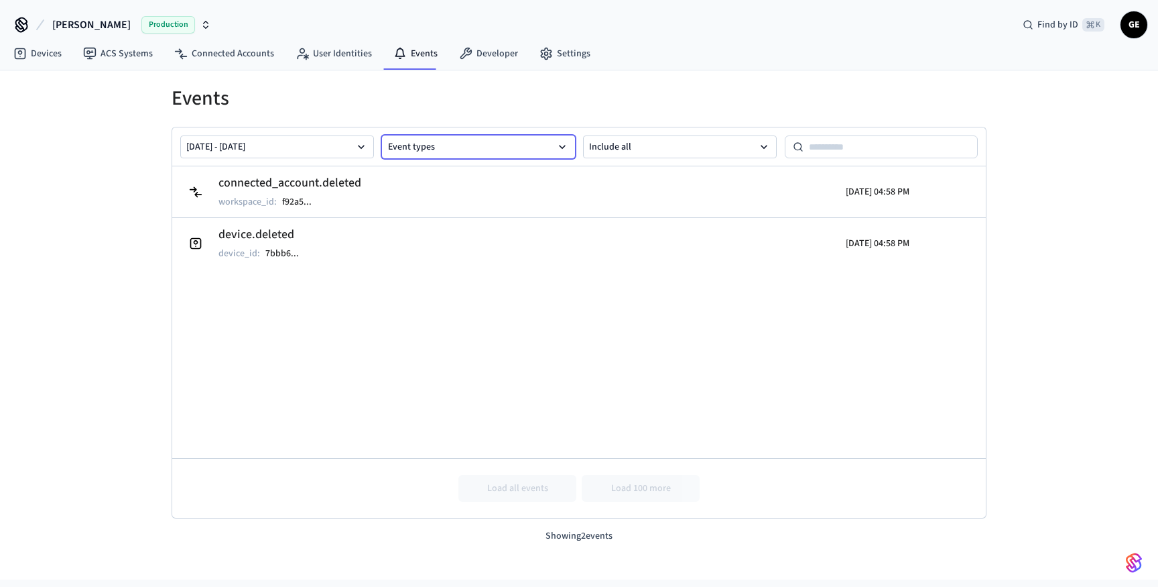
click at [498, 150] on button "Event types" at bounding box center [479, 146] width 194 height 23
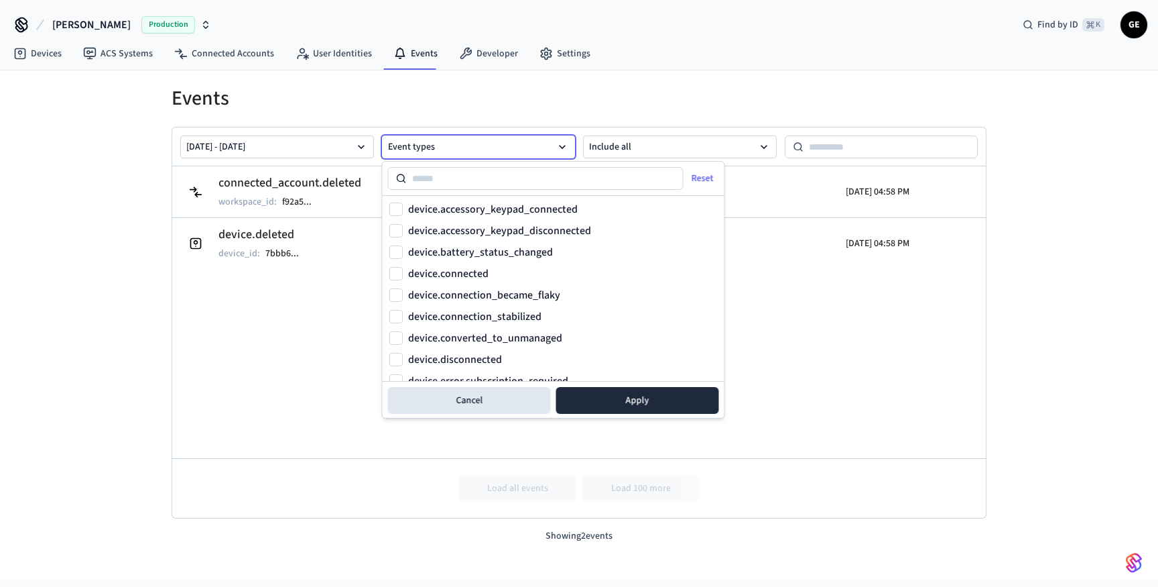
click at [497, 147] on button "Event types" at bounding box center [479, 146] width 194 height 23
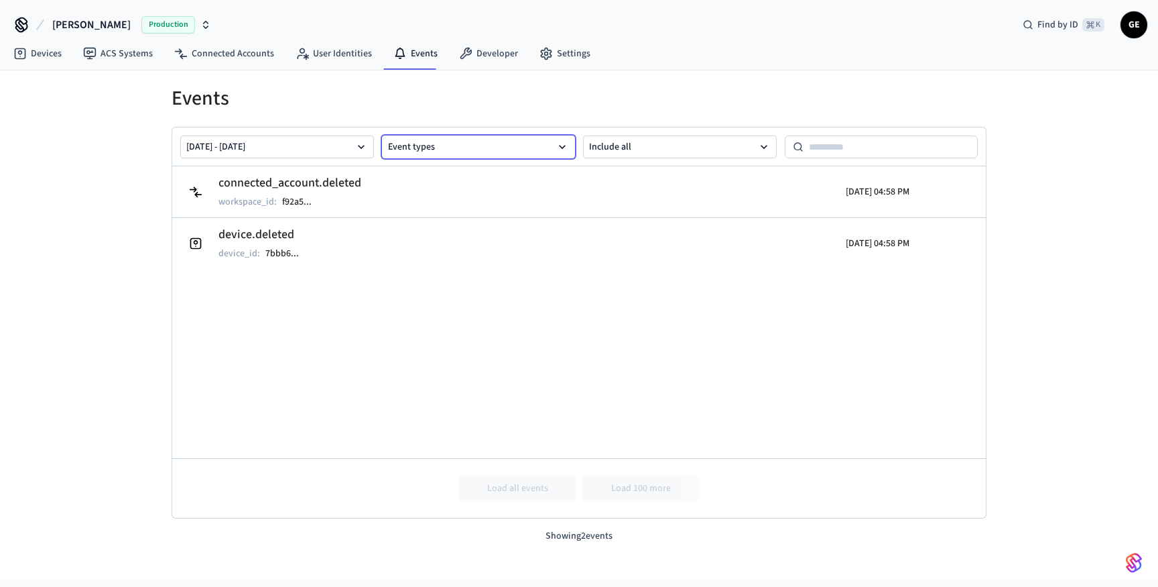
click at [497, 147] on button "Event types" at bounding box center [479, 146] width 194 height 23
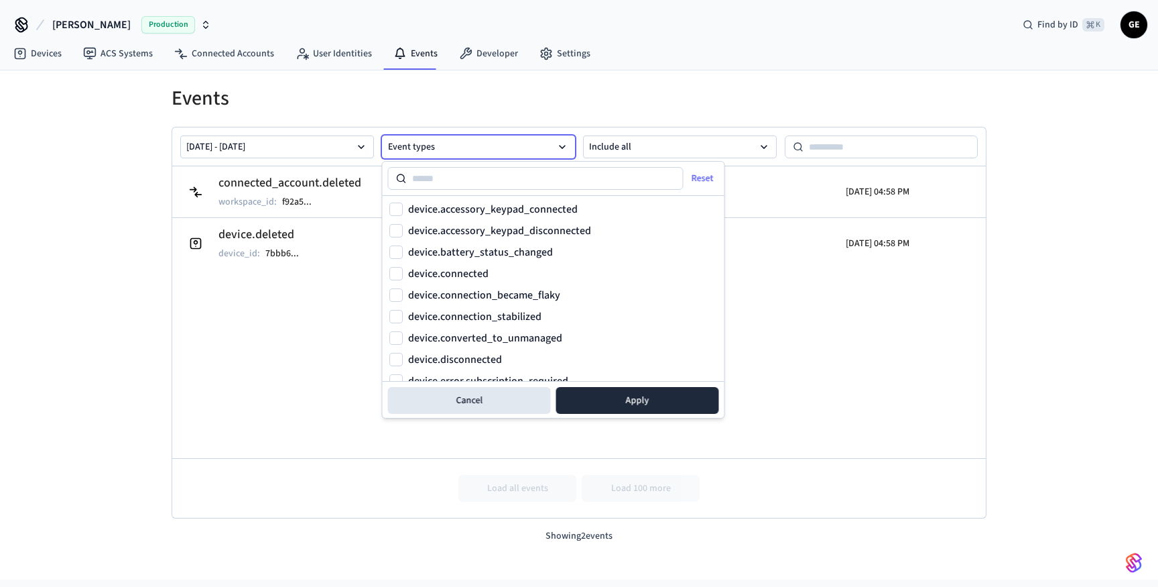
click at [497, 147] on button "Event types" at bounding box center [479, 146] width 194 height 23
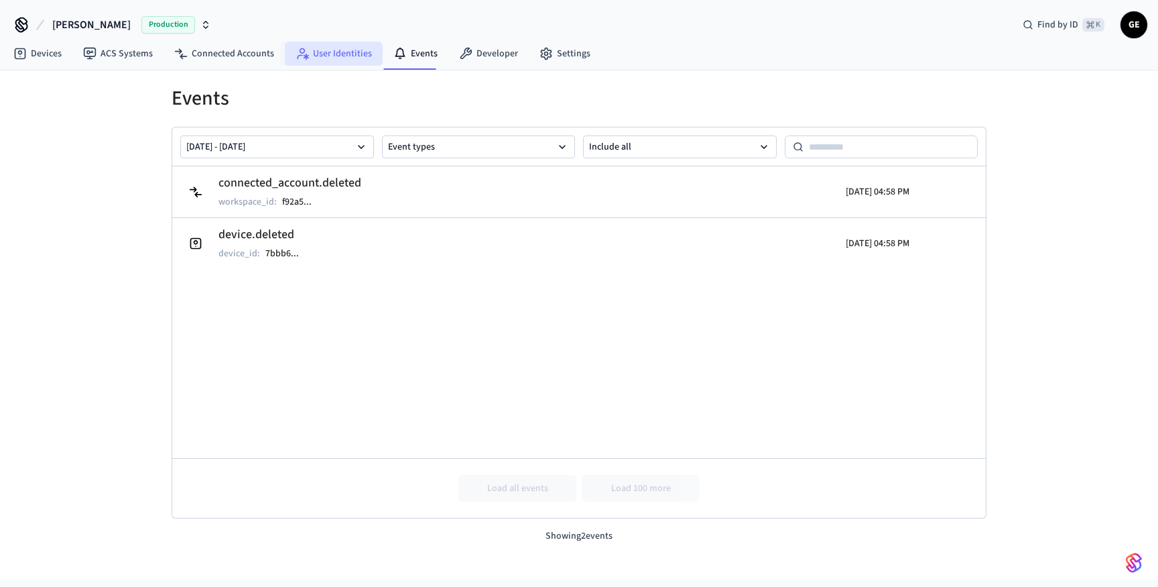
click at [345, 56] on link "User Identities" at bounding box center [334, 54] width 98 height 24
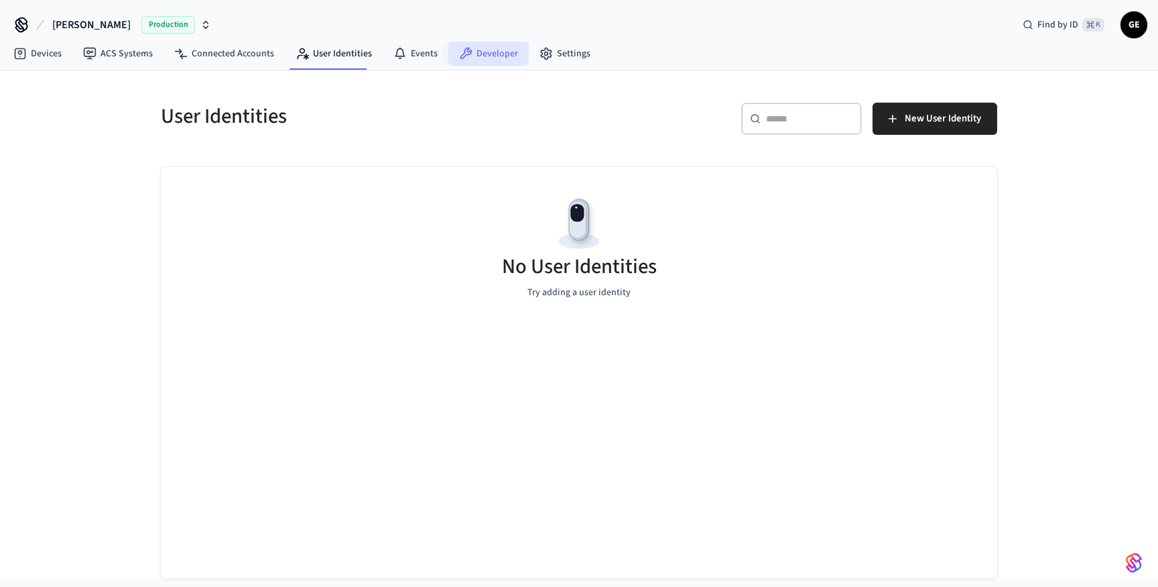
click at [452, 55] on link "Developer" at bounding box center [488, 54] width 80 height 24
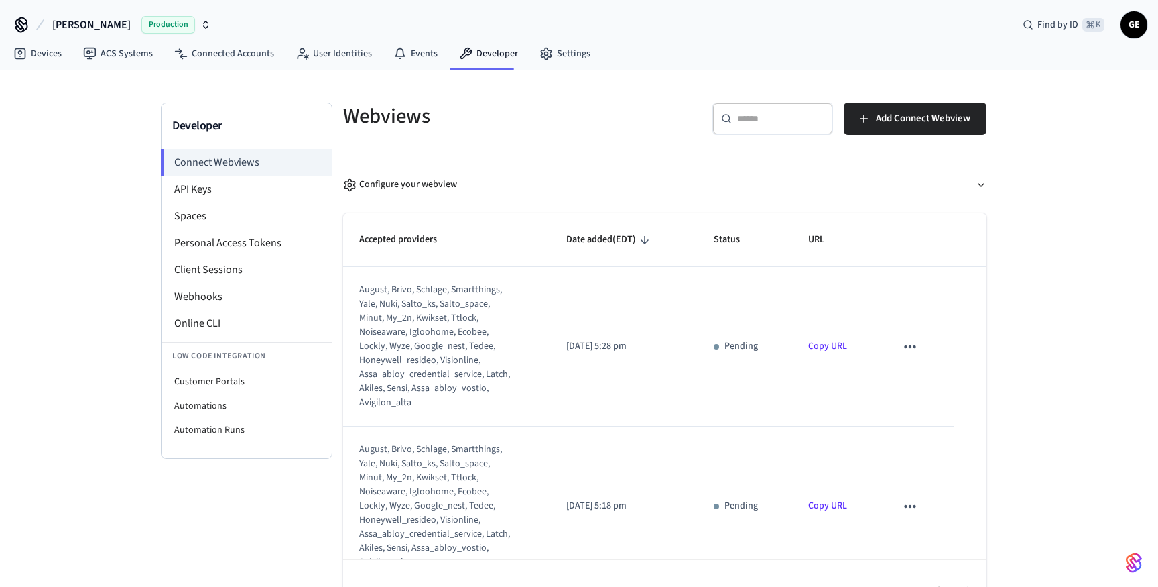
click at [204, 21] on icon "button" at bounding box center [206, 22] width 5 height 2
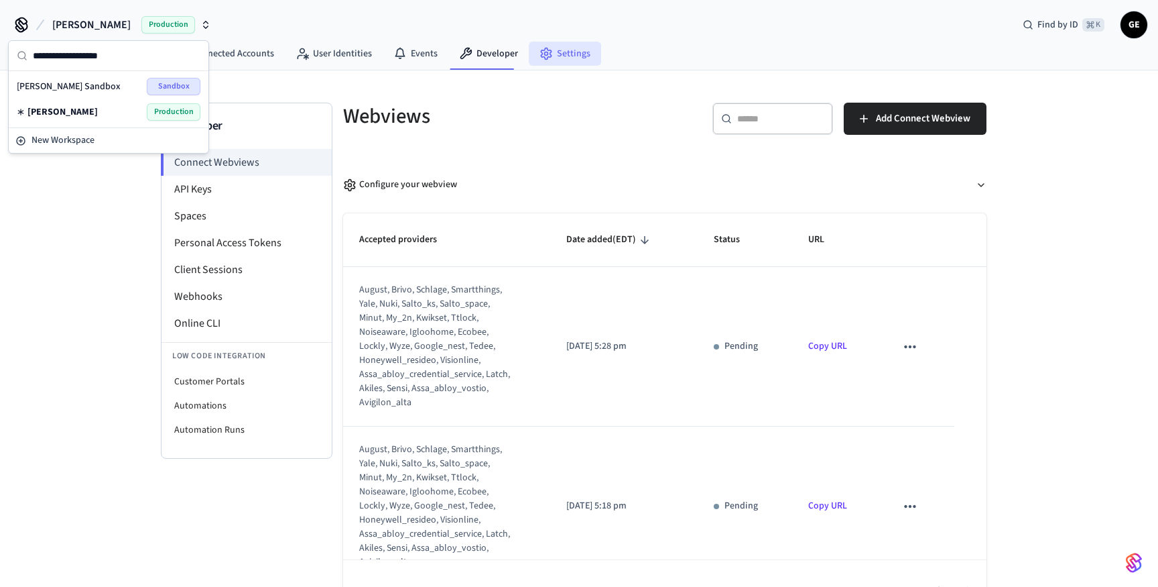
click at [530, 48] on link "Settings" at bounding box center [565, 54] width 72 height 24
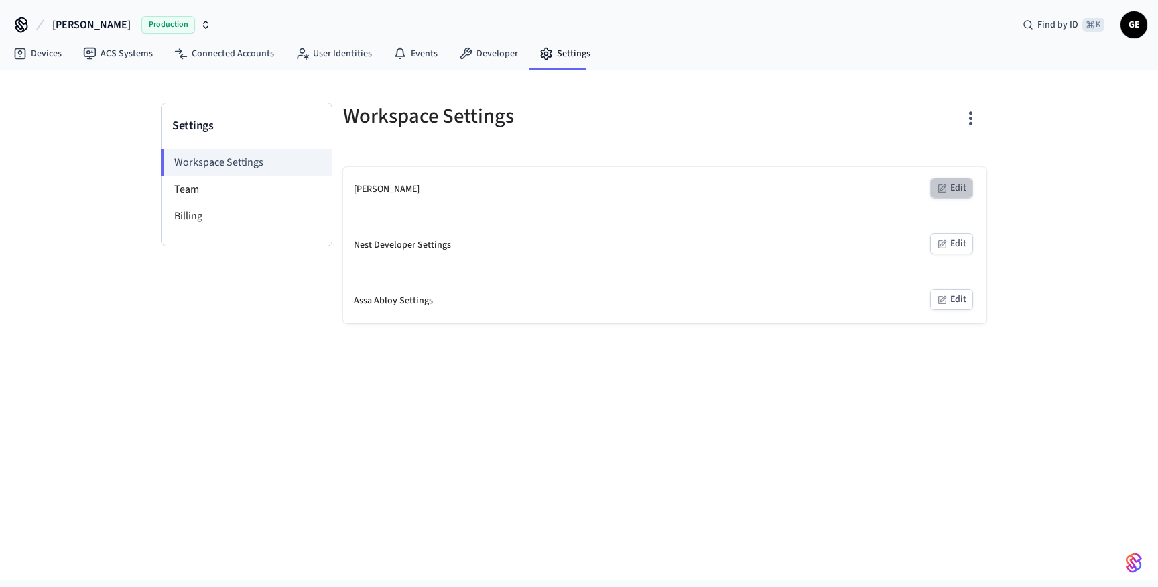
click at [960, 186] on button "Edit" at bounding box center [951, 188] width 43 height 21
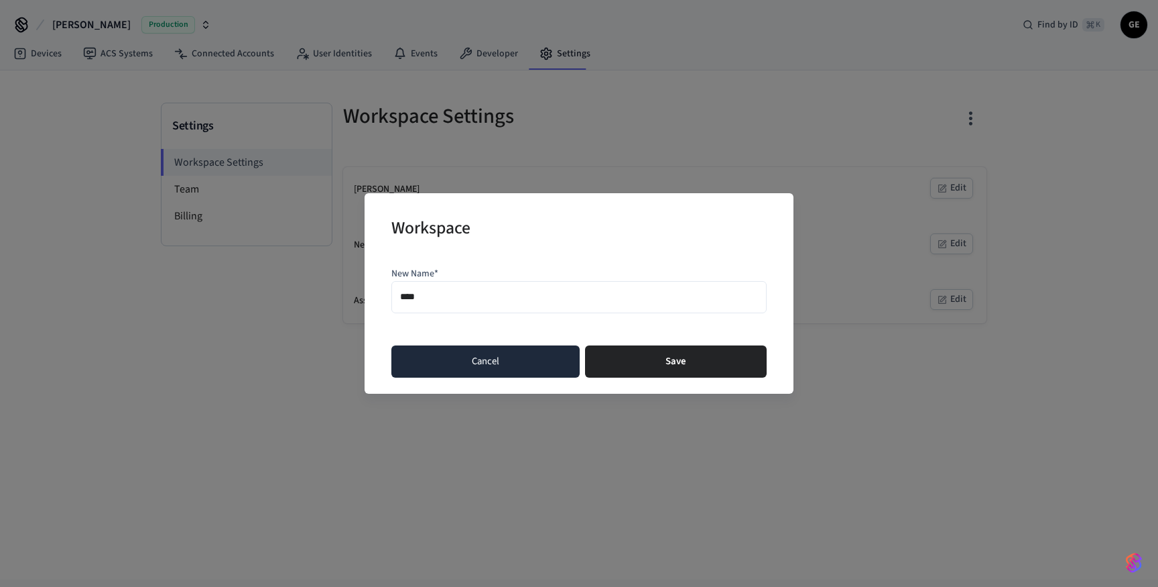
click at [564, 361] on button "Cancel" at bounding box center [485, 361] width 188 height 32
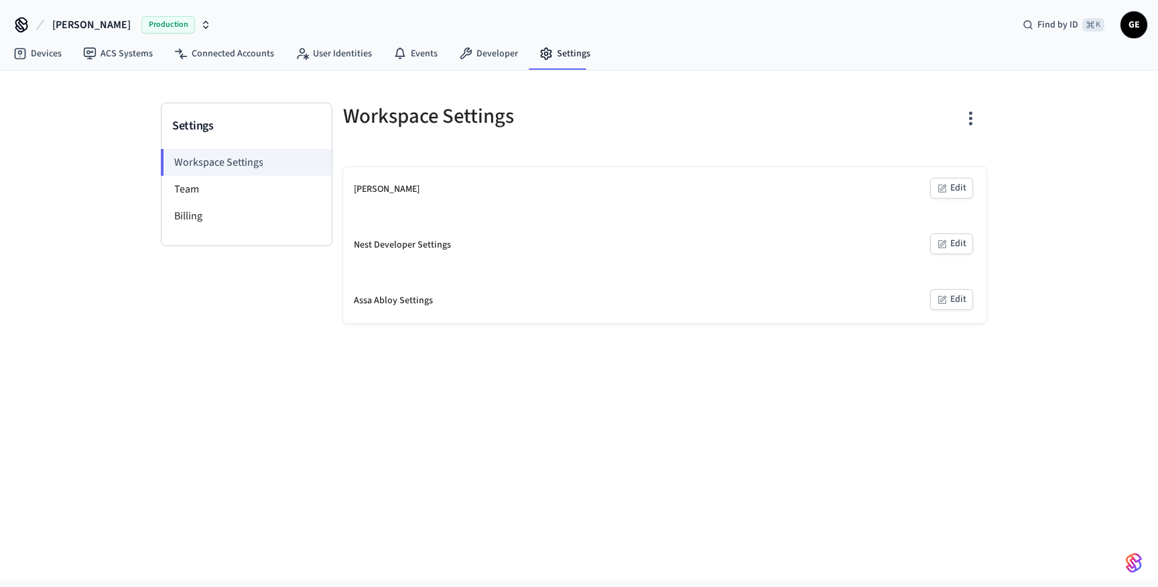
click at [967, 107] on button "button" at bounding box center [971, 119] width 32 height 54
click at [935, 204] on div "Delete Workspace" at bounding box center [919, 210] width 93 height 14
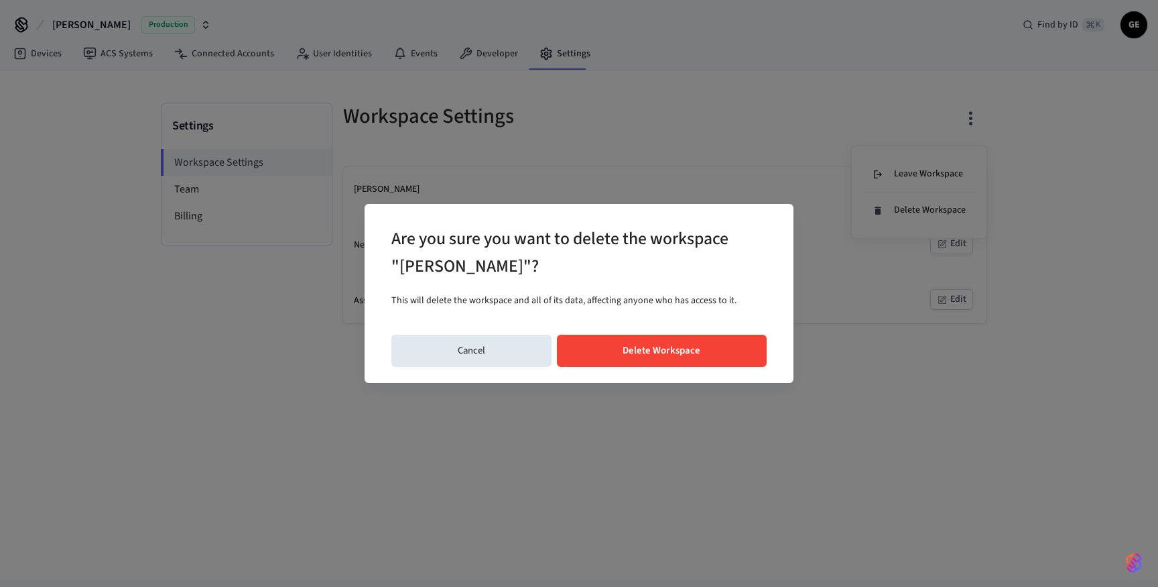
click at [678, 349] on button "Delete Workspace" at bounding box center [662, 351] width 210 height 32
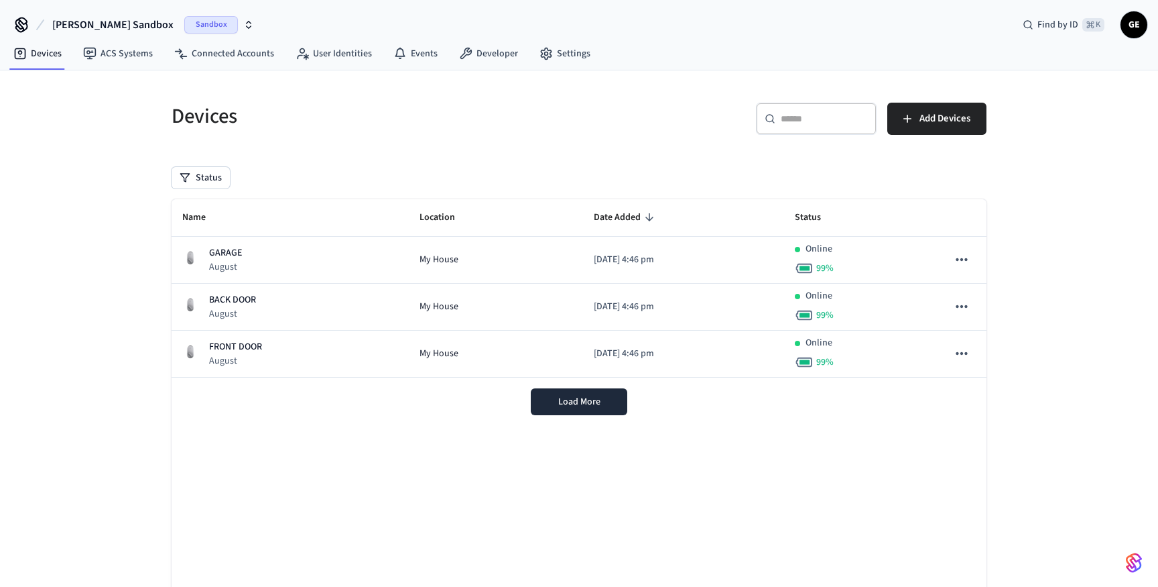
click at [184, 27] on span "Sandbox" at bounding box center [211, 24] width 54 height 17
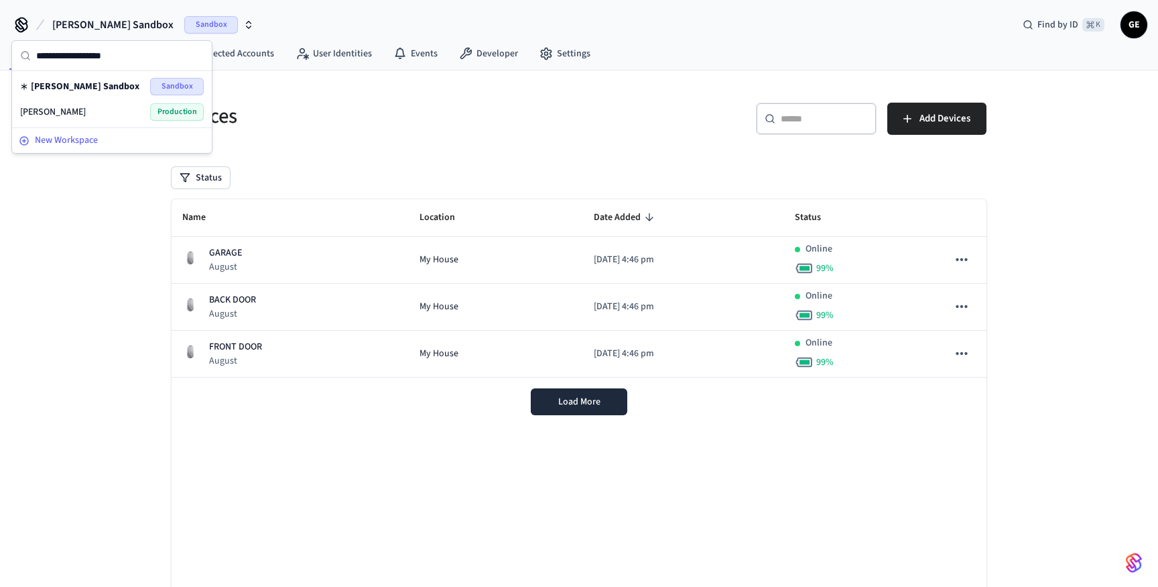
click at [106, 139] on div "New Workspace" at bounding box center [112, 140] width 186 height 14
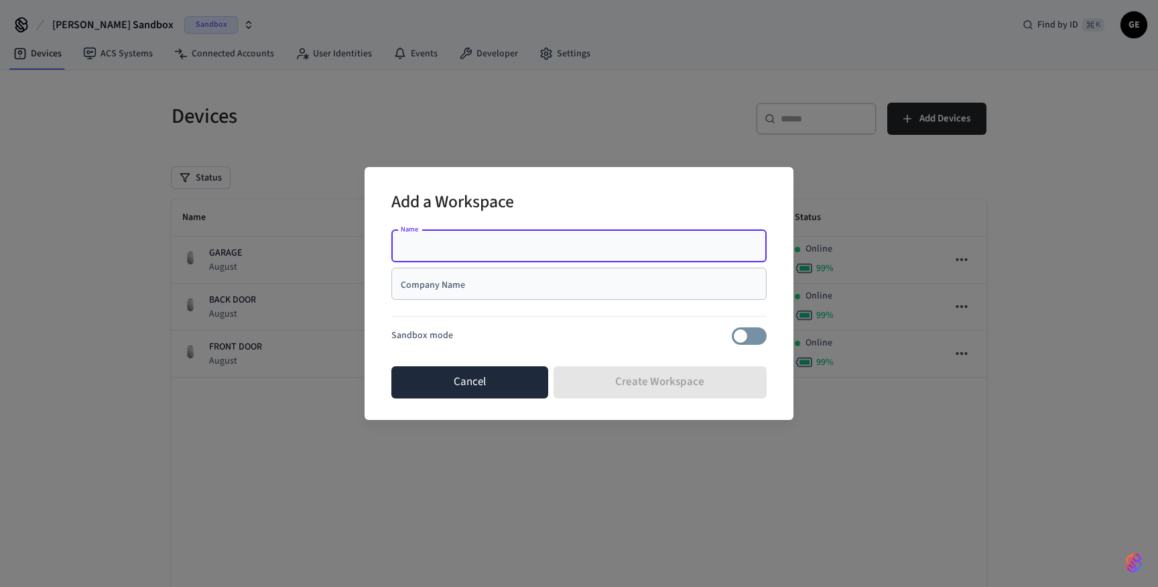
click at [475, 387] on button "Cancel" at bounding box center [469, 382] width 157 height 32
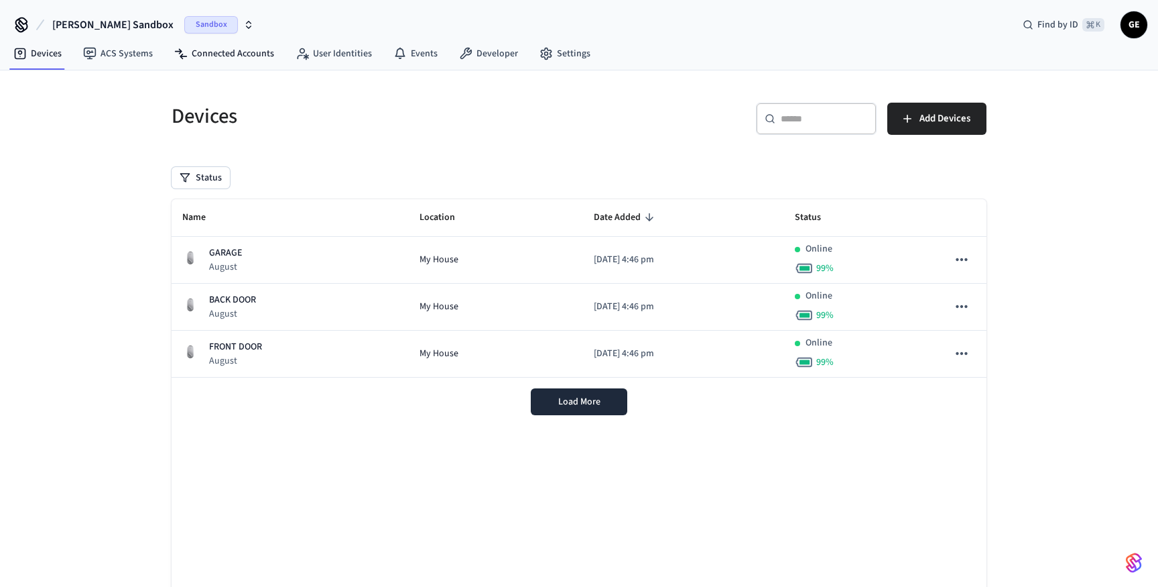
click at [213, 29] on div "[PERSON_NAME] Sandbox Sandbox Find by ID ⌘ K GE" at bounding box center [579, 19] width 1158 height 39
click at [243, 28] on icon "button" at bounding box center [248, 24] width 11 height 11
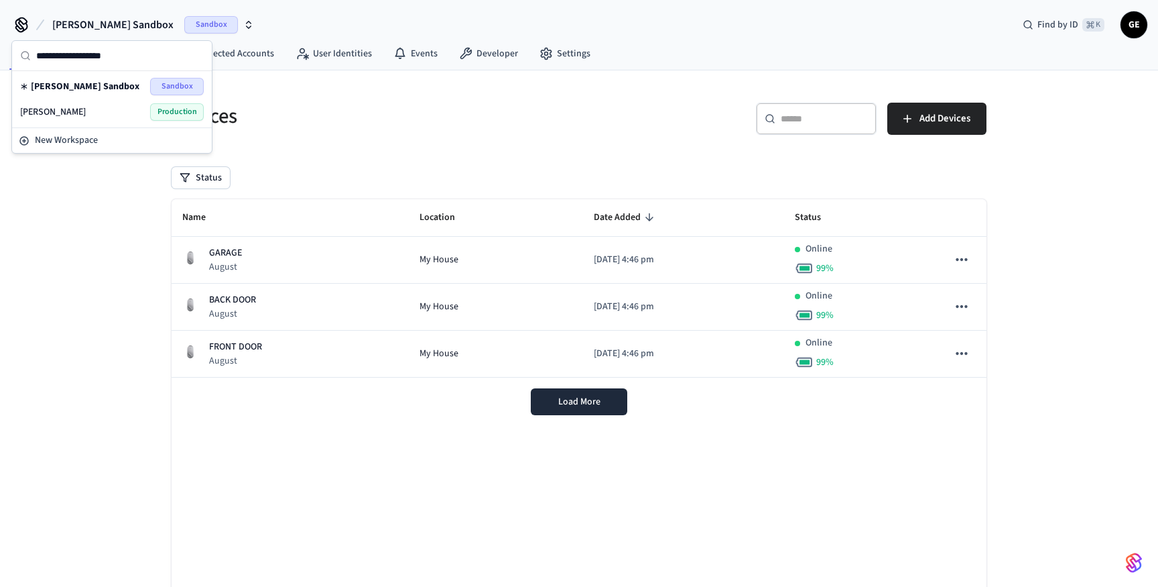
click at [103, 103] on div "[PERSON_NAME] Production" at bounding box center [112, 111] width 184 height 17
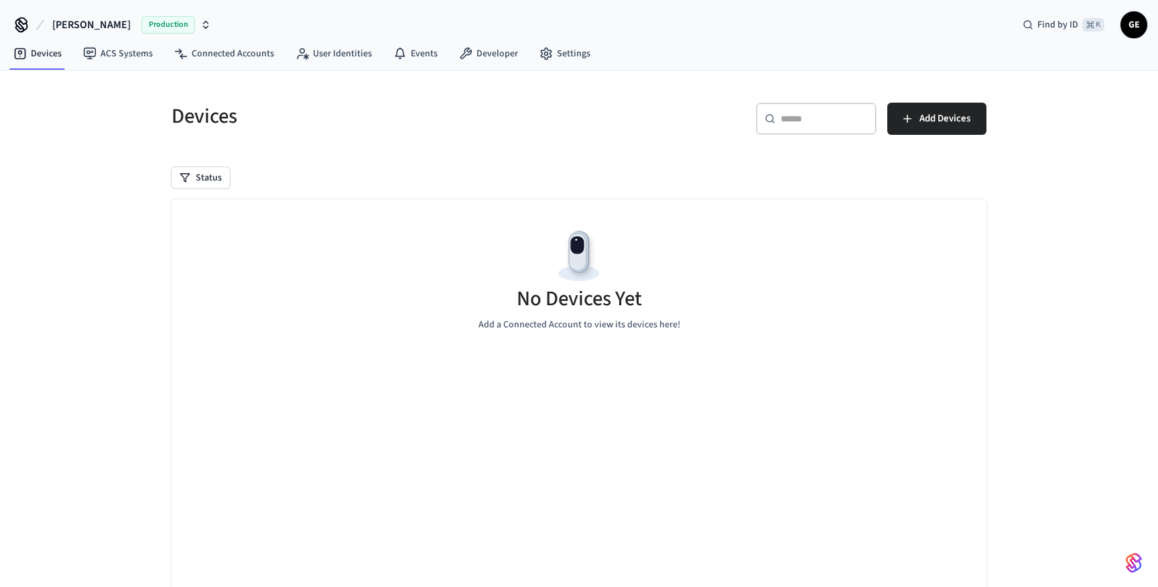
click at [48, 11] on button "[PERSON_NAME] Production" at bounding box center [131, 25] width 167 height 28
click at [141, 23] on span "Production" at bounding box center [168, 24] width 54 height 17
click at [567, 48] on link "Settings" at bounding box center [565, 54] width 72 height 24
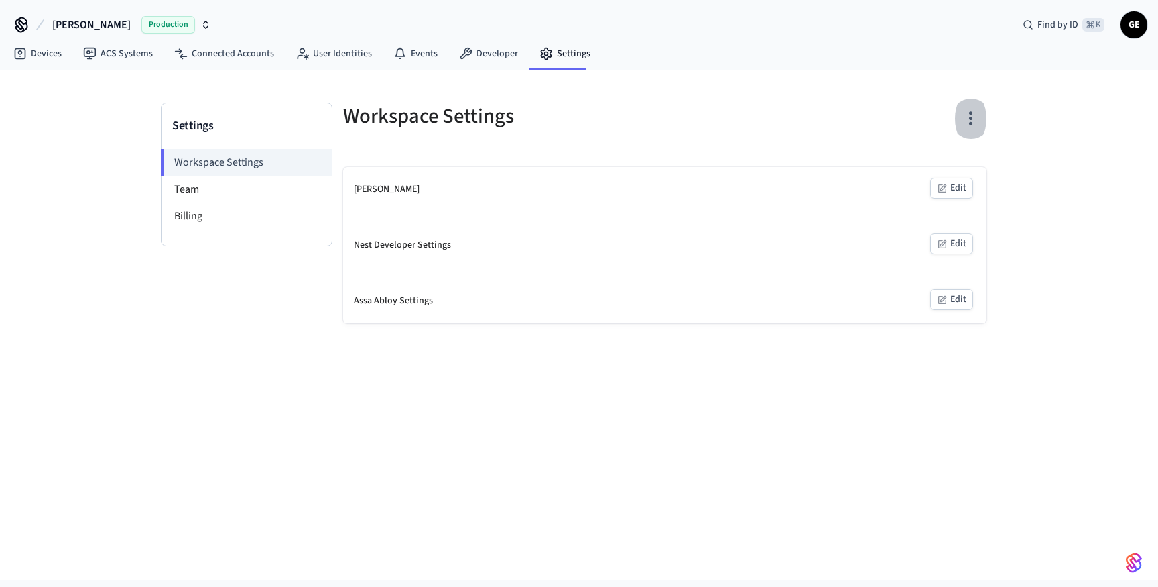
click at [969, 117] on icon "button" at bounding box center [971, 118] width 21 height 21
click at [943, 208] on div "Delete Workspace" at bounding box center [919, 210] width 93 height 14
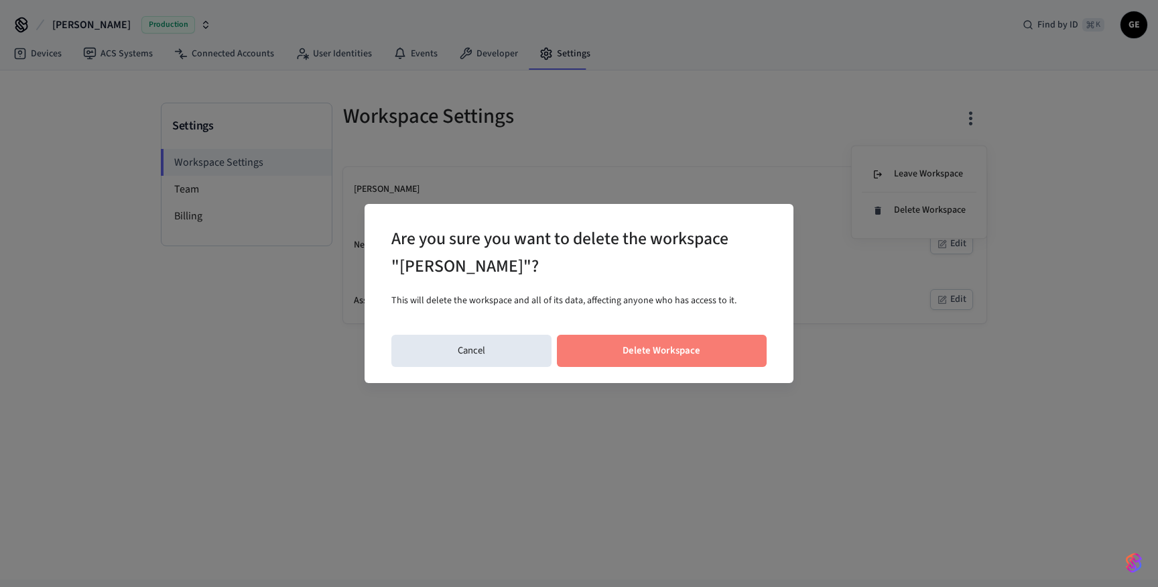
click at [712, 349] on button "Delete Workspace" at bounding box center [662, 351] width 210 height 32
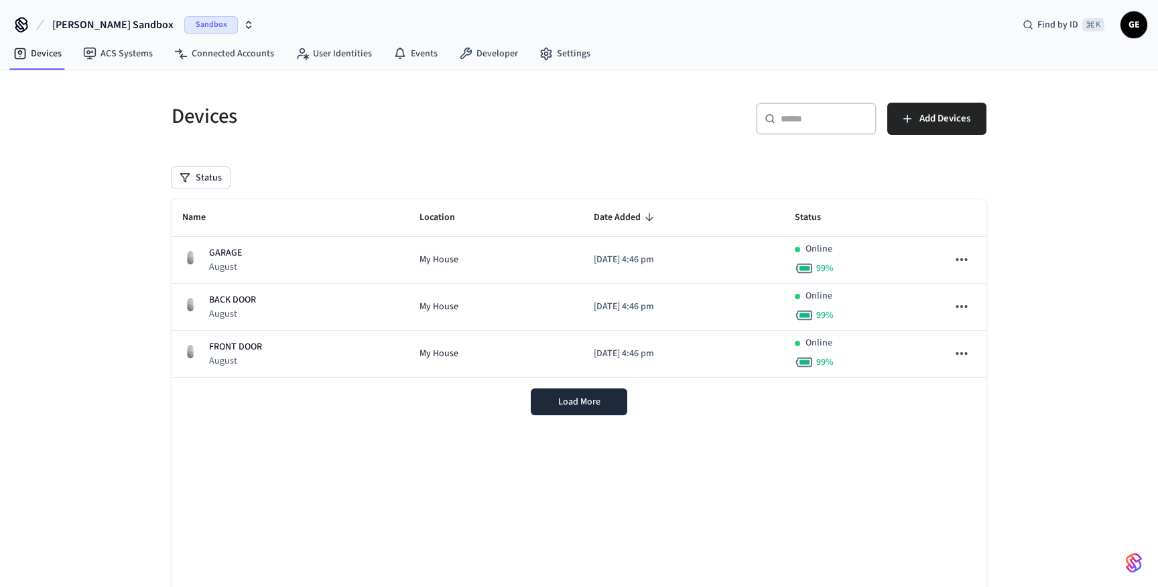
click at [113, 24] on span "[PERSON_NAME] Sandbox" at bounding box center [112, 25] width 121 height 16
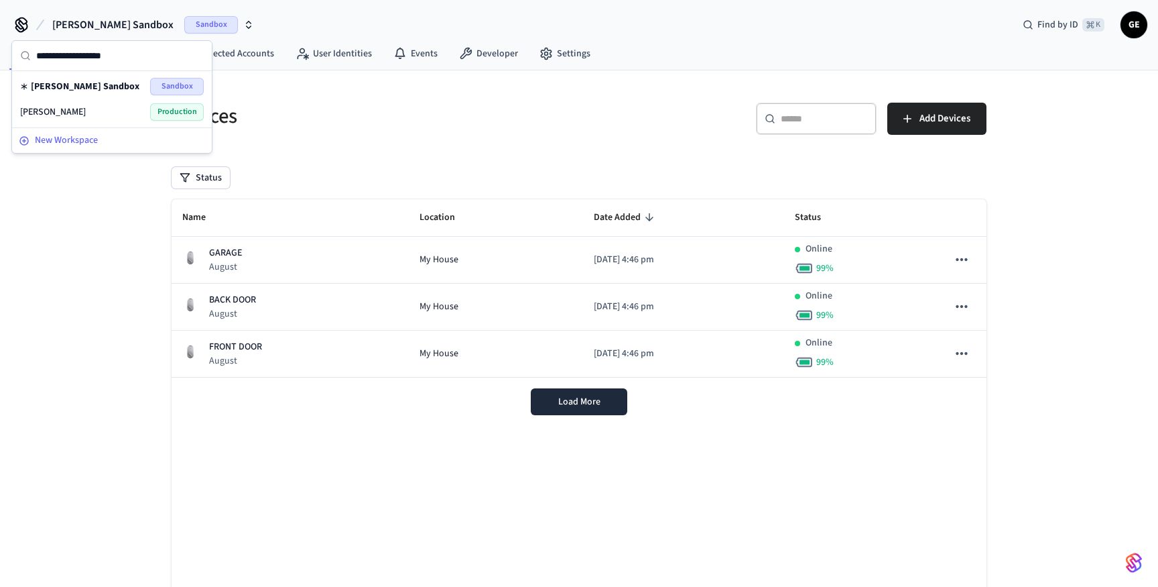
click at [66, 148] on button "New Workspace" at bounding box center [111, 140] width 197 height 22
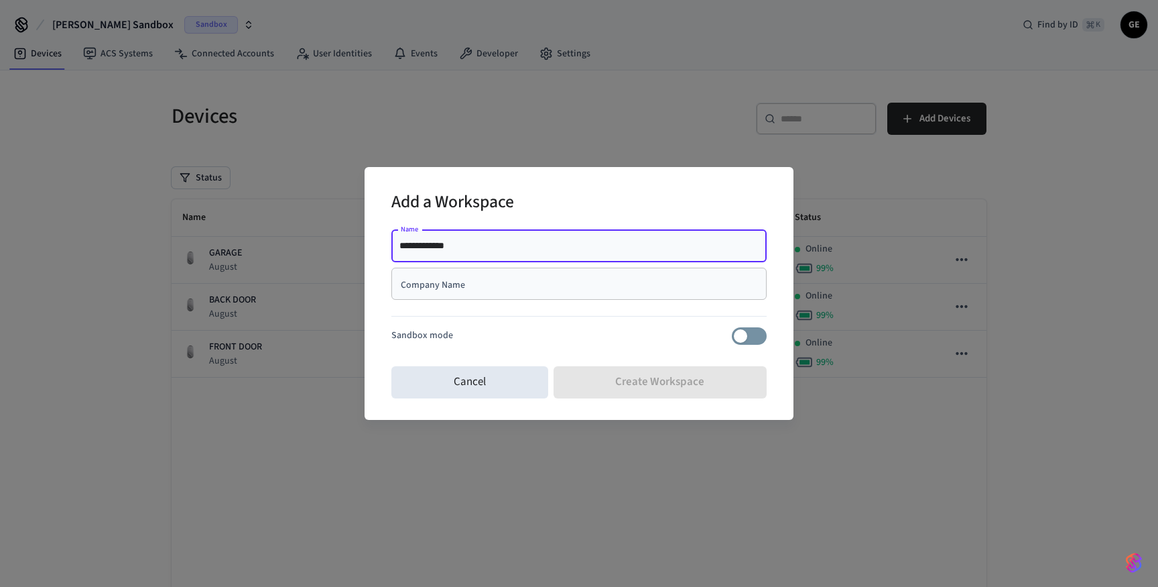
drag, startPoint x: 468, startPoint y: 250, endPoint x: 294, endPoint y: 221, distance: 176.1
click at [295, 221] on div "**********" at bounding box center [579, 293] width 1158 height 587
type input "**********"
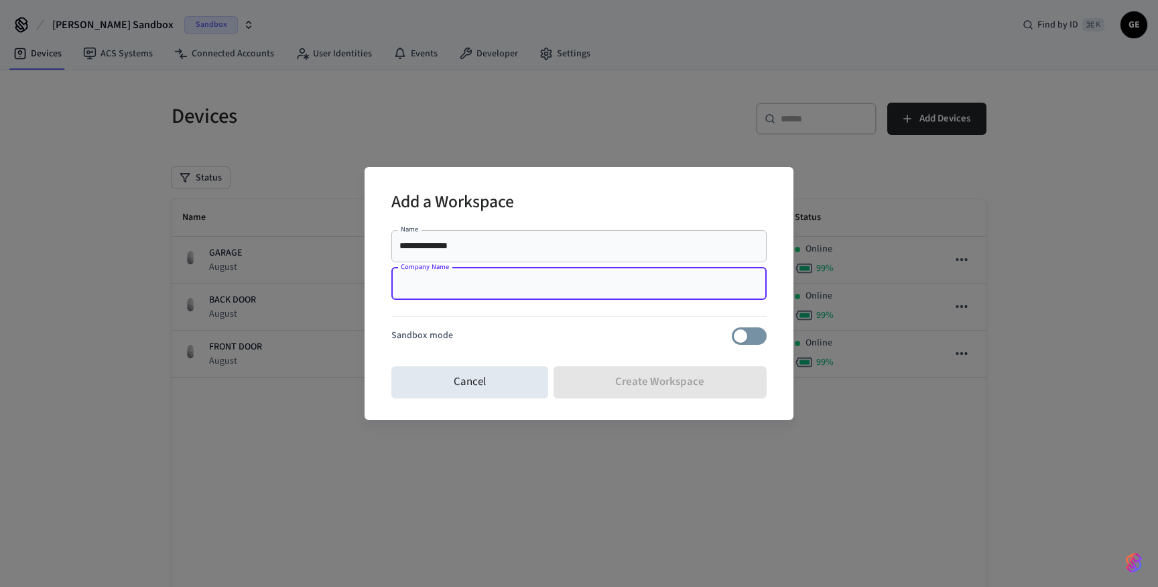
click at [446, 281] on input "Company Name" at bounding box center [579, 283] width 359 height 13
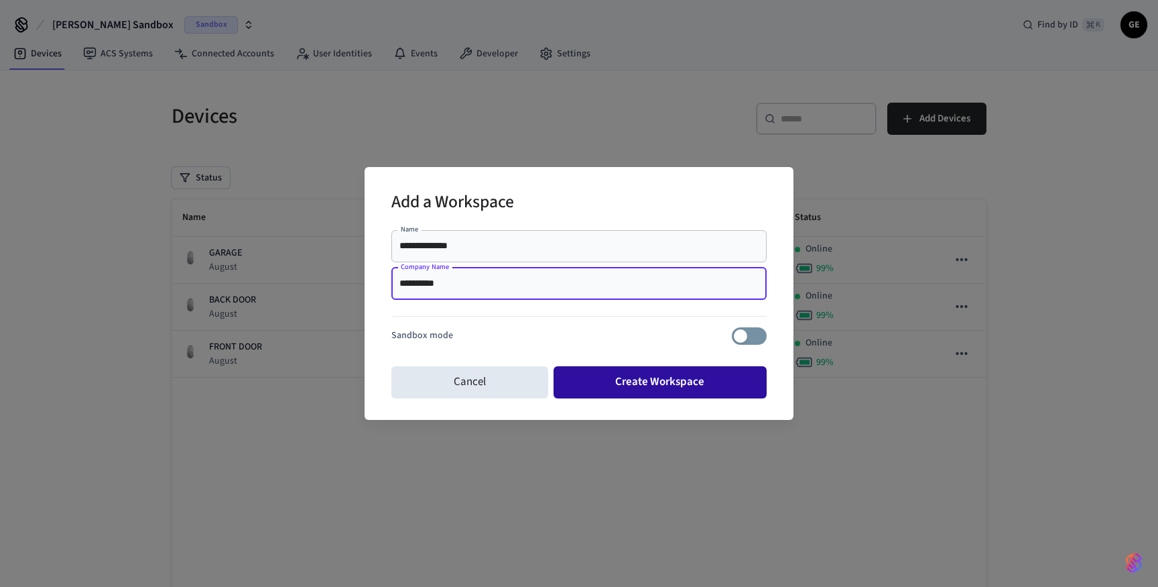
type input "**********"
click at [676, 383] on button "Create Workspace" at bounding box center [661, 382] width 214 height 32
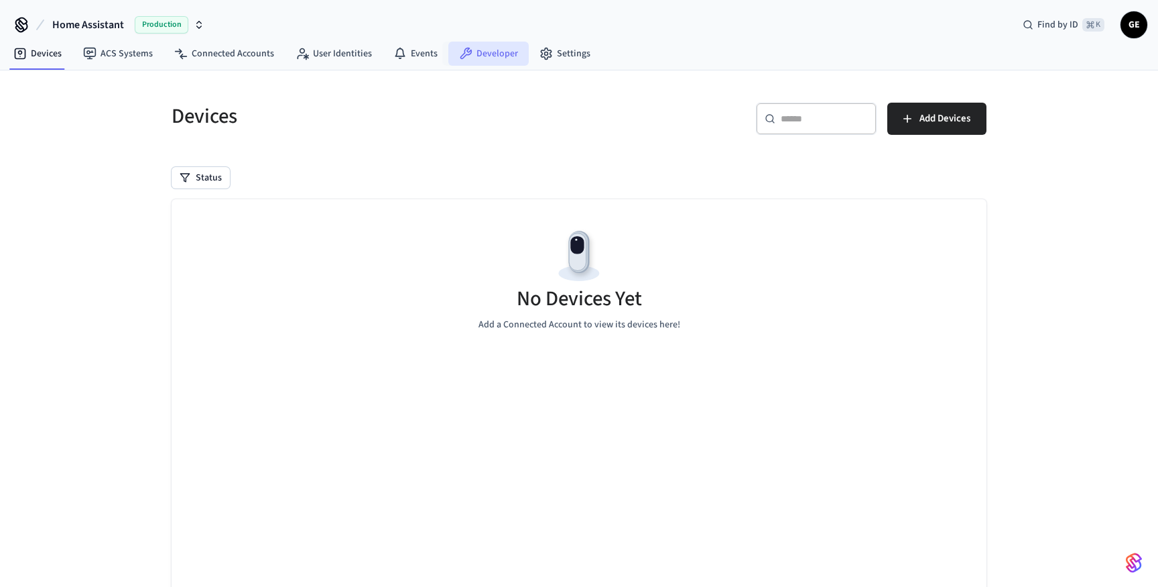
click at [477, 46] on link "Developer" at bounding box center [488, 54] width 80 height 24
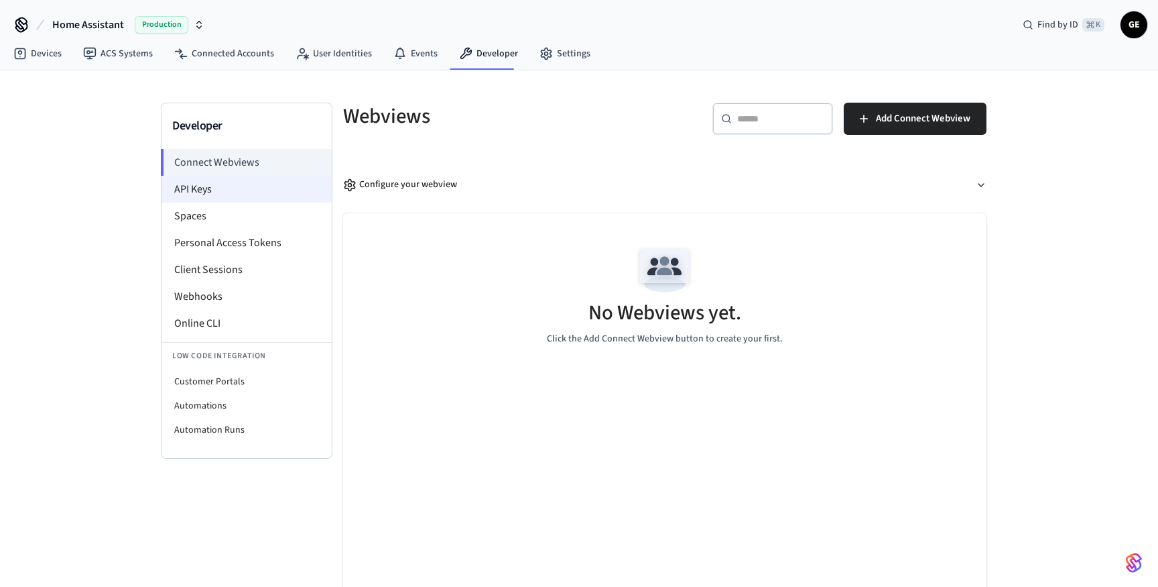
click at [241, 194] on li "API Keys" at bounding box center [247, 189] width 170 height 27
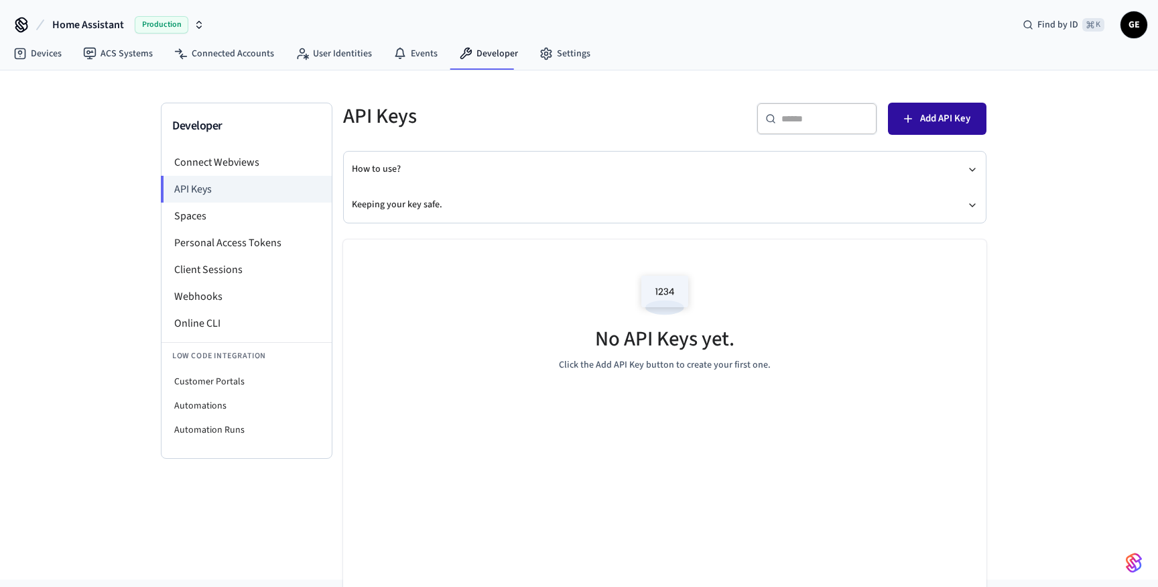
click at [946, 117] on span "Add API Key" at bounding box center [945, 118] width 50 height 17
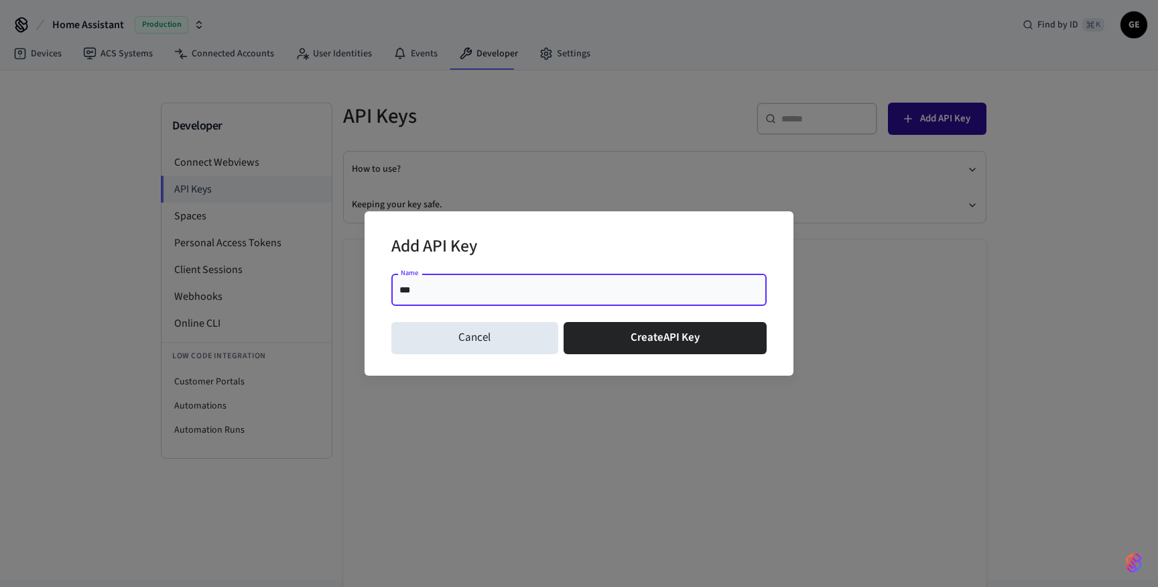
type input "****"
click button "Create API Key" at bounding box center [666, 338] width 204 height 32
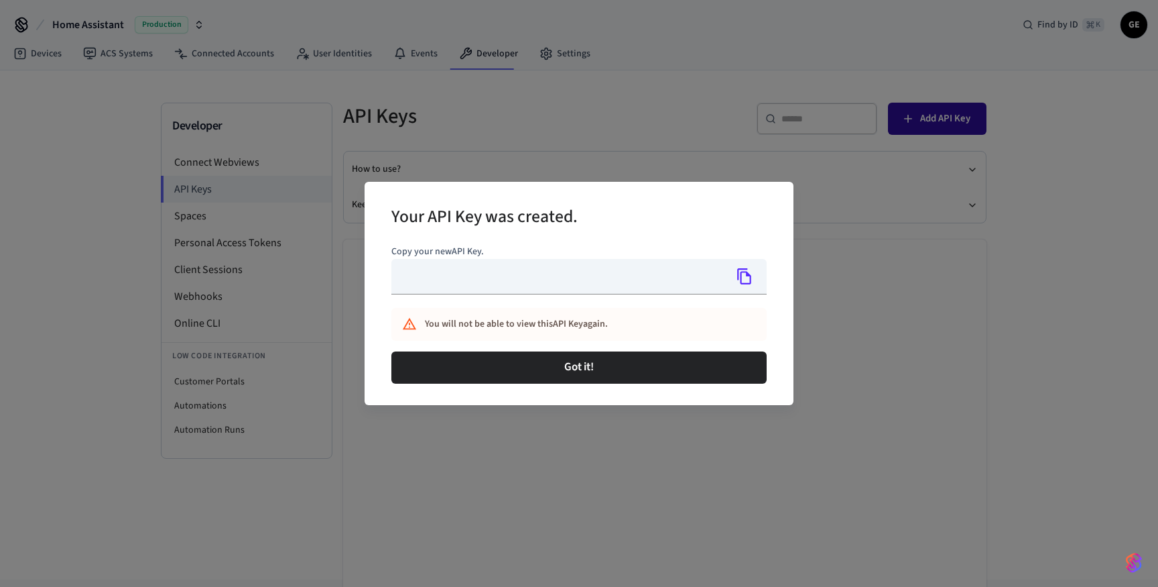
type input "**********"
click at [746, 278] on icon "Copy" at bounding box center [744, 275] width 17 height 17
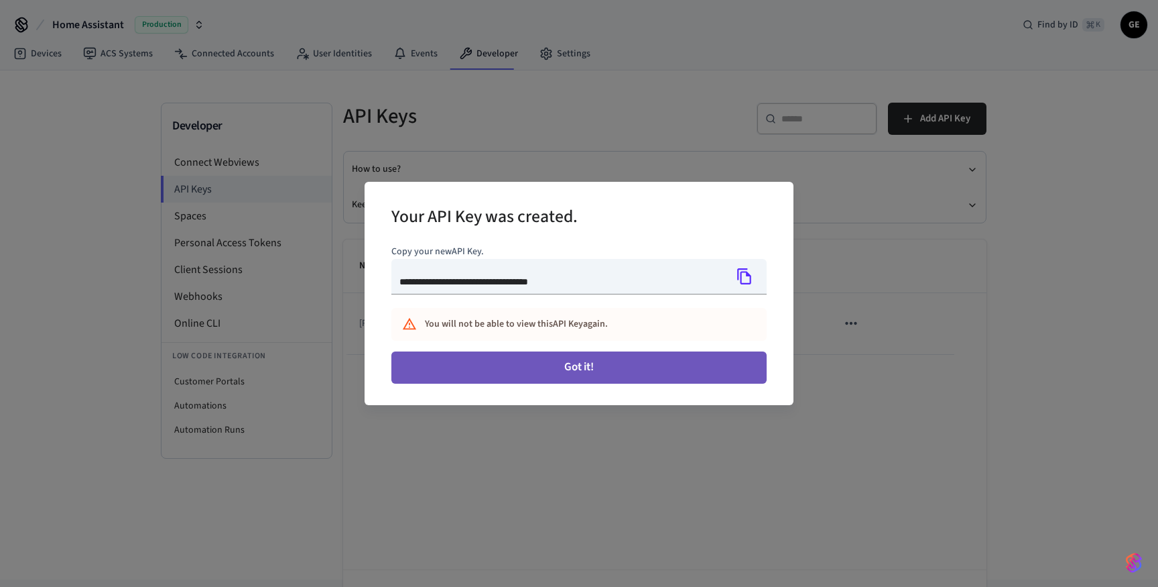
click at [657, 366] on button "Got it!" at bounding box center [578, 367] width 375 height 32
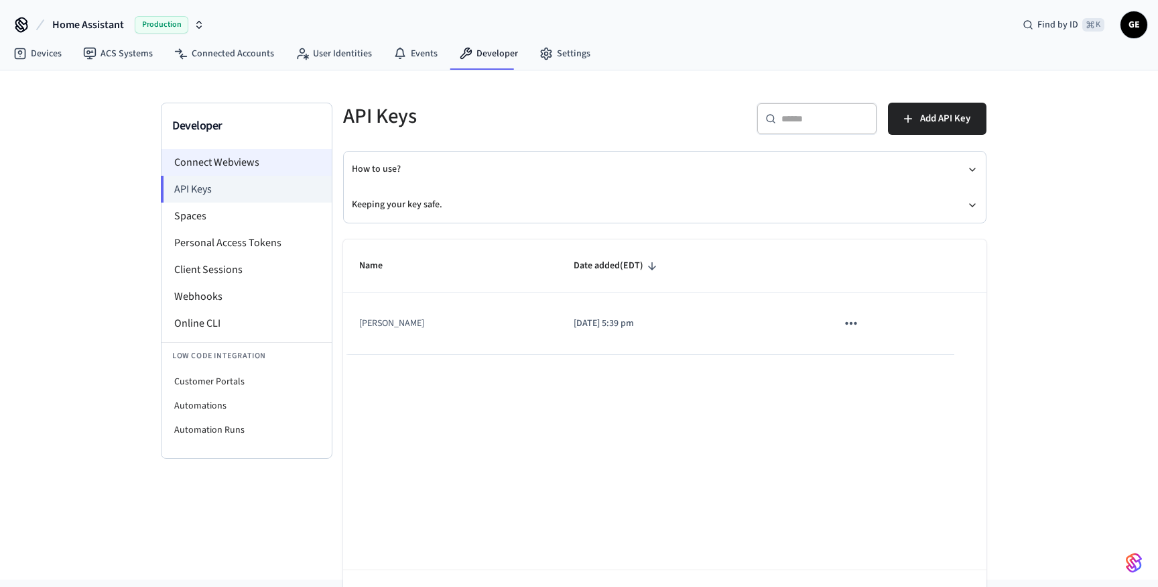
click at [229, 159] on li "Connect Webviews" at bounding box center [247, 162] width 170 height 27
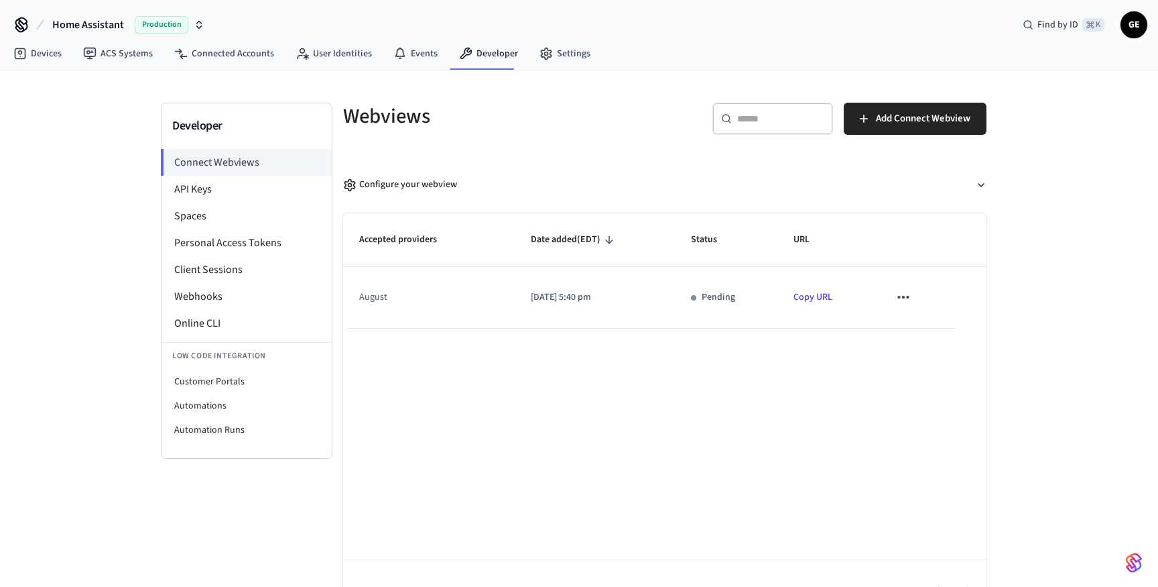
click at [918, 282] on td "sticky table" at bounding box center [913, 297] width 81 height 61
click at [906, 287] on button "sticky table" at bounding box center [904, 297] width 28 height 28
click at [906, 287] on div at bounding box center [579, 293] width 1158 height 587
click at [239, 52] on link "Connected Accounts" at bounding box center [224, 54] width 121 height 24
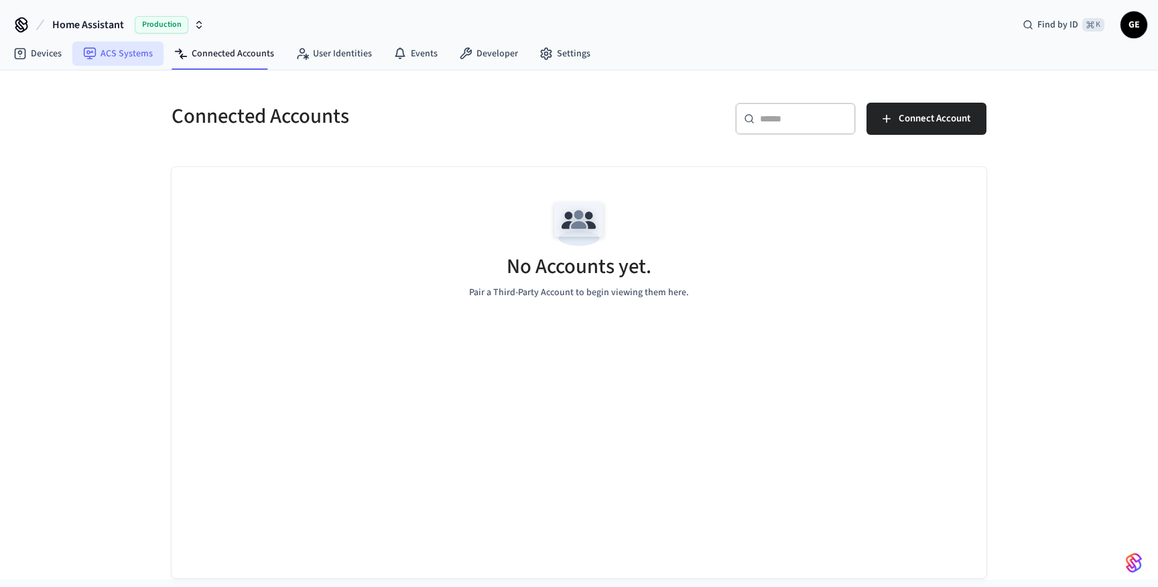
click at [127, 43] on link "ACS Systems" at bounding box center [117, 54] width 91 height 24
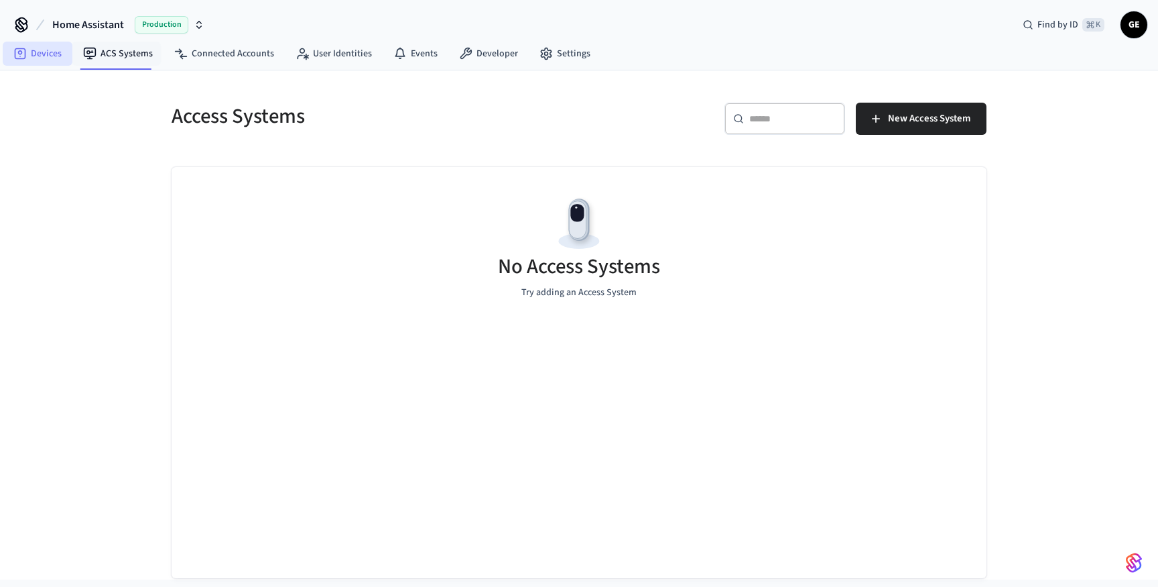
click at [46, 53] on link "Devices" at bounding box center [38, 54] width 70 height 24
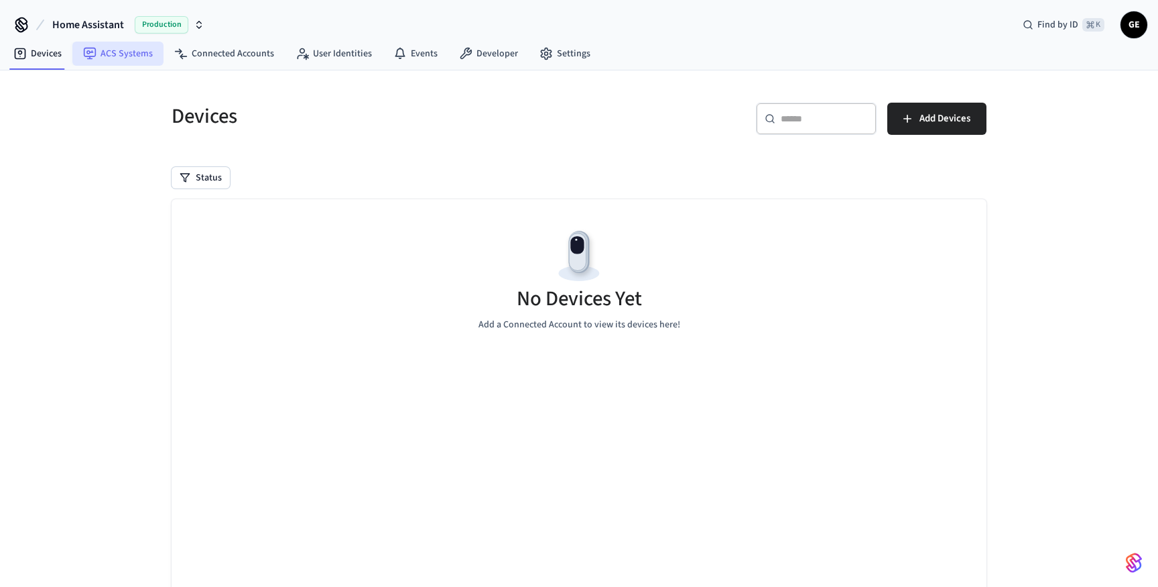
click at [97, 52] on link "ACS Systems" at bounding box center [117, 54] width 91 height 24
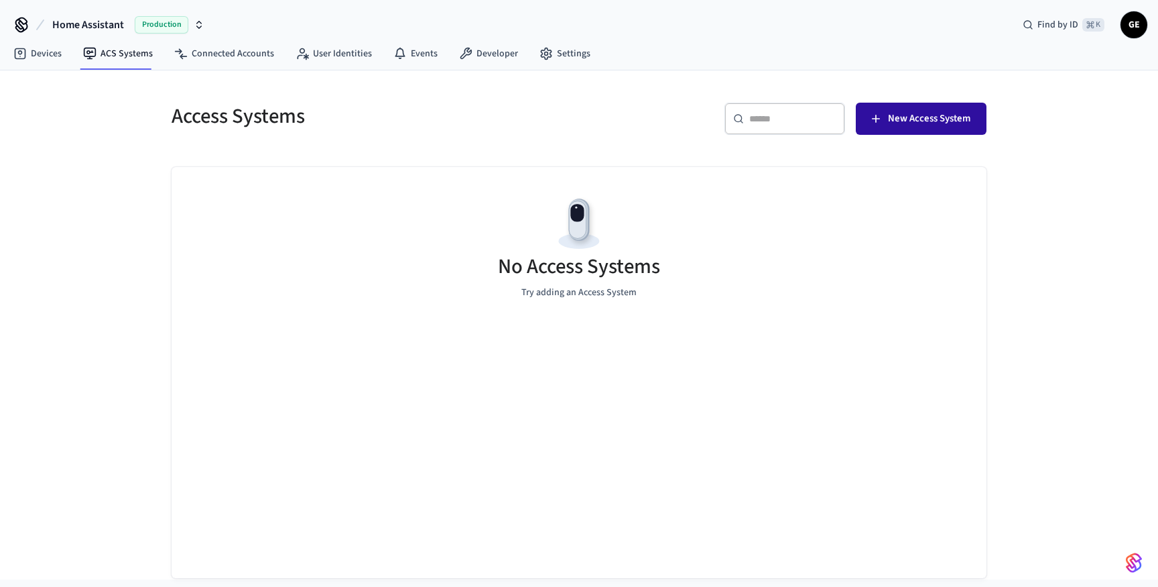
click at [924, 120] on span "New Access System" at bounding box center [929, 118] width 82 height 17
click at [56, 44] on link "Devices" at bounding box center [38, 54] width 70 height 24
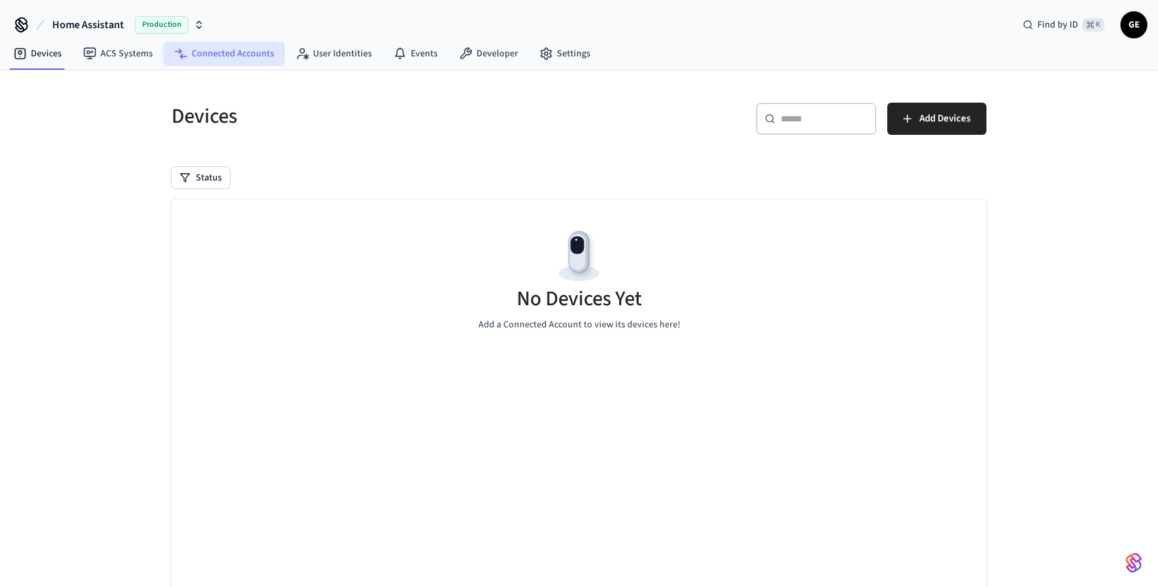
click at [198, 42] on link "Connected Accounts" at bounding box center [224, 54] width 121 height 24
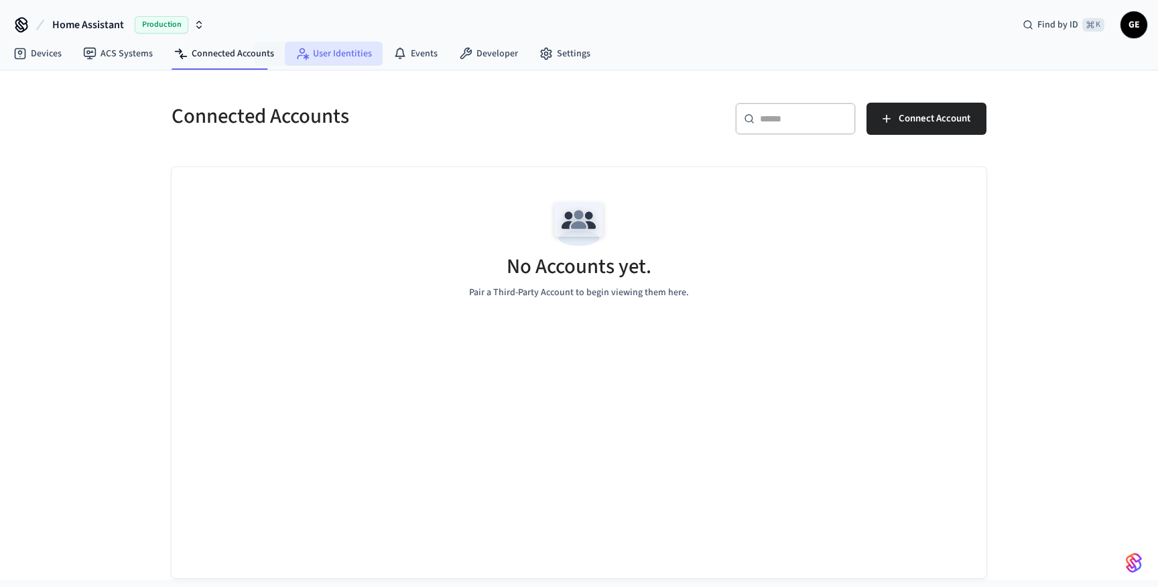
click at [289, 58] on link "User Identities" at bounding box center [334, 54] width 98 height 24
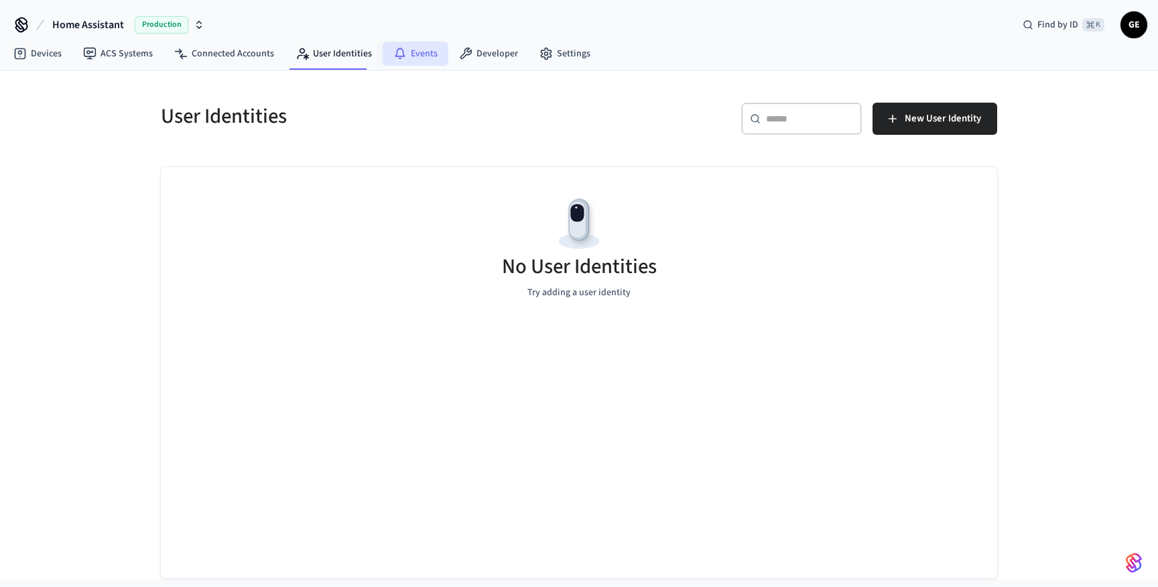
click at [387, 54] on link "Events" at bounding box center [416, 54] width 66 height 24
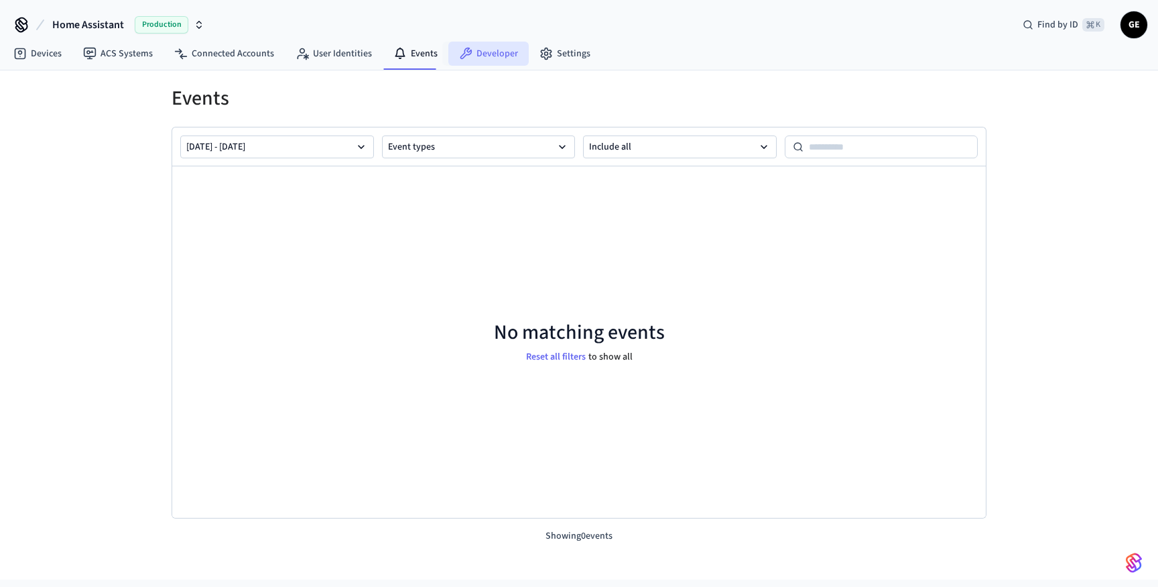
click at [473, 54] on link "Developer" at bounding box center [488, 54] width 80 height 24
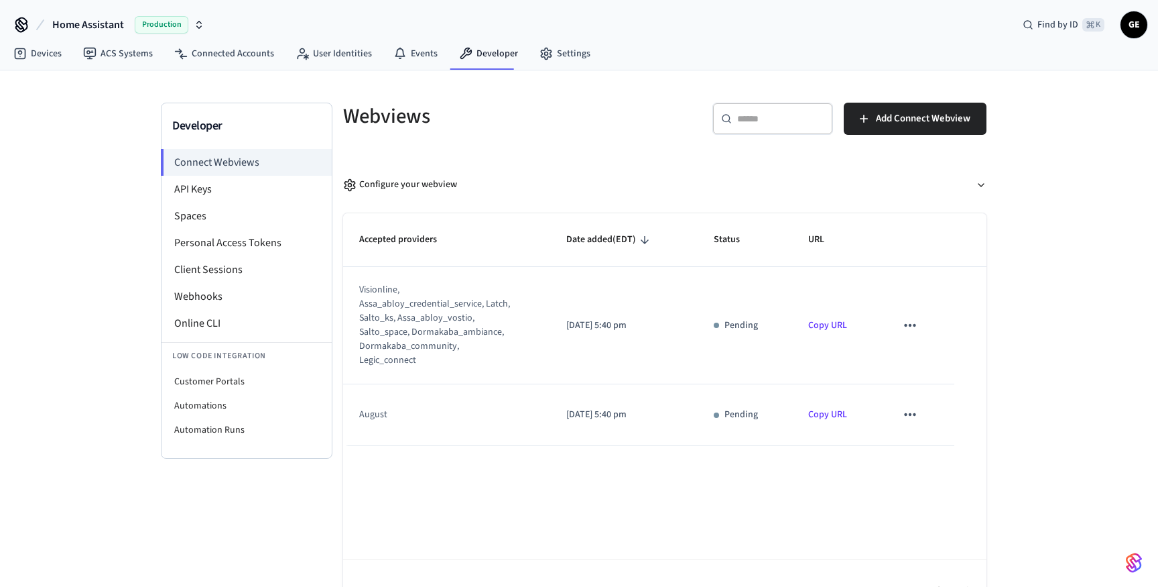
click at [914, 311] on button "sticky table" at bounding box center [910, 325] width 28 height 28
click at [926, 355] on li "Delete" at bounding box center [936, 362] width 61 height 36
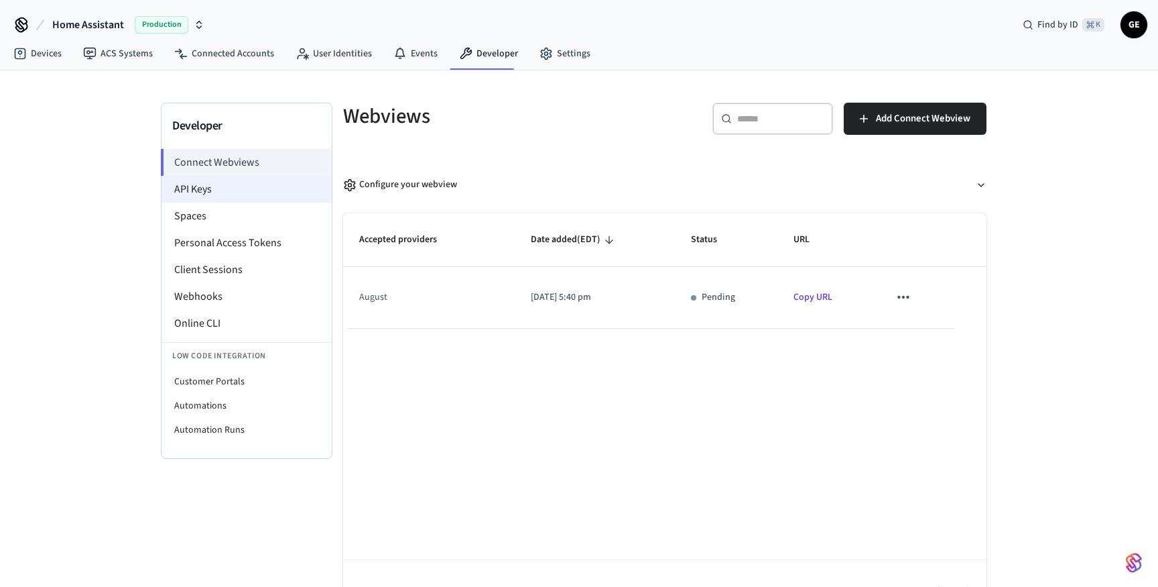
click at [231, 198] on li "API Keys" at bounding box center [247, 189] width 170 height 27
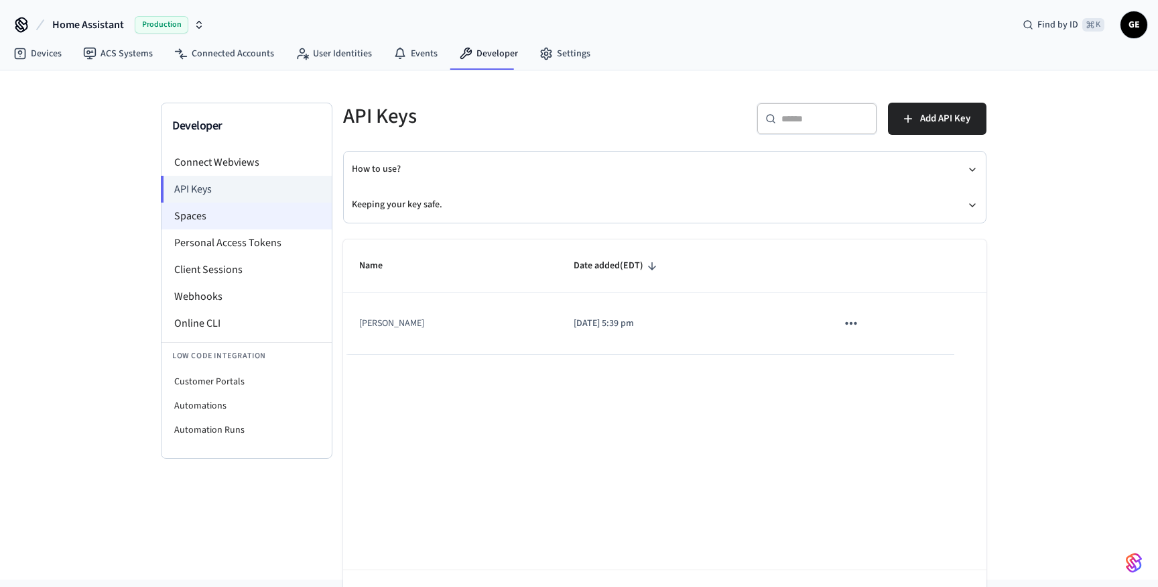
click at [225, 213] on li "Spaces" at bounding box center [247, 215] width 170 height 27
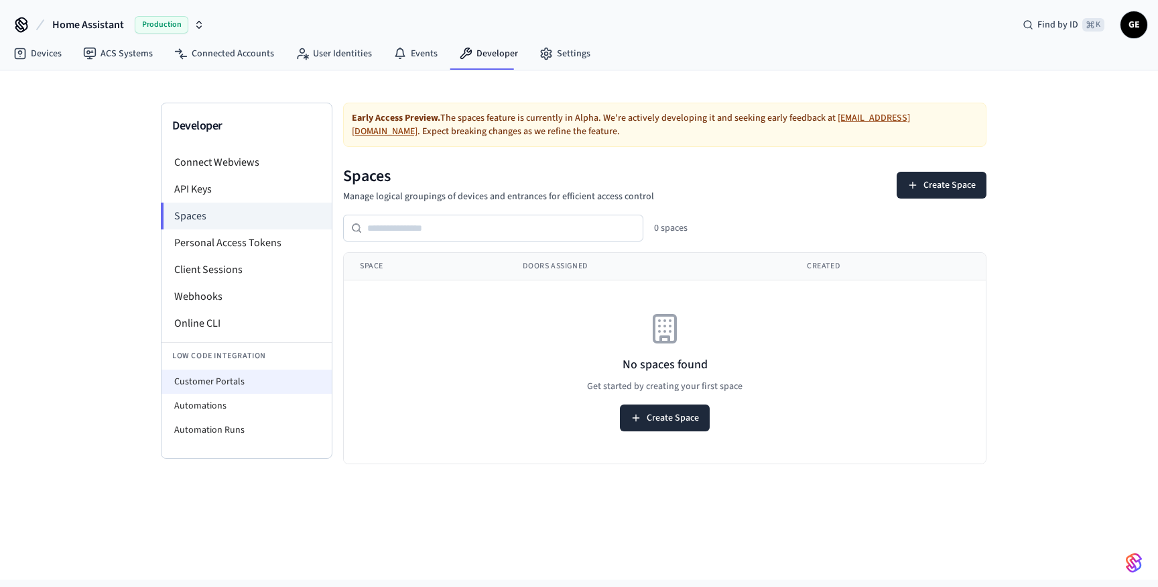
click at [259, 381] on li "Customer Portals" at bounding box center [247, 381] width 170 height 24
select select "**********"
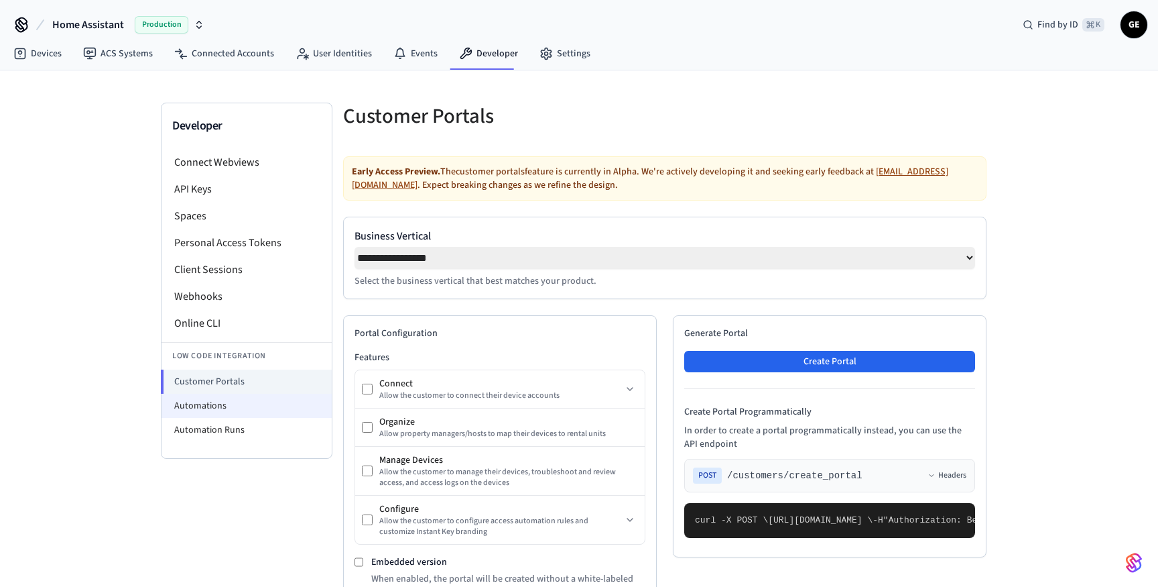
click at [190, 410] on li "Automations" at bounding box center [247, 406] width 170 height 24
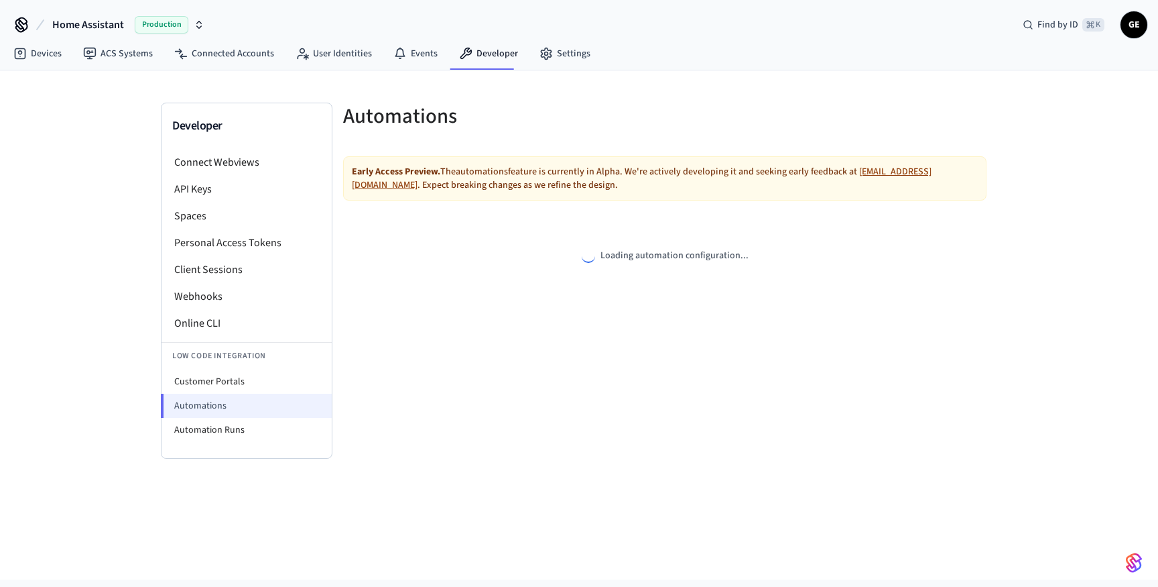
select select "**********"
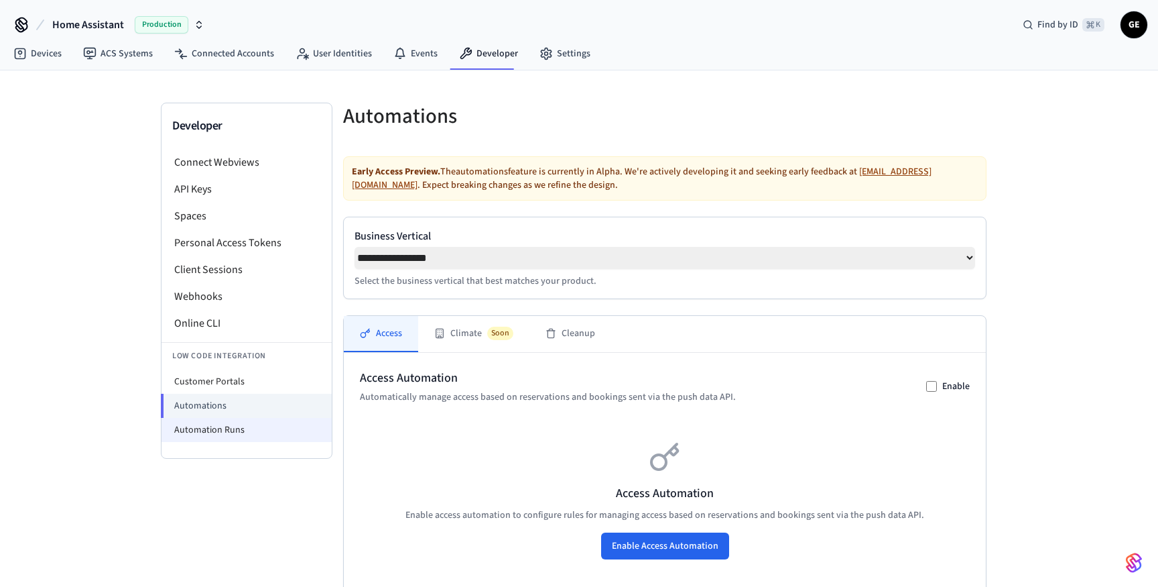
click at [187, 431] on li "Automation Runs" at bounding box center [247, 430] width 170 height 24
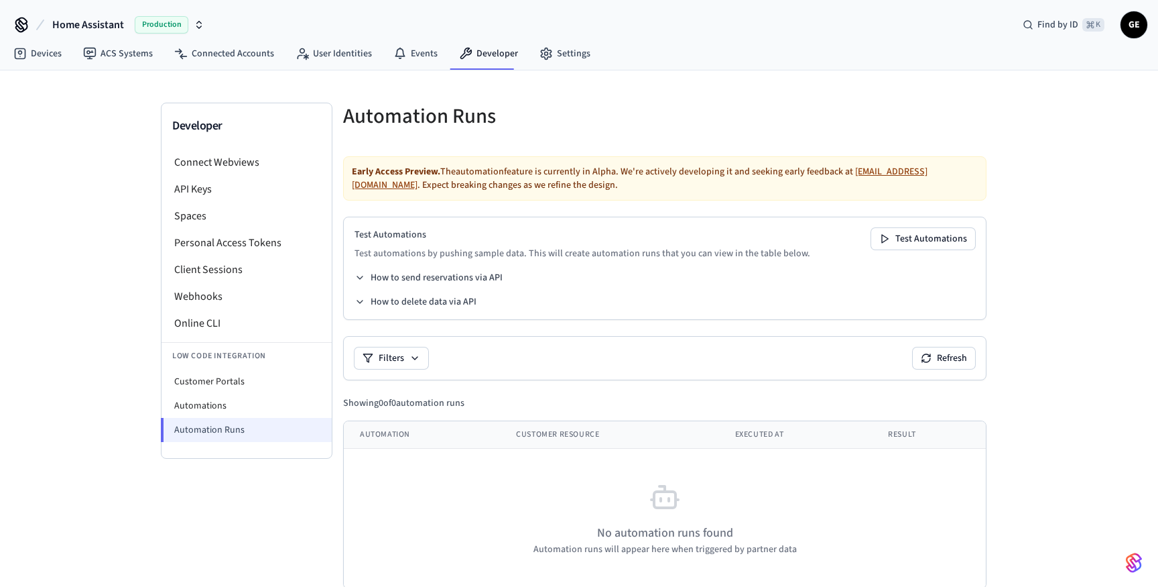
click at [186, 418] on li "Automation Runs" at bounding box center [246, 430] width 171 height 24
click at [185, 414] on li "Automations" at bounding box center [247, 406] width 170 height 24
select select "**********"
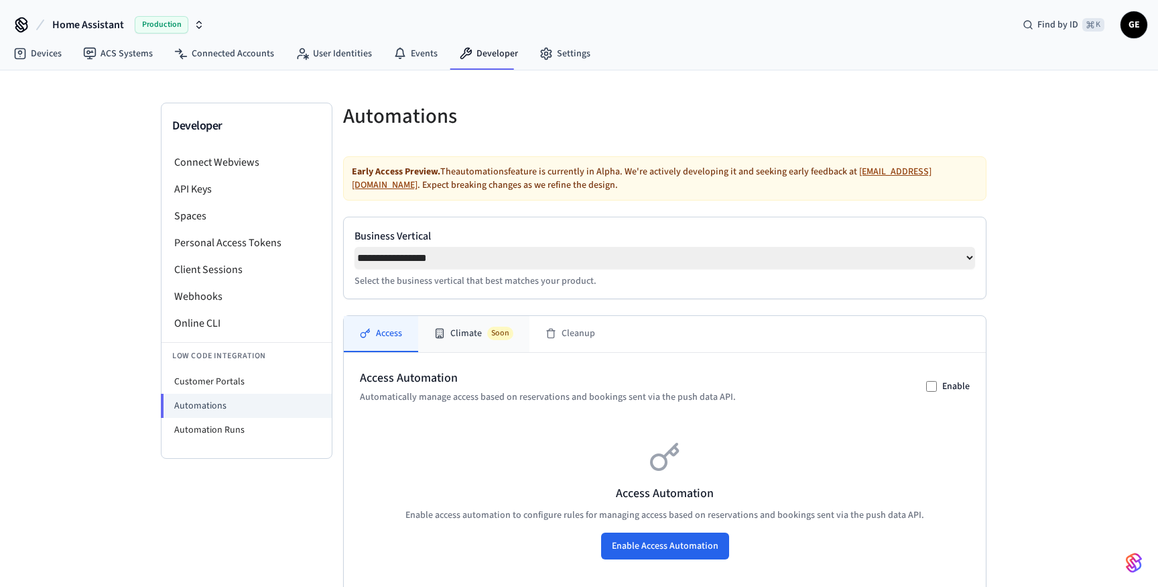
click at [459, 341] on button "Climate Soon" at bounding box center [473, 334] width 111 height 36
